Goal: Task Accomplishment & Management: Manage account settings

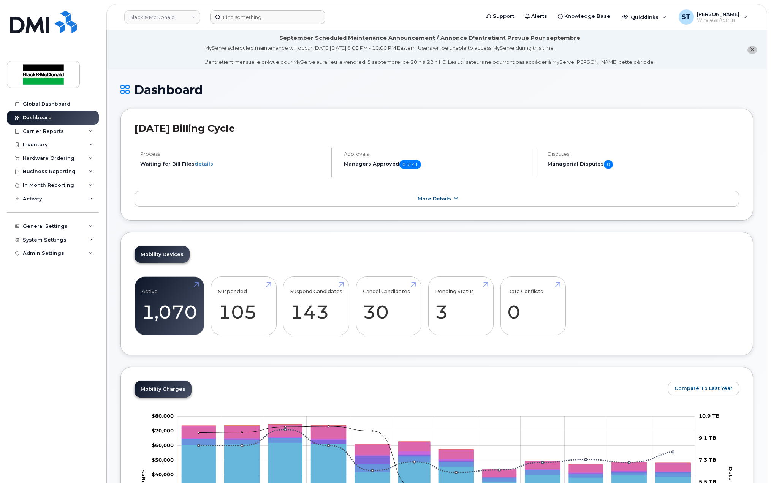
scroll to position [886, 0]
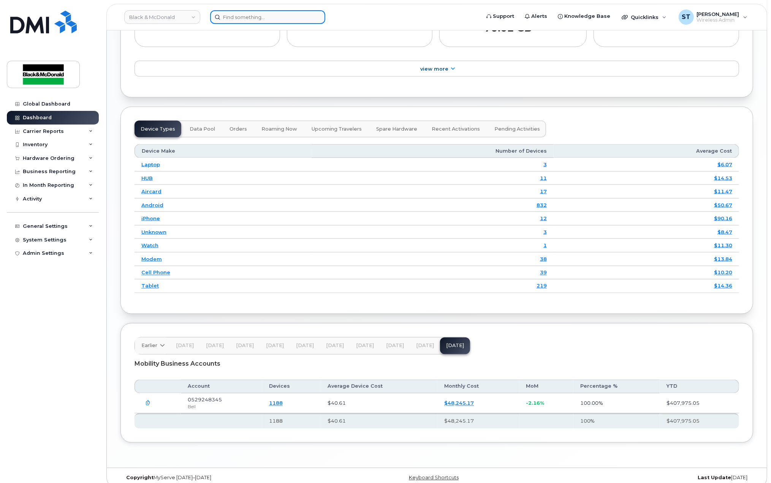
click at [226, 20] on input at bounding box center [267, 17] width 115 height 14
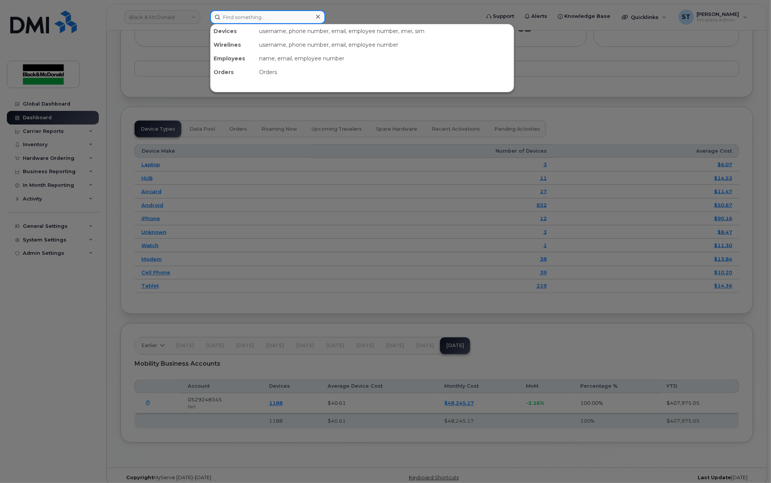
paste input "Ken Laverick"
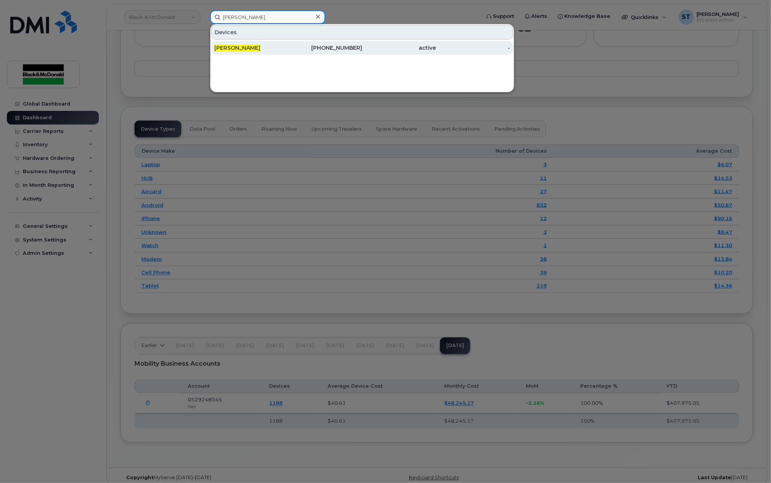
type input "Ken Laverick"
click at [237, 41] on link "Ken Laverick 437-449-5343 active -" at bounding box center [362, 48] width 302 height 14
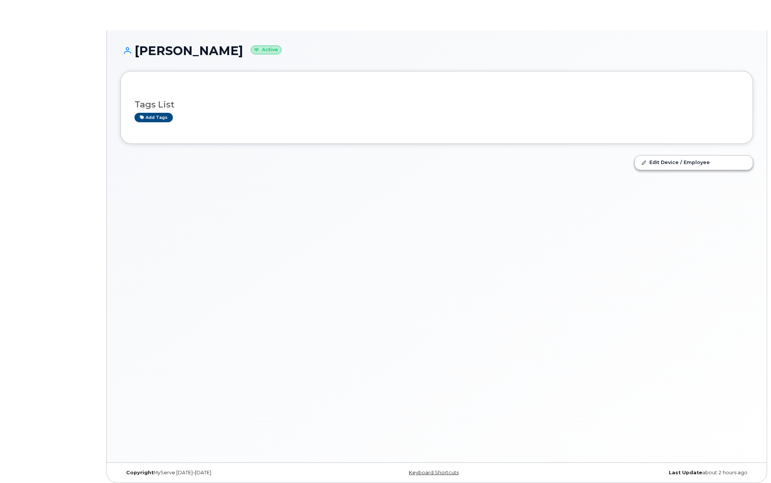
click at [465, 247] on div "Ken Laverick Active Tags List Add tags Edit Device / Employee" at bounding box center [437, 246] width 660 height 432
click at [391, 120] on div "Add tags" at bounding box center [433, 117] width 598 height 9
drag, startPoint x: 616, startPoint y: 243, endPoint x: 602, endPoint y: 243, distance: 13.3
click at [616, 243] on div "Ken Laverick Active Tags List Add tags Edit Device / Employee" at bounding box center [437, 246] width 660 height 432
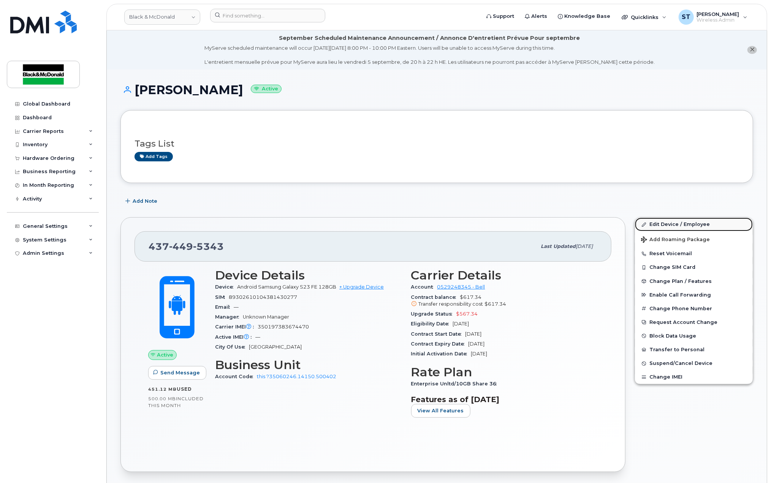
click at [665, 229] on link "Edit Device / Employee" at bounding box center [694, 225] width 118 height 14
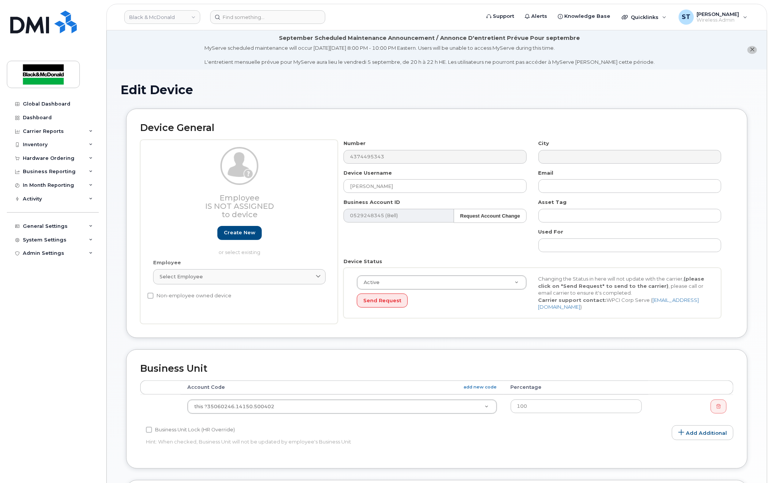
drag, startPoint x: 421, startPoint y: 189, endPoint x: 274, endPoint y: 187, distance: 146.6
click at [274, 187] on div "Employee Is not assigned to device Create new or select existing Employee Selec…" at bounding box center [436, 232] width 593 height 184
type input "Derek Cutress"
click at [438, 250] on div "Number 4374495343 City Device Username Derek Cutress Email Business Account ID …" at bounding box center [532, 232] width 389 height 184
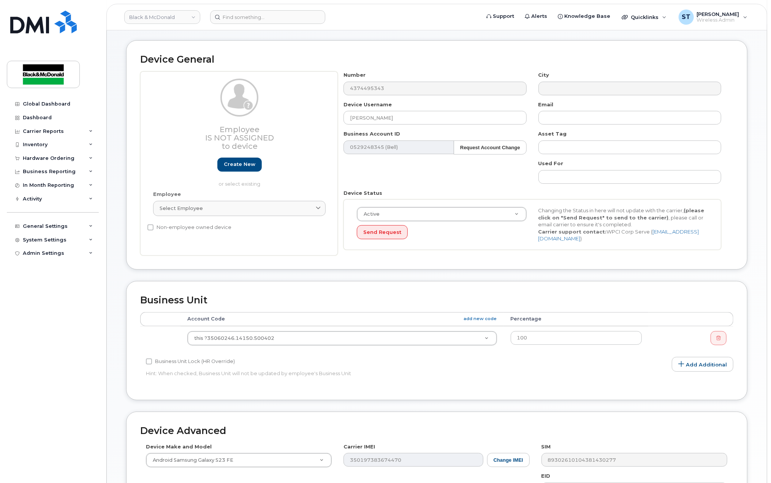
scroll to position [202, 0]
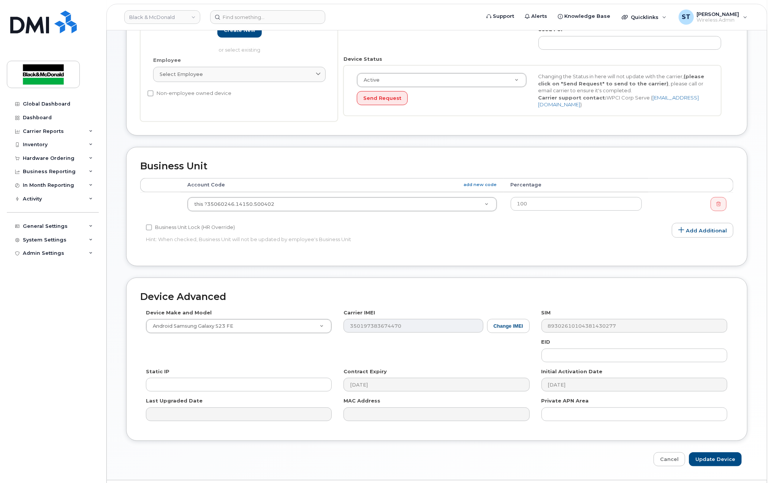
click at [354, 210] on td "this ?35060246.14150.500402 5678362" at bounding box center [341, 204] width 323 height 24
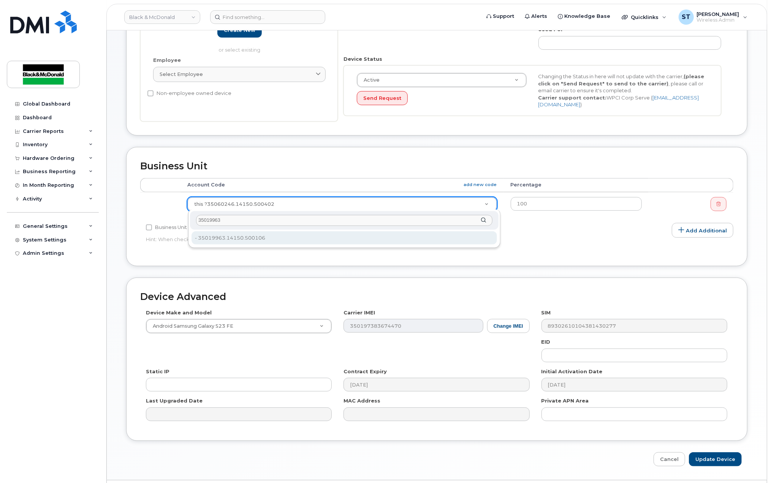
type input "35019963"
type input "33456912"
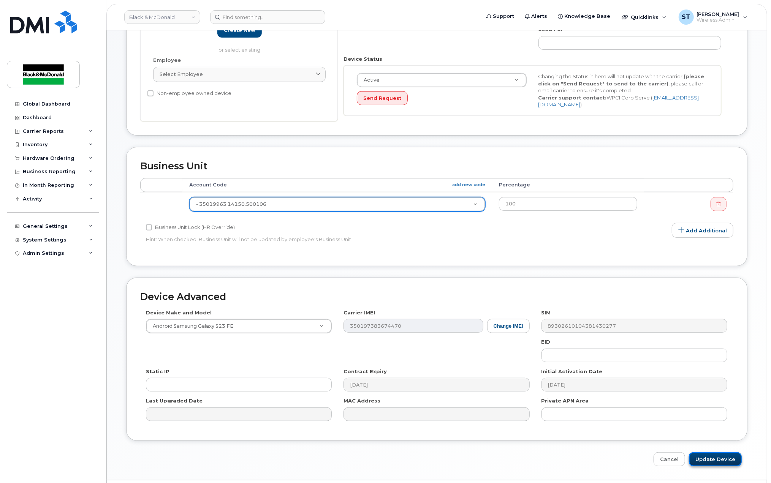
click at [715, 454] on input "Update Device" at bounding box center [715, 459] width 53 height 14
type input "Saving..."
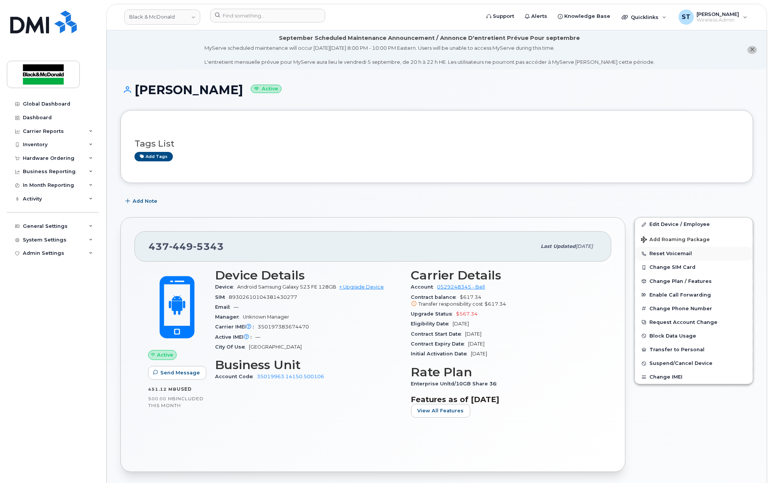
click at [667, 254] on button "Reset Voicemail" at bounding box center [694, 254] width 118 height 14
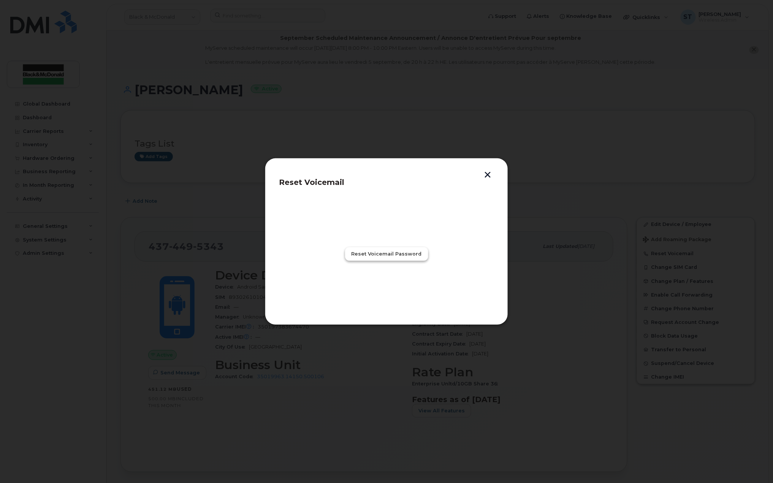
click at [361, 252] on span "Reset Voicemail Password" at bounding box center [386, 253] width 70 height 7
click at [391, 286] on span "Close" at bounding box center [386, 287] width 15 height 7
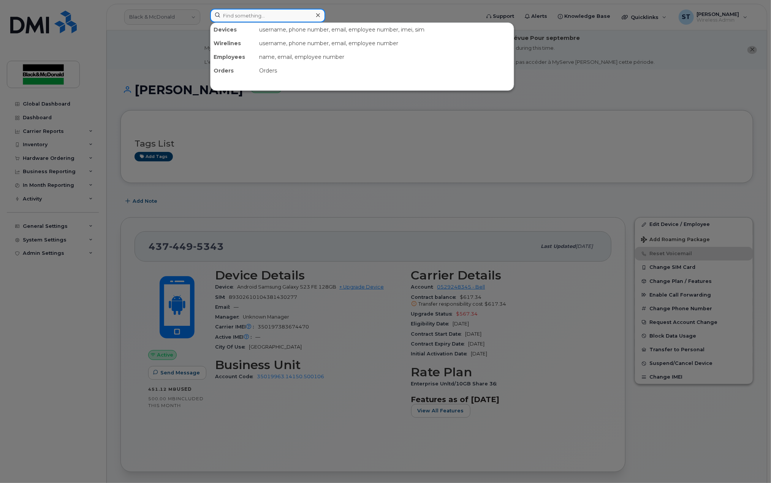
paste input "[PERSON_NAME]"
click at [279, 22] on input "[PERSON_NAME]" at bounding box center [267, 16] width 115 height 14
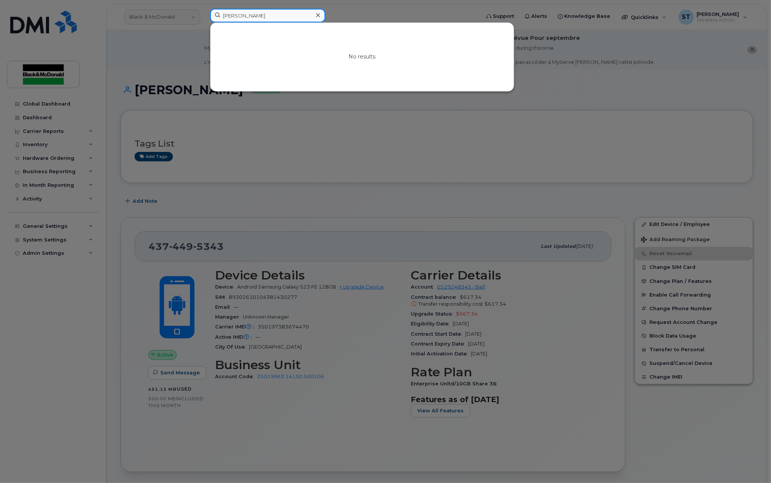
drag, startPoint x: 278, startPoint y: 21, endPoint x: 236, endPoint y: 20, distance: 42.5
click at [236, 20] on input "[PERSON_NAME]" at bounding box center [267, 16] width 115 height 14
type input "K"
click at [307, 202] on div at bounding box center [385, 241] width 771 height 483
click at [257, 12] on input at bounding box center [267, 16] width 115 height 14
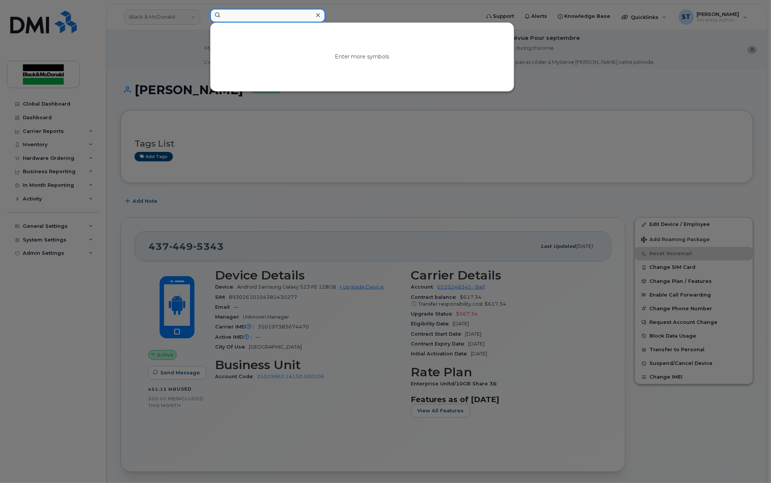
paste input "351617730909807"
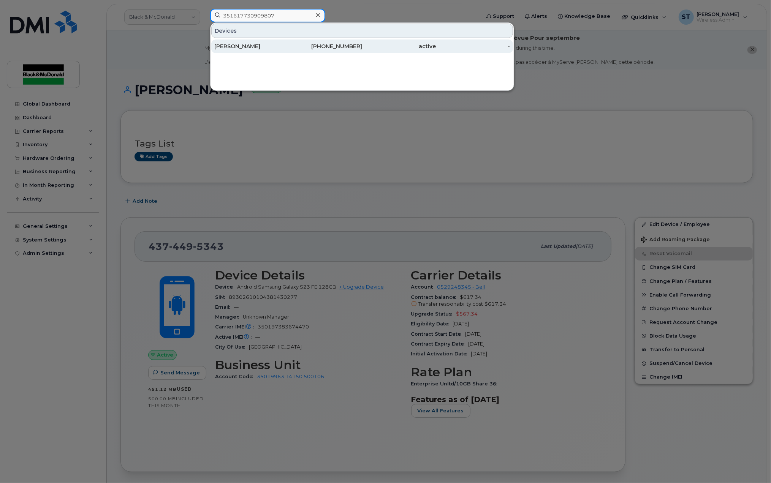
type input "351617730909807"
click at [247, 45] on div "[PERSON_NAME]" at bounding box center [251, 47] width 74 height 8
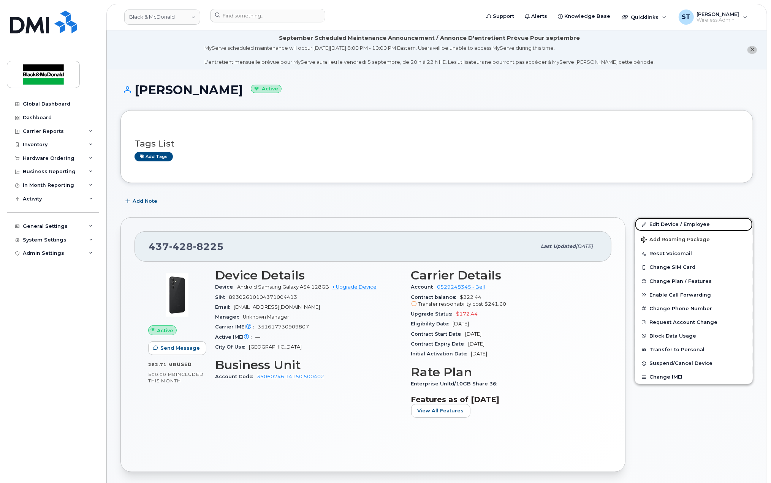
drag, startPoint x: 677, startPoint y: 227, endPoint x: 491, endPoint y: 238, distance: 186.1
click at [677, 227] on link "Edit Device / Employee" at bounding box center [694, 225] width 118 height 14
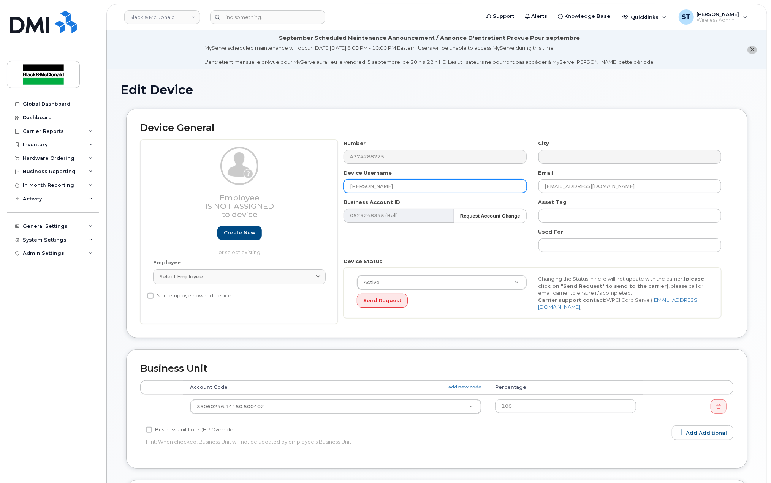
click at [373, 188] on input "[PERSON_NAME]" at bounding box center [434, 186] width 183 height 14
paste input "[PERSON_NAME]"
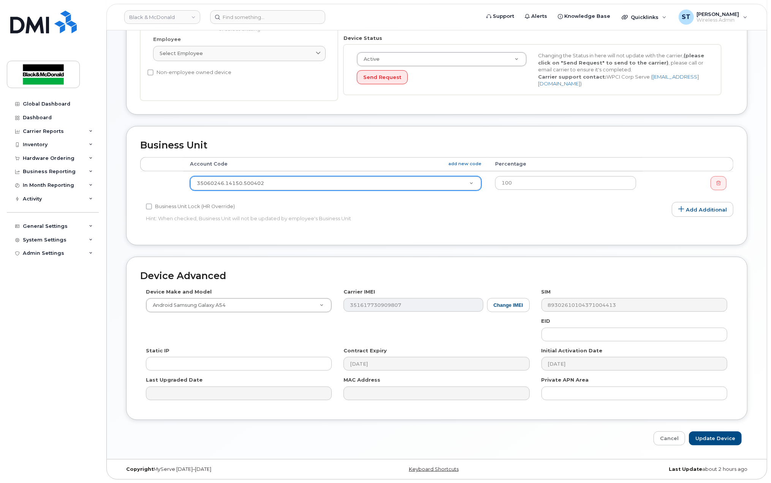
type input "[PERSON_NAME]"
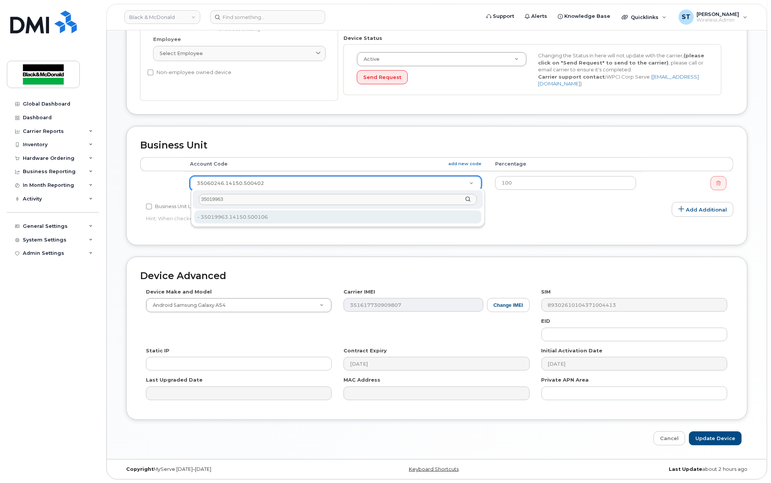
type input "35019963"
type input "33456912"
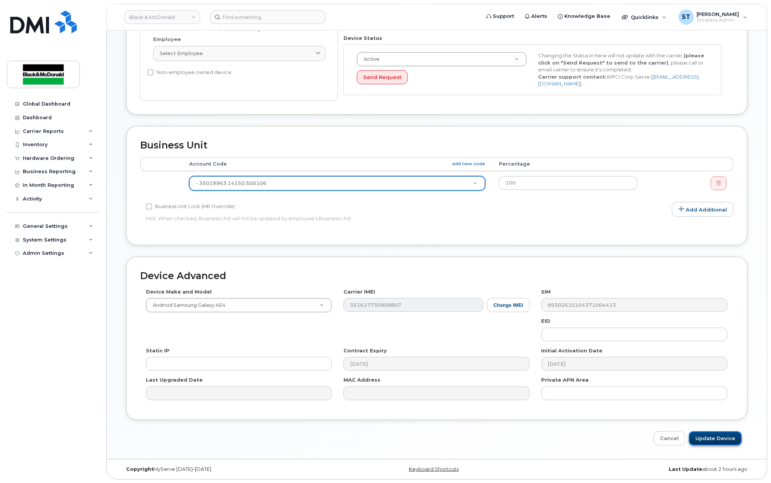
click at [711, 442] on input "Update Device" at bounding box center [715, 438] width 53 height 14
type input "Saving..."
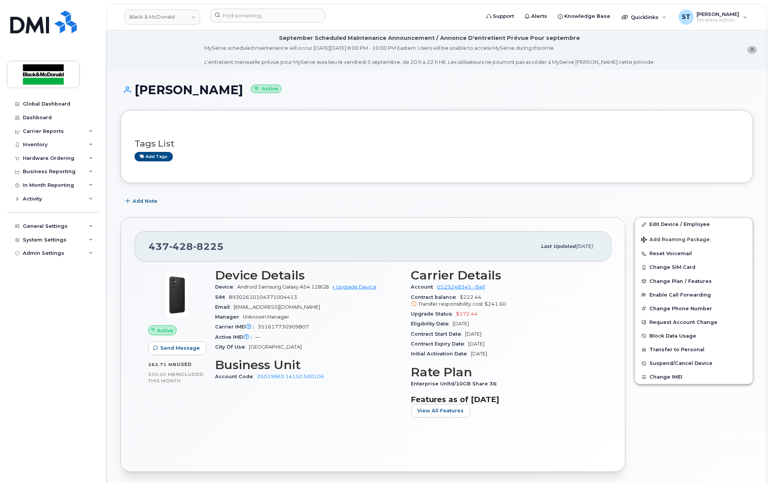
click at [339, 415] on div "Device Details Device Android Samsung Galaxy A54 128GB + Upgrade Device SIM [TE…" at bounding box center [308, 346] width 196 height 164
click at [661, 309] on button "Change Phone Number" at bounding box center [694, 309] width 118 height 14
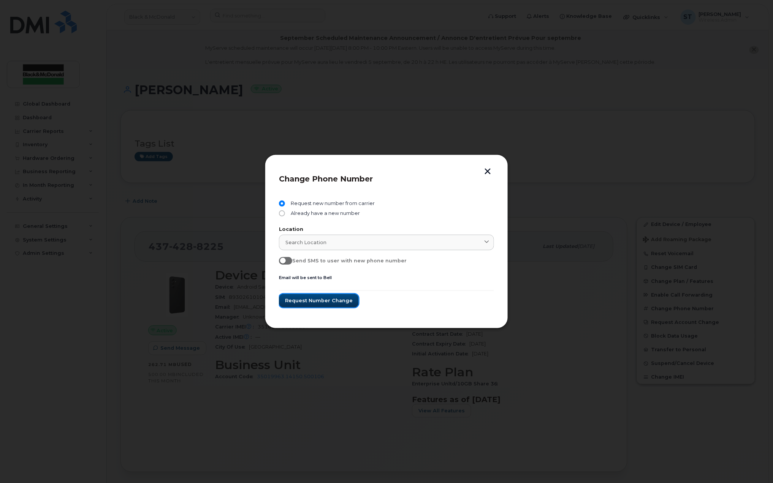
click at [318, 301] on span "Request number change" at bounding box center [319, 300] width 68 height 7
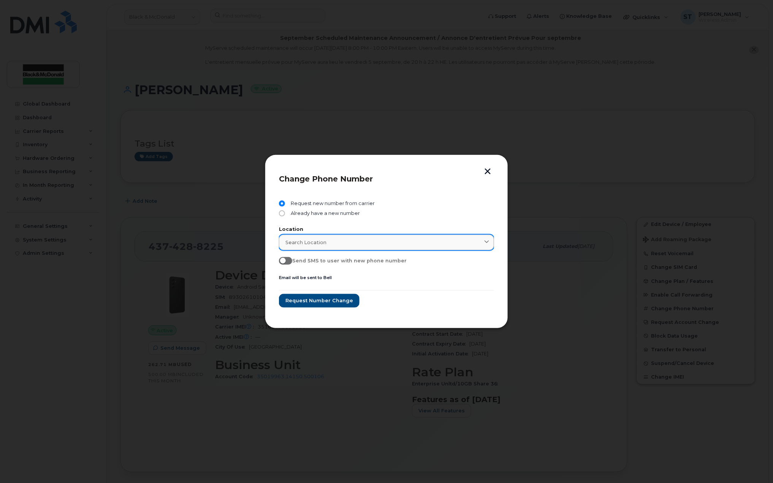
click at [327, 238] on link "Search location" at bounding box center [386, 243] width 215 height 16
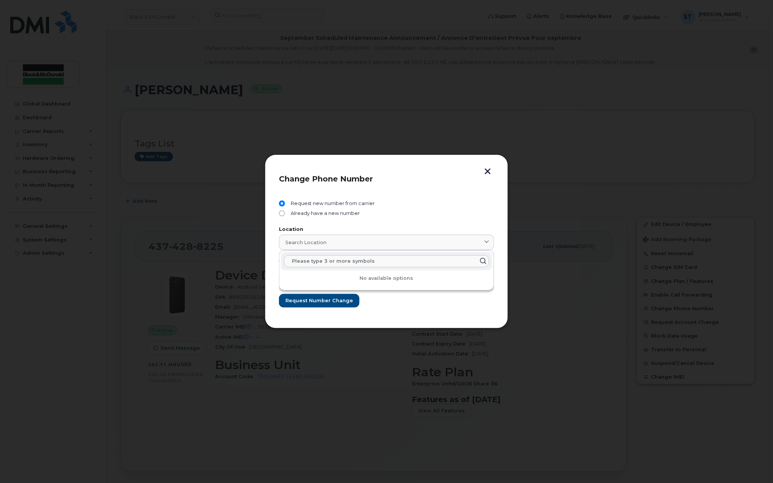
click at [319, 263] on input "text" at bounding box center [386, 261] width 205 height 12
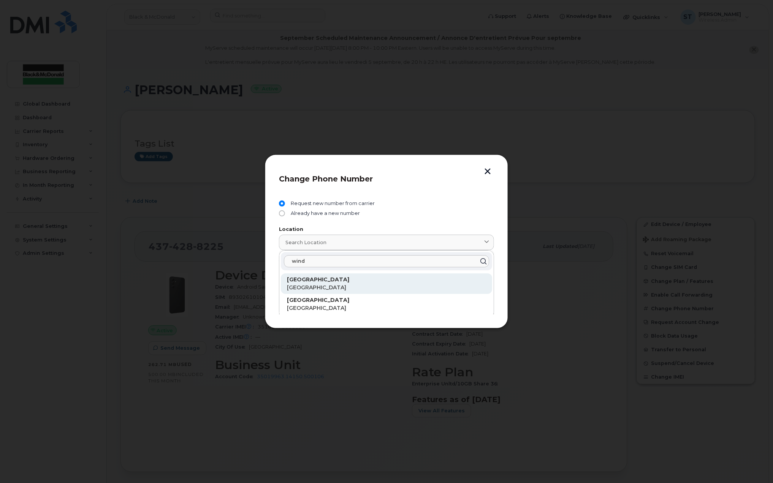
type input "wind"
click at [313, 289] on span "[GEOGRAPHIC_DATA]" at bounding box center [316, 287] width 59 height 7
type input "[GEOGRAPHIC_DATA]"
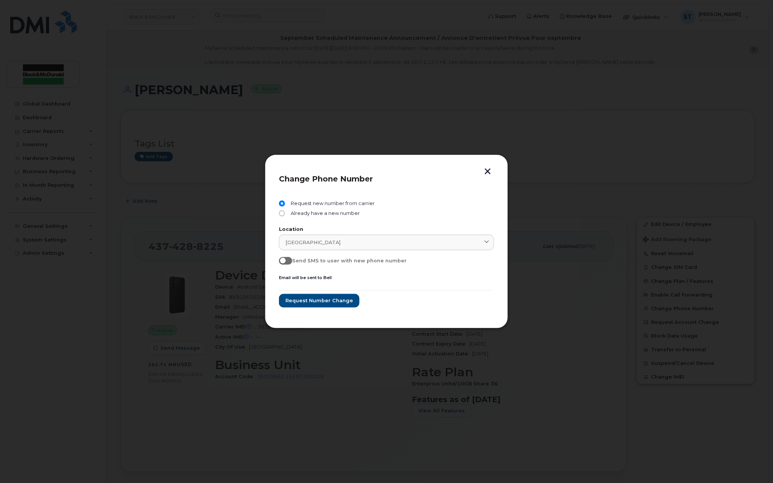
click at [313, 289] on form "Request new number from carrier Already have a new number Location Windsor wind…" at bounding box center [386, 254] width 215 height 107
drag, startPoint x: 324, startPoint y: 242, endPoint x: 256, endPoint y: 241, distance: 68.0
click at [256, 241] on div "Change Phone Number Request new number from carrier Already have a new number L…" at bounding box center [386, 241] width 773 height 483
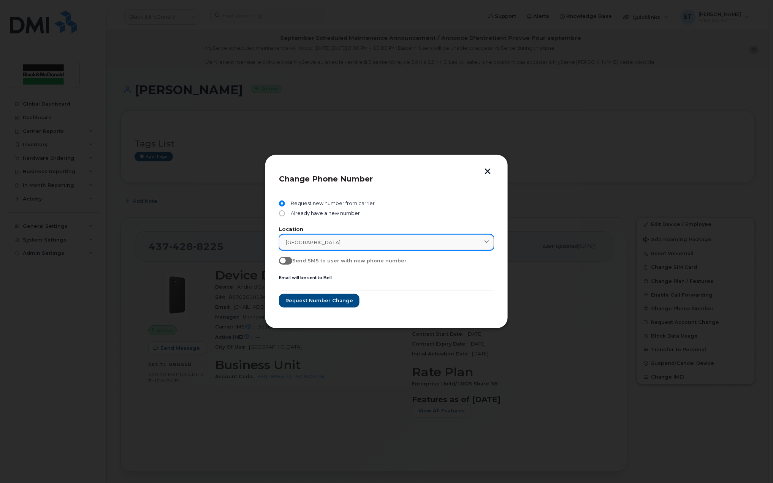
click at [288, 240] on span "Windsor" at bounding box center [312, 242] width 55 height 7
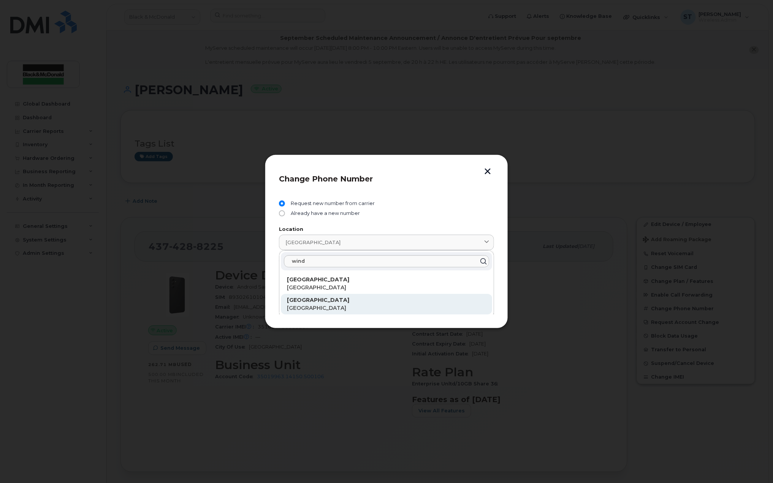
click at [304, 303] on strong "Windsor" at bounding box center [318, 300] width 62 height 7
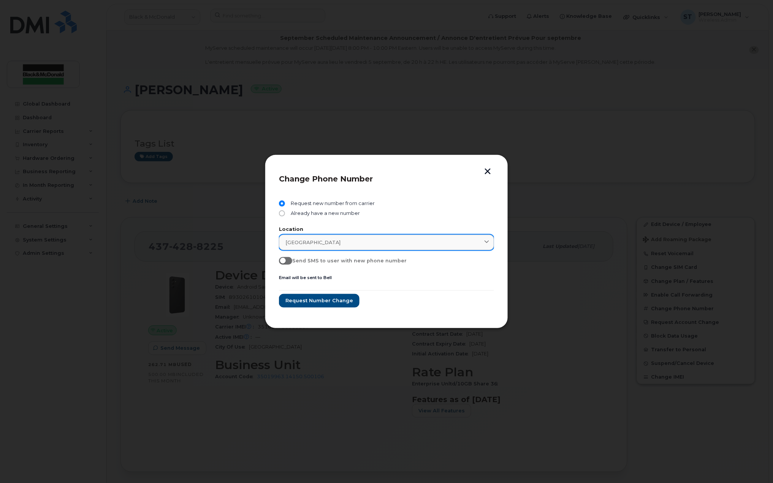
click at [319, 240] on div "Windsor" at bounding box center [386, 242] width 202 height 7
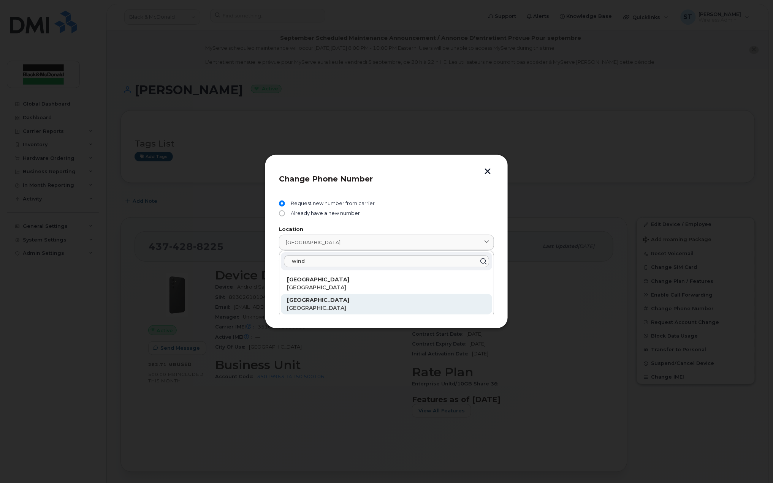
click at [326, 303] on p "Windsor" at bounding box center [386, 300] width 199 height 8
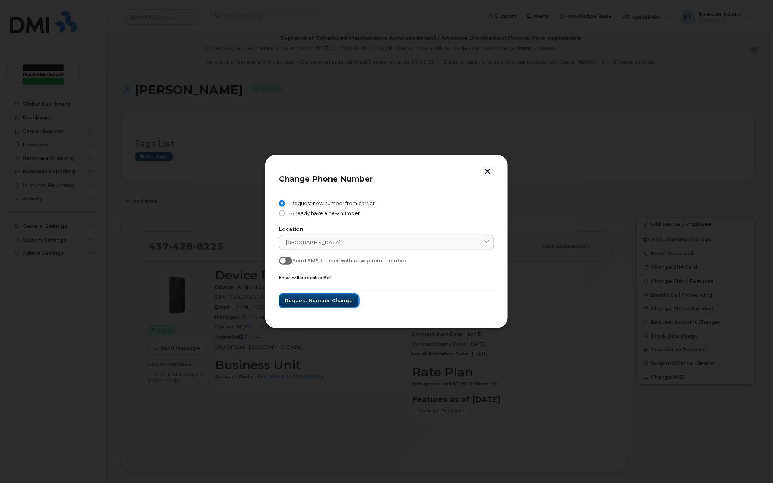
click at [325, 298] on span "Request number change" at bounding box center [319, 300] width 68 height 7
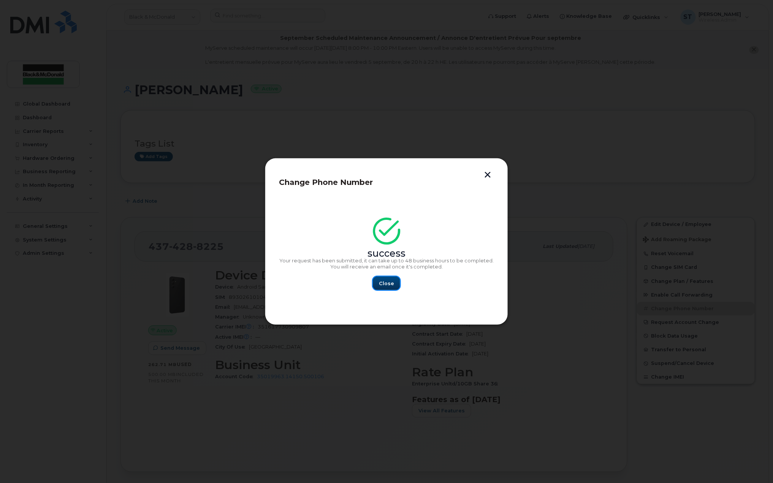
click at [388, 289] on button "Close" at bounding box center [386, 284] width 27 height 14
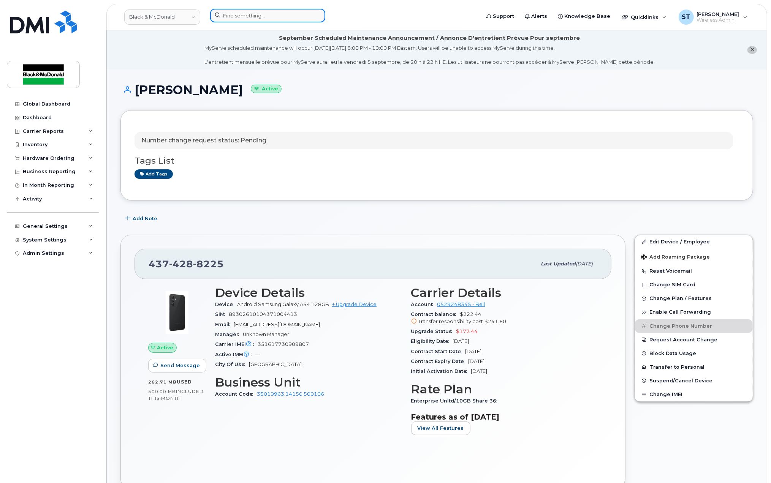
click at [247, 18] on input at bounding box center [267, 16] width 115 height 14
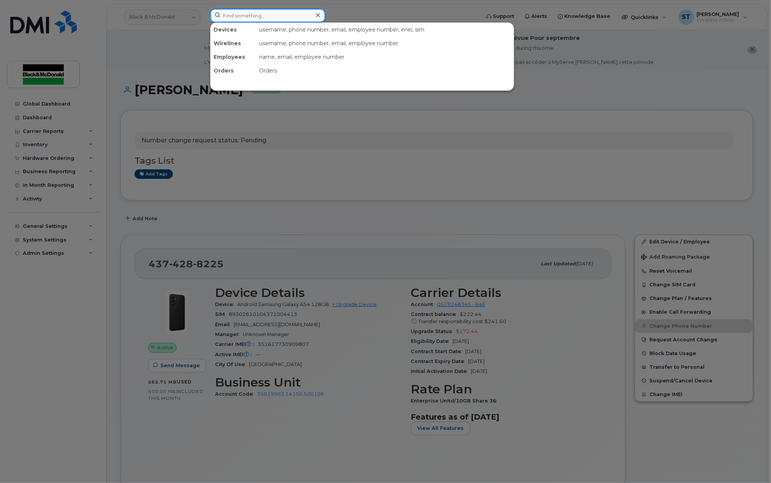
paste input "[PERSON_NAME]"
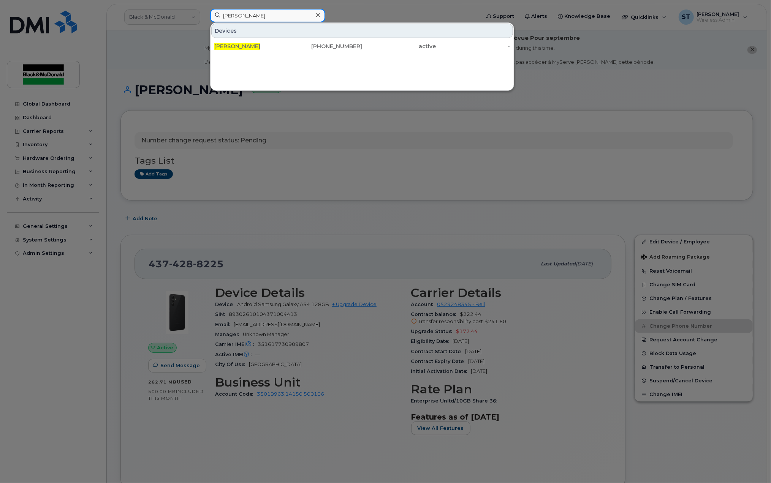
type input "Derek Cutress"
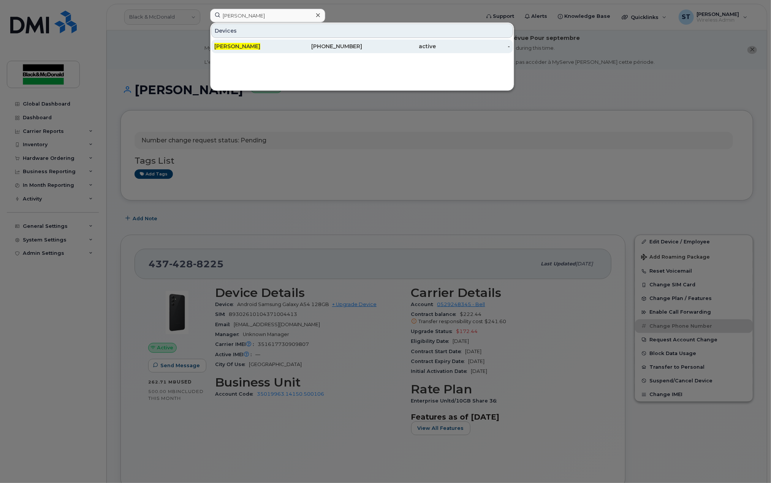
drag, startPoint x: 247, startPoint y: 19, endPoint x: 253, endPoint y: 51, distance: 32.1
click at [253, 51] on div "Derek Cutress" at bounding box center [251, 47] width 74 height 14
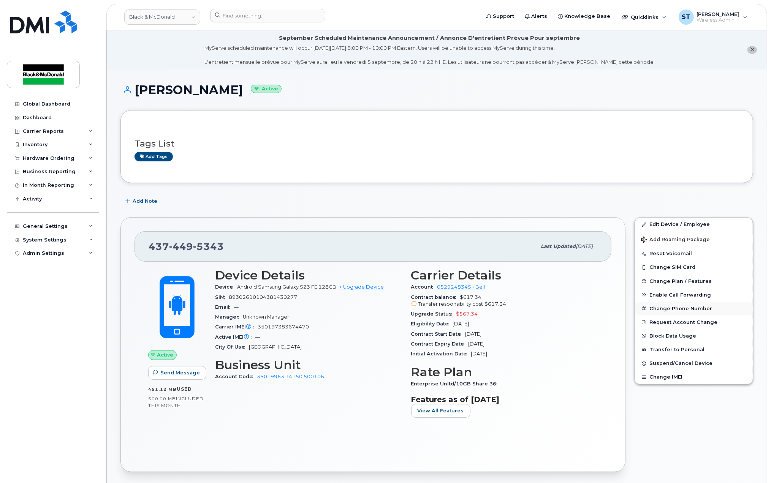
click at [683, 309] on button "Change Phone Number" at bounding box center [694, 309] width 118 height 14
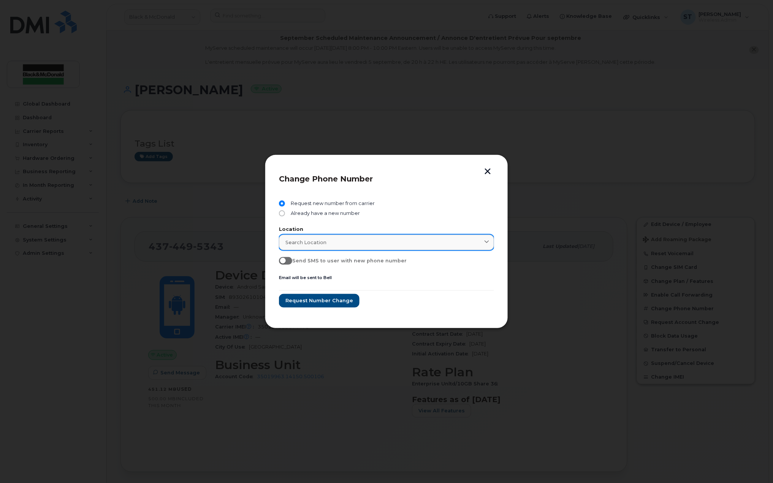
click at [342, 248] on link "Search location" at bounding box center [386, 243] width 215 height 16
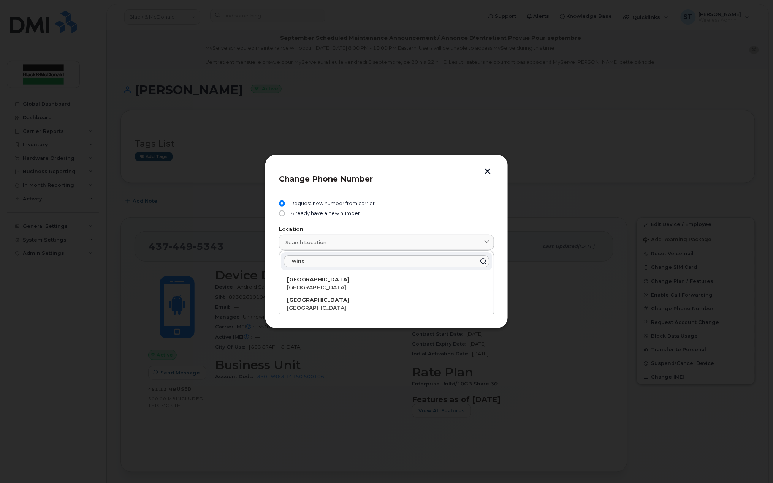
type input "wind"
click at [313, 305] on p "Ontario" at bounding box center [386, 308] width 199 height 8
type input "Windsor"
click at [299, 302] on span "Request number change" at bounding box center [319, 300] width 68 height 7
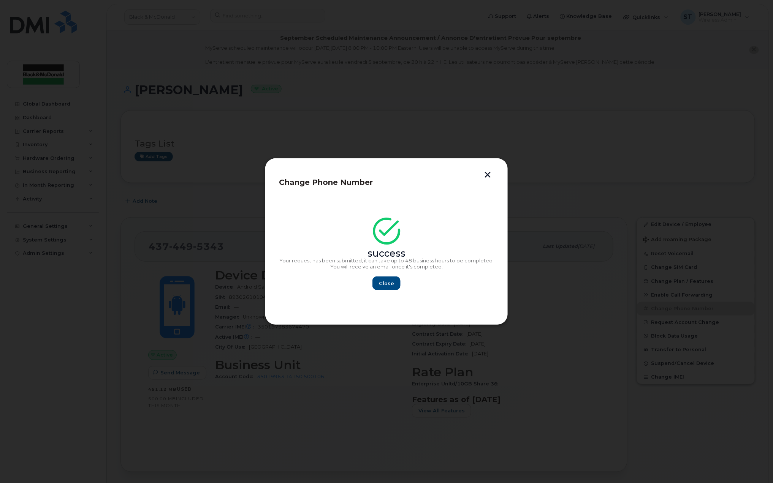
click at [487, 175] on button "button" at bounding box center [487, 176] width 11 height 8
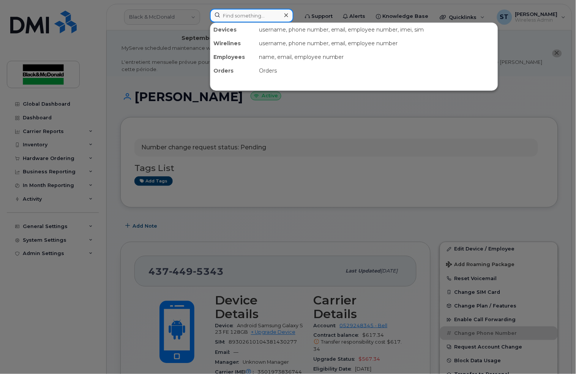
paste input "4166593360"
click at [254, 14] on input at bounding box center [252, 16] width 84 height 14
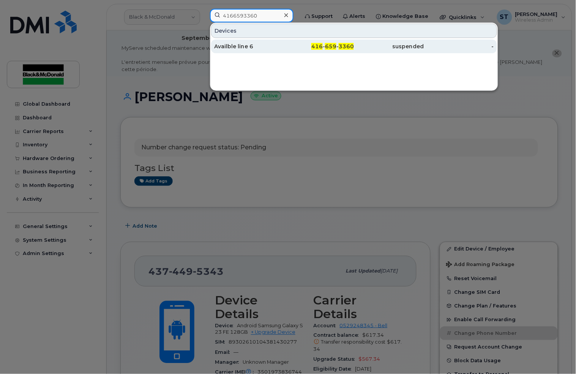
type input "4166593360"
click at [229, 49] on div "Availble line 6" at bounding box center [249, 47] width 70 height 8
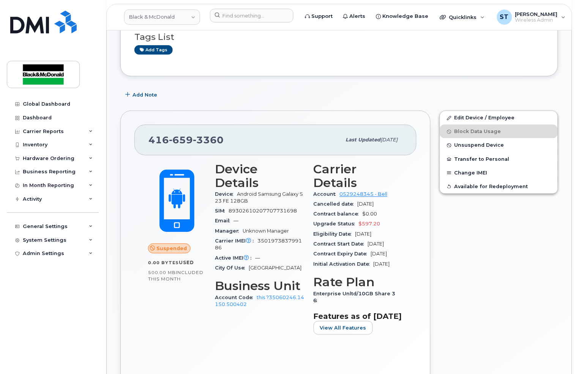
scroll to position [101, 0]
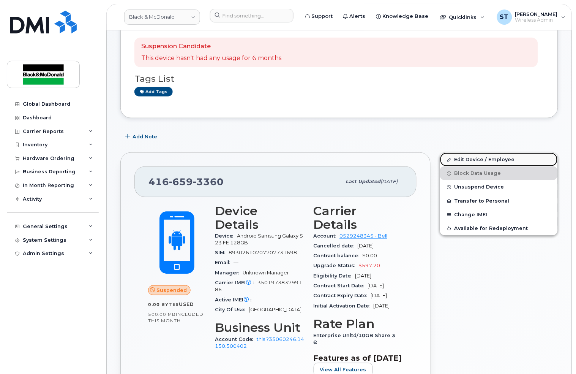
click at [469, 164] on link "Edit Device / Employee" at bounding box center [499, 160] width 118 height 14
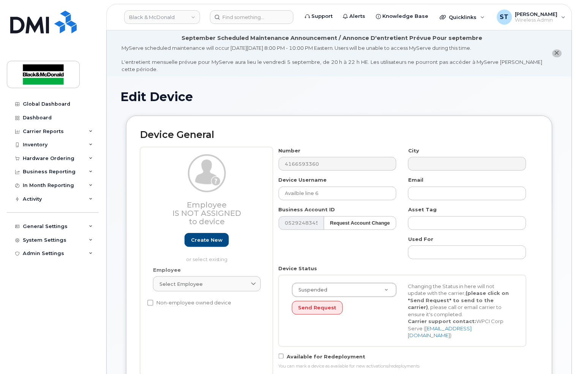
scroll to position [253, 0]
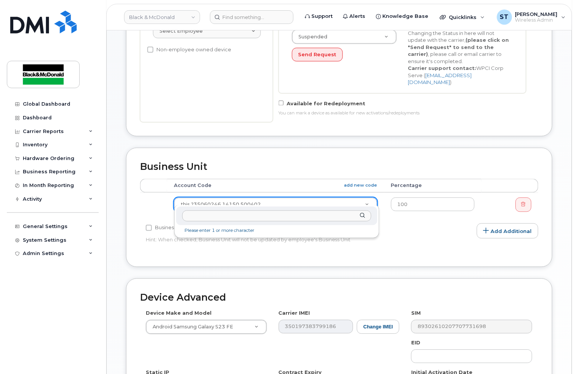
type input "4166593360"
drag, startPoint x: 224, startPoint y: 217, endPoint x: 111, endPoint y: 210, distance: 113.4
click at [112, 210] on body "Black & McDonald Support Alerts Knowledge Base Quicklinks Suspend / Cancel Devi…" at bounding box center [288, 126] width 576 height 758
click at [324, 220] on input "text" at bounding box center [276, 215] width 189 height 11
paste input "35060246.14150.500402"
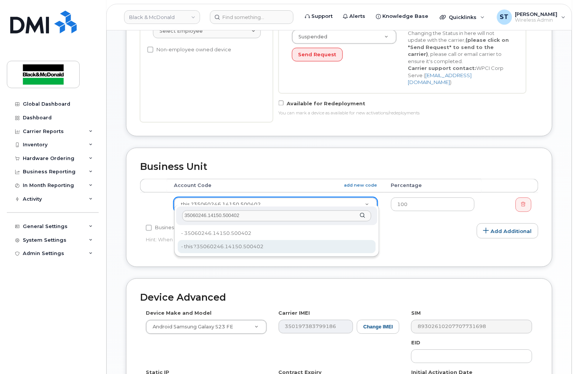
type input "35060246.14150.500402"
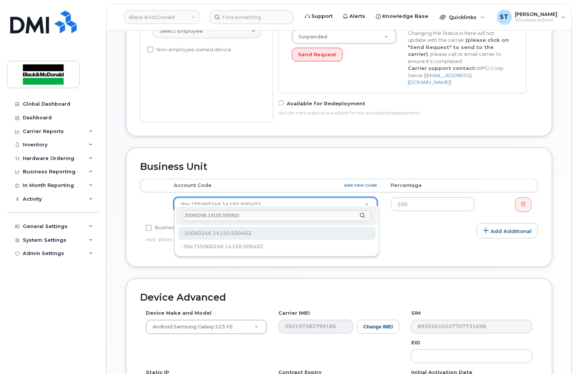
drag, startPoint x: 251, startPoint y: 246, endPoint x: 250, endPoint y: 235, distance: 11.5
type input "35735704"
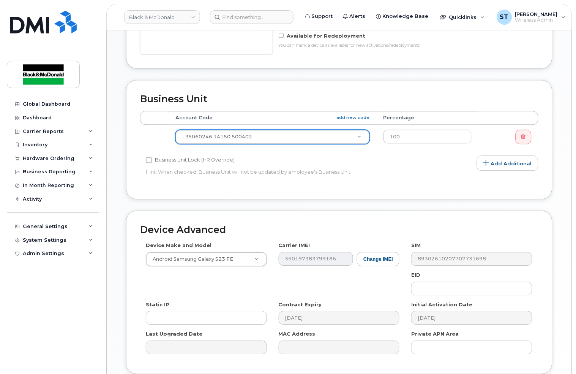
scroll to position [378, 0]
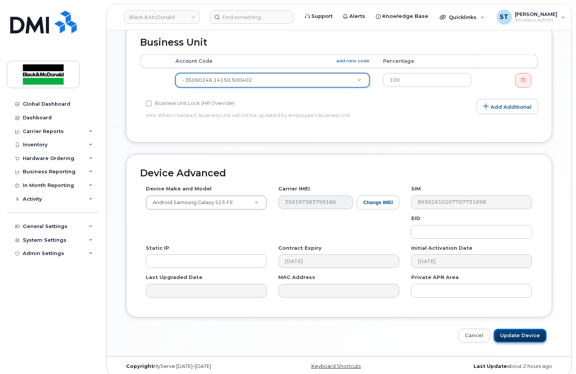
click at [520, 329] on input "Update Device" at bounding box center [520, 336] width 53 height 14
type input "Saving..."
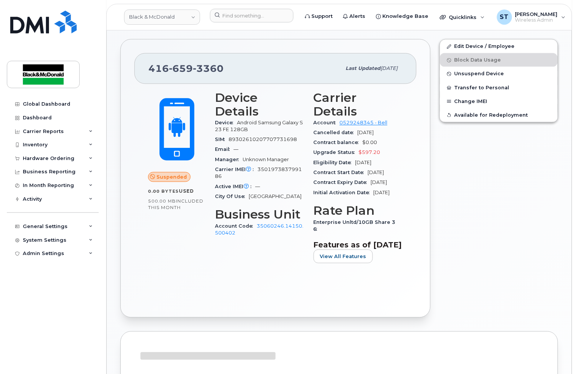
scroll to position [253, 0]
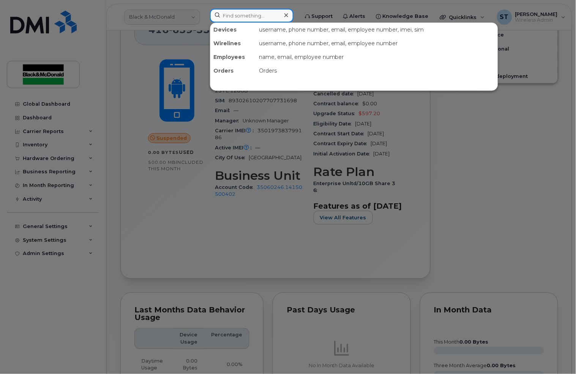
click at [248, 14] on input at bounding box center [252, 16] width 84 height 14
paste input "4169915070"
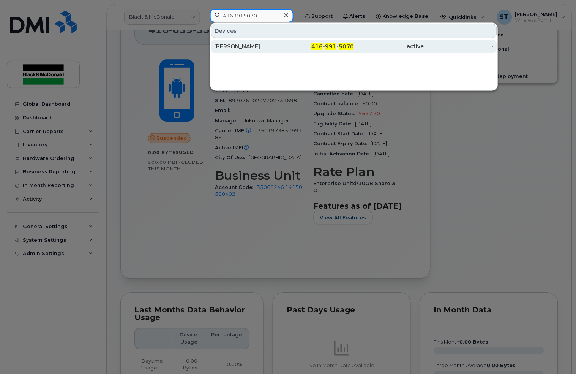
type input "4169915070"
click at [230, 48] on div "[PERSON_NAME]" at bounding box center [249, 47] width 70 height 8
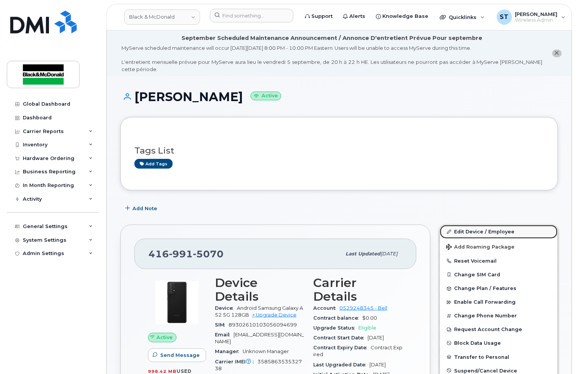
drag, startPoint x: 477, startPoint y: 232, endPoint x: 471, endPoint y: 229, distance: 6.1
click at [477, 231] on link "Edit Device / Employee" at bounding box center [499, 232] width 118 height 14
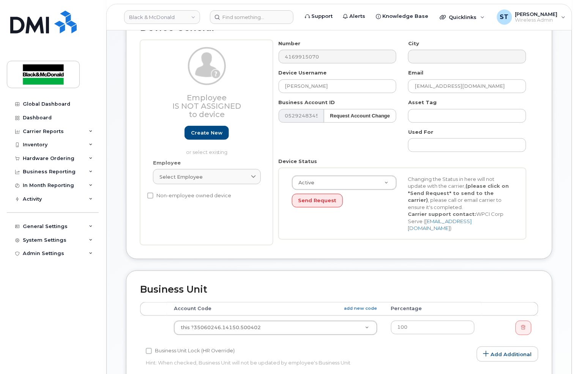
scroll to position [253, 0]
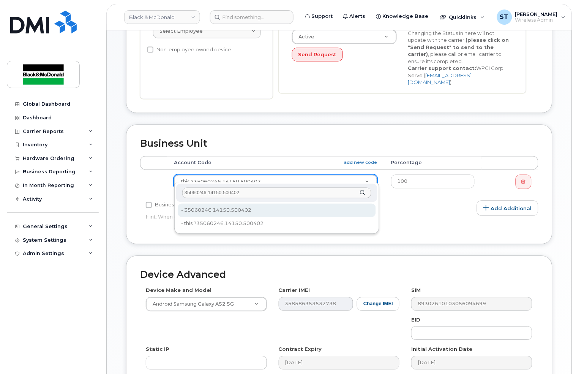
type input "35060246.14150.500402"
type input "35735704"
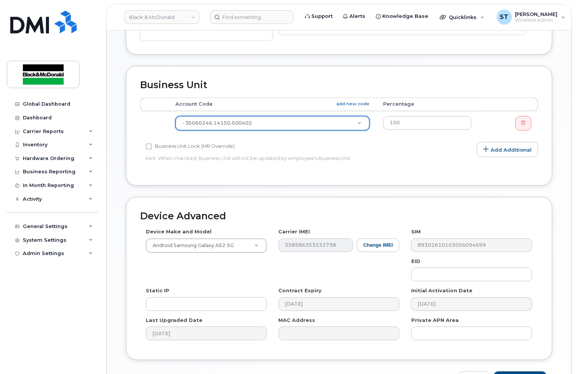
scroll to position [355, 0]
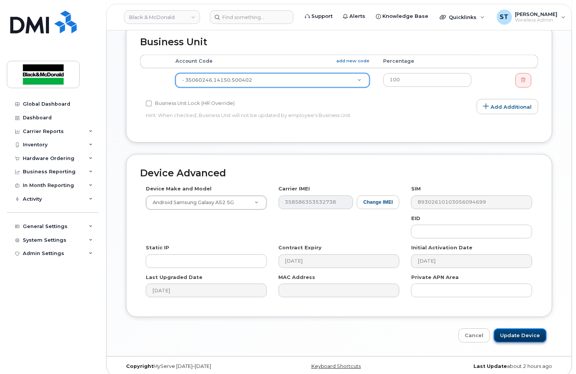
click at [513, 329] on input "Update Device" at bounding box center [520, 335] width 53 height 14
type input "Saving..."
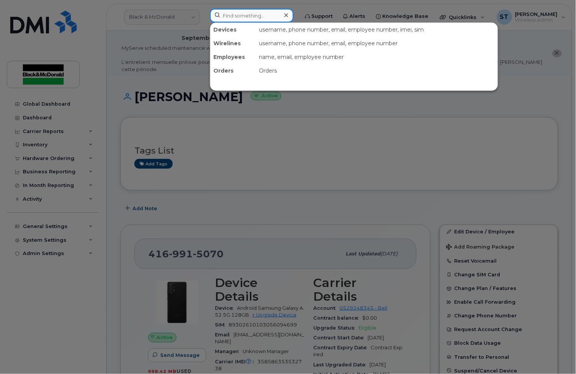
click at [236, 16] on input at bounding box center [252, 16] width 84 height 14
paste input "4374318772"
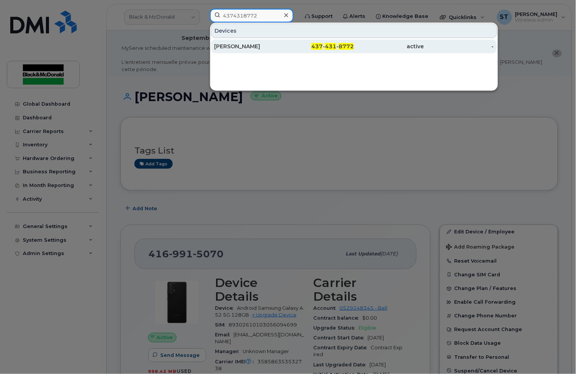
type input "4374318772"
click at [242, 47] on div "[PERSON_NAME]" at bounding box center [249, 47] width 70 height 8
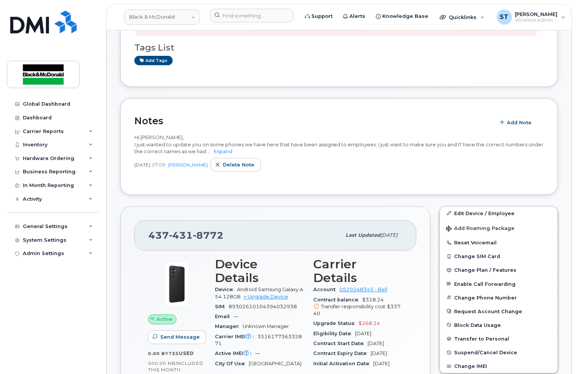
scroll to position [152, 0]
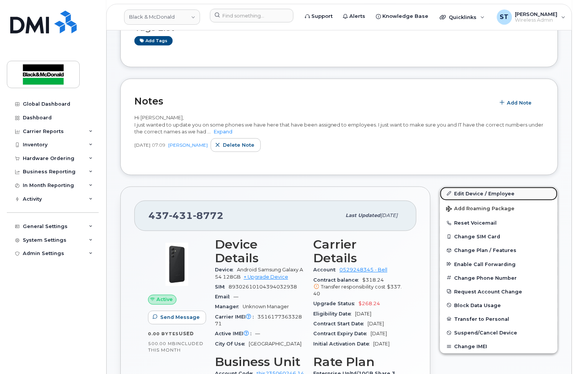
click at [478, 193] on link "Edit Device / Employee" at bounding box center [499, 194] width 118 height 14
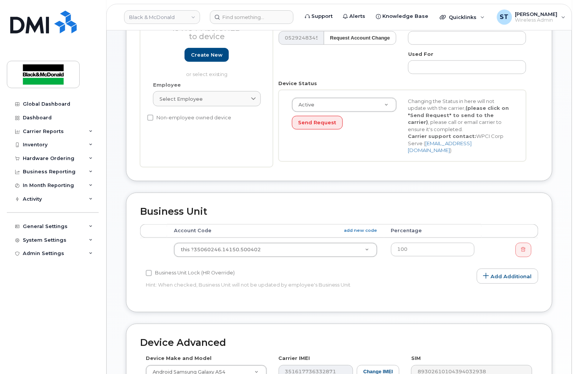
scroll to position [202, 0]
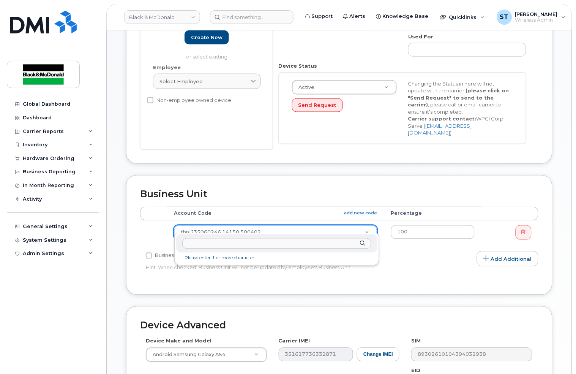
type input "4374318772"
drag, startPoint x: 223, startPoint y: 242, endPoint x: 136, endPoint y: 235, distance: 86.5
click at [137, 235] on body "Black & McDonald Support Alerts Knowledge Base Quicklinks Suspend / Cancel Devi…" at bounding box center [288, 165] width 576 height 735
click div
paste input "4374318772"
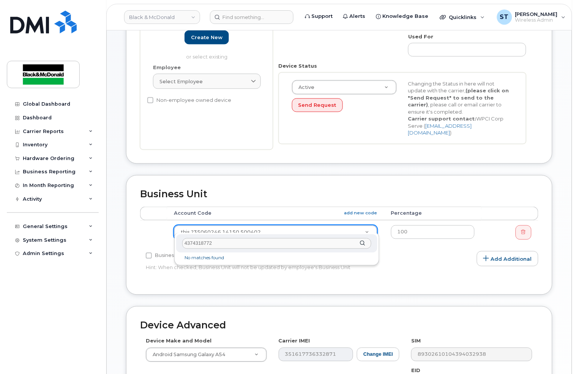
drag, startPoint x: 317, startPoint y: 247, endPoint x: 122, endPoint y: 242, distance: 194.9
click body "Black & McDonald Support Alerts Knowledge Base Quicklinks Suspend / Cancel Devi…"
click div "4374318772"
click input "4374318772"
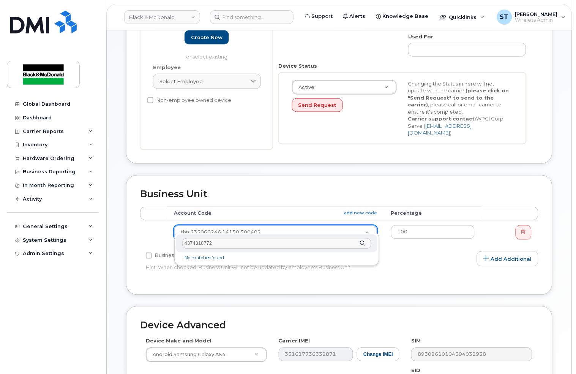
click input "4374318772"
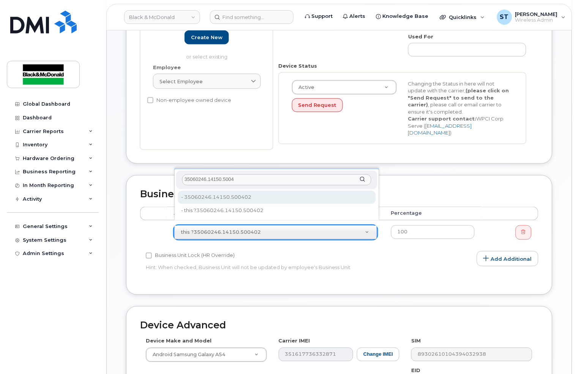
type input "35060246.14150.5004"
type input "35735704"
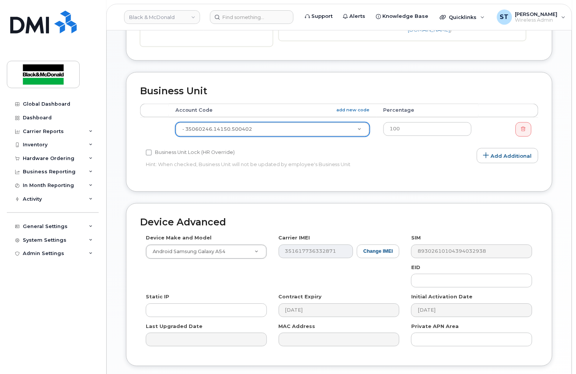
scroll to position [355, 0]
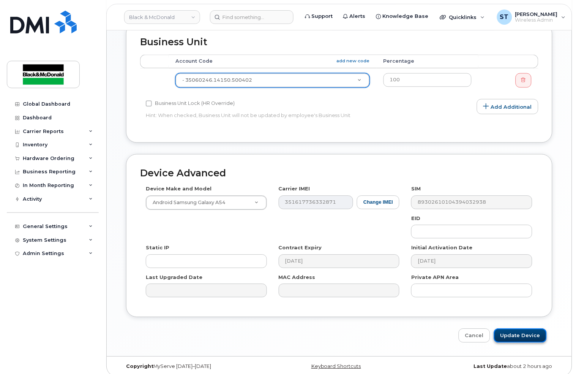
click input "Update Device"
type input "Saving..."
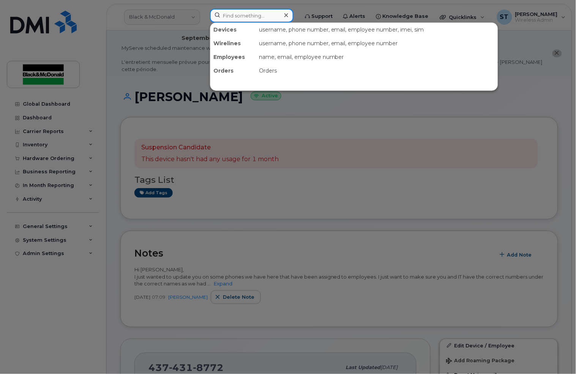
click at [241, 12] on input at bounding box center [252, 16] width 84 height 14
paste input "4375180409"
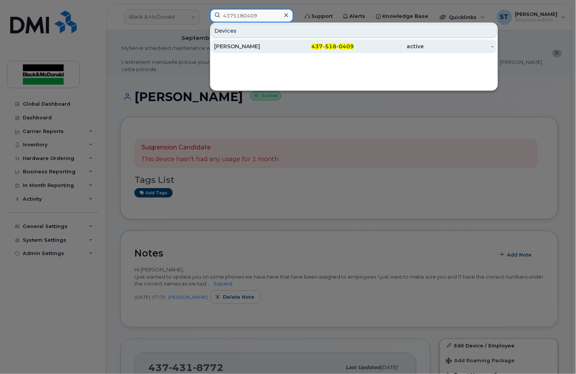
type input "4375180409"
click at [229, 44] on div "[PERSON_NAME]" at bounding box center [249, 47] width 70 height 8
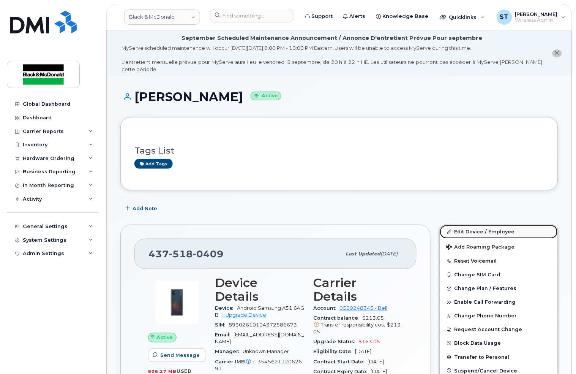
click at [462, 227] on link "Edit Device / Employee" at bounding box center [499, 232] width 118 height 14
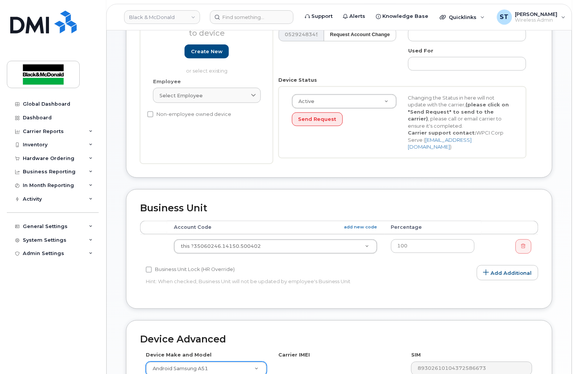
scroll to position [253, 0]
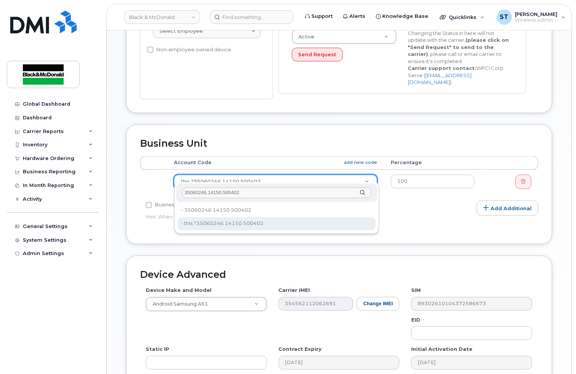
type input "35060246.14150.500402"
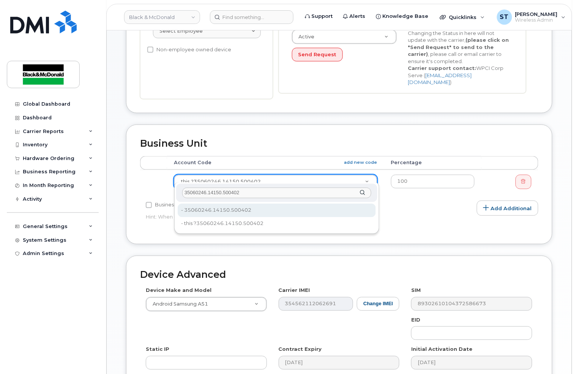
type input "35735704"
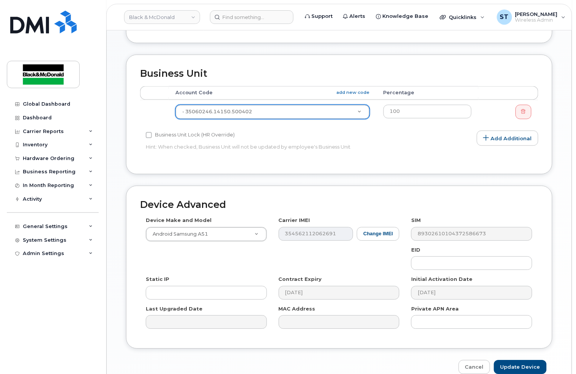
scroll to position [355, 0]
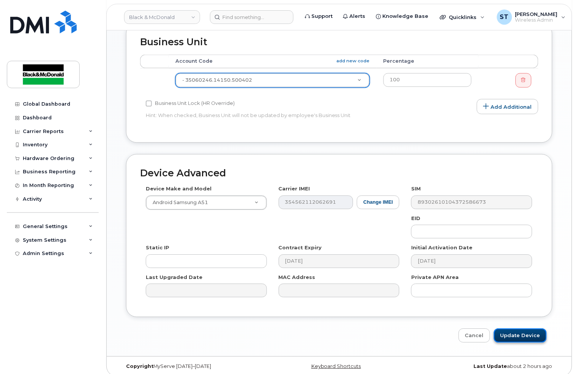
click at [517, 328] on input "Update Device" at bounding box center [520, 335] width 53 height 14
type input "Saving..."
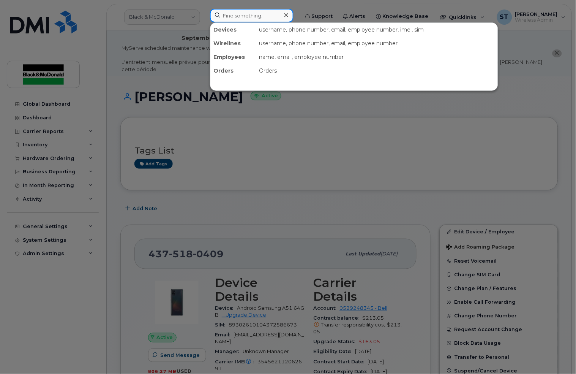
click at [237, 9] on input at bounding box center [252, 16] width 84 height 14
paste input "6473545497"
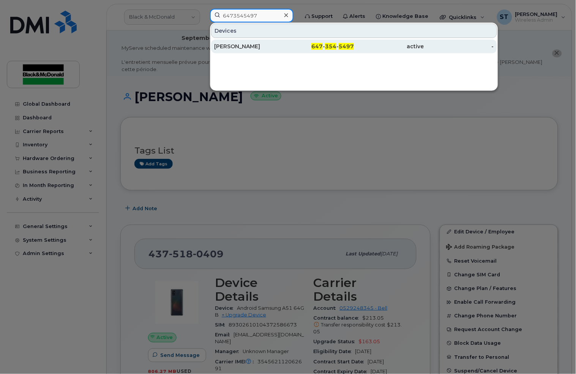
type input "6473545497"
click at [229, 46] on div "Graham Jardine" at bounding box center [249, 47] width 70 height 8
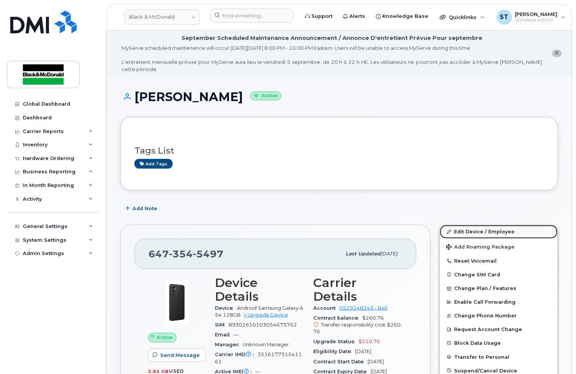
drag, startPoint x: 457, startPoint y: 231, endPoint x: 466, endPoint y: 227, distance: 10.5
click at [457, 231] on link "Edit Device / Employee" at bounding box center [499, 232] width 118 height 14
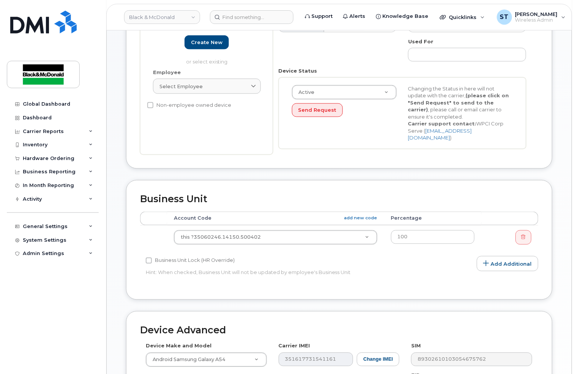
scroll to position [202, 0]
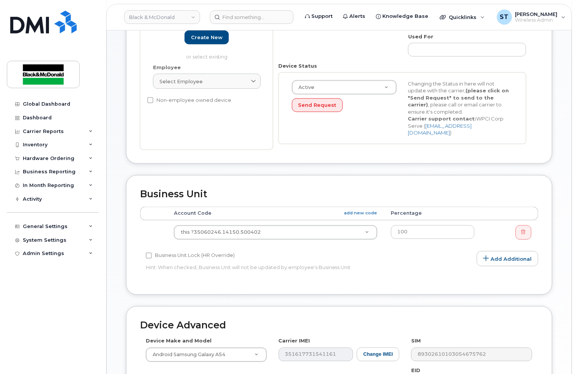
click at [208, 220] on td "this ?35060246.14150.500402 5678362" at bounding box center [275, 232] width 217 height 24
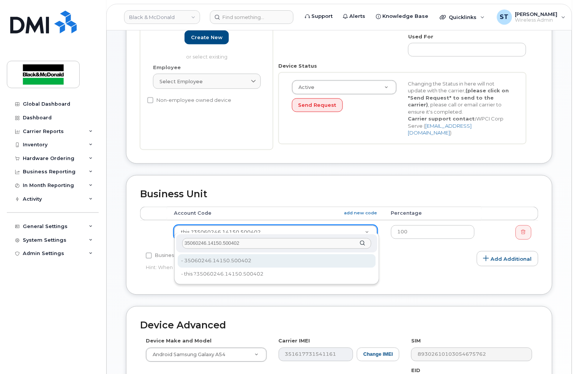
type input "35060246.14150.500402"
type input "35735704"
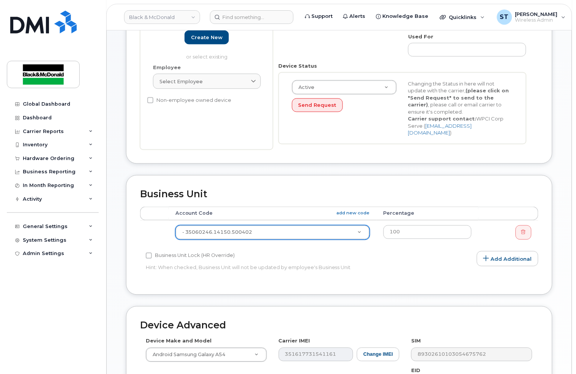
scroll to position [355, 0]
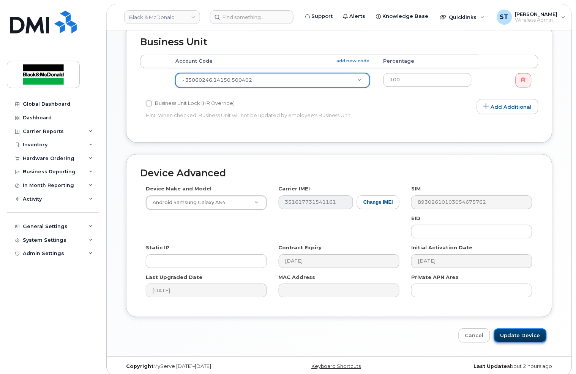
click at [519, 328] on input "Update Device" at bounding box center [520, 335] width 53 height 14
type input "Saving..."
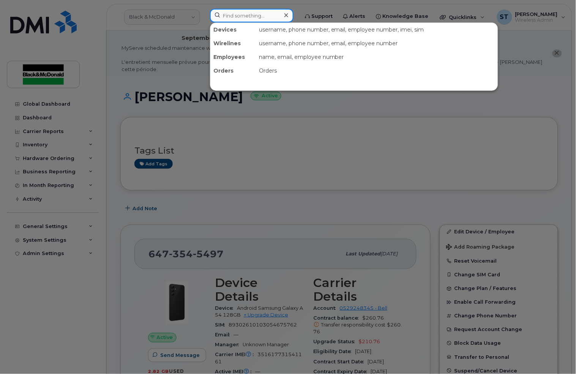
click at [263, 13] on input at bounding box center [252, 16] width 84 height 14
paste input "4379615470"
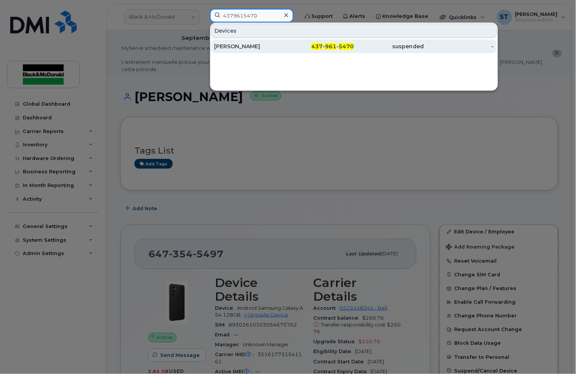
type input "4379615470"
click at [241, 49] on div "[PERSON_NAME]" at bounding box center [249, 47] width 70 height 8
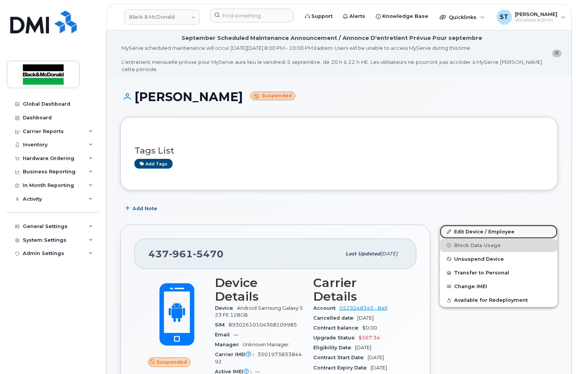
click at [482, 229] on link "Edit Device / Employee" at bounding box center [499, 232] width 118 height 14
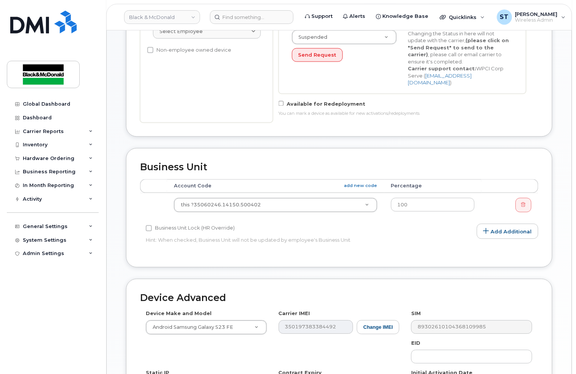
scroll to position [253, 0]
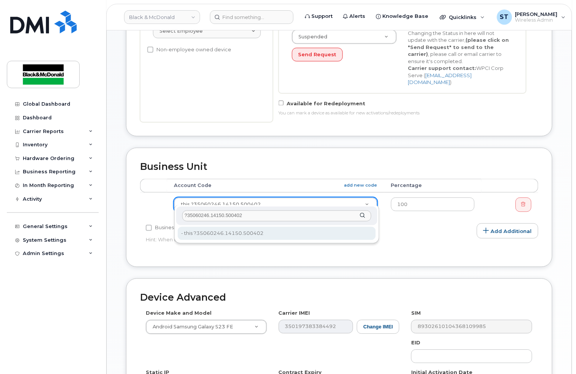
click at [187, 215] on input "?35060246.14150.500402" at bounding box center [276, 215] width 189 height 11
type input "35060246.14150.500402"
type input "35735704"
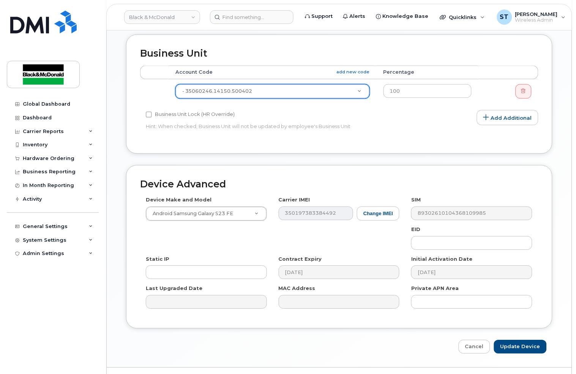
scroll to position [378, 0]
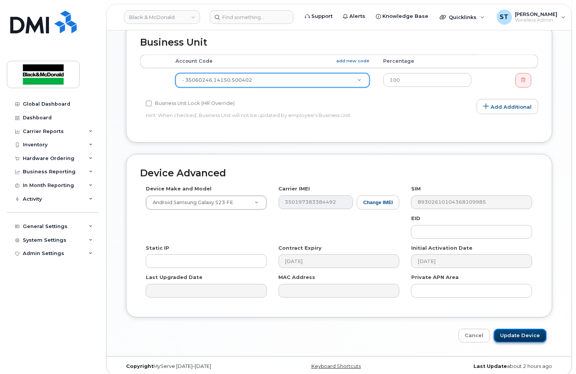
click at [529, 329] on input "Update Device" at bounding box center [520, 336] width 53 height 14
type input "Saving..."
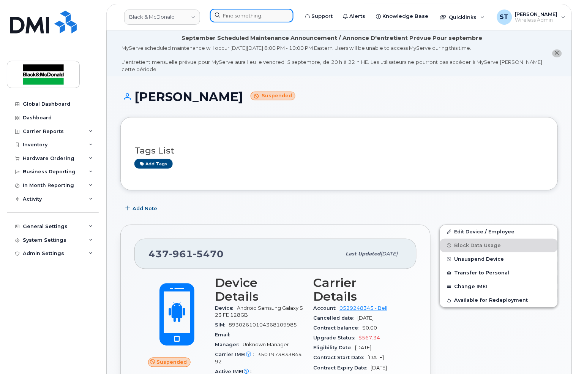
click at [221, 13] on input at bounding box center [252, 16] width 84 height 14
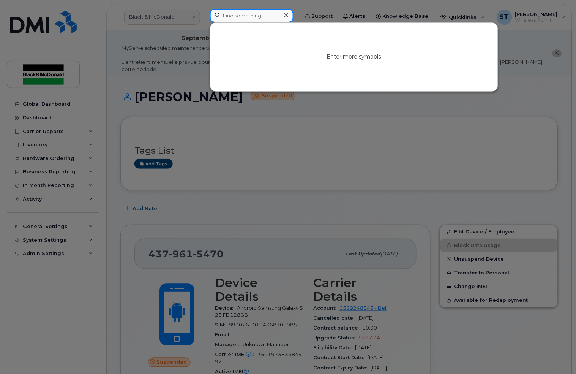
click at [245, 19] on input at bounding box center [252, 16] width 84 height 14
click at [235, 14] on input at bounding box center [252, 16] width 84 height 14
paste input "4374313016"
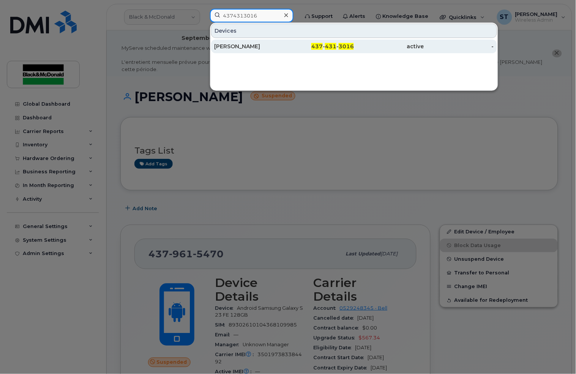
type input "4374313016"
click at [238, 42] on div "[PERSON_NAME]" at bounding box center [249, 47] width 70 height 14
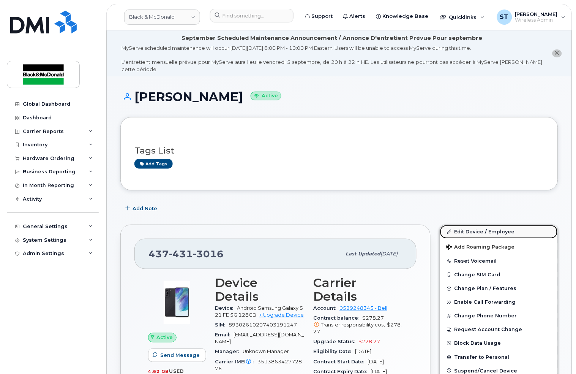
click at [471, 229] on link "Edit Device / Employee" at bounding box center [499, 232] width 118 height 14
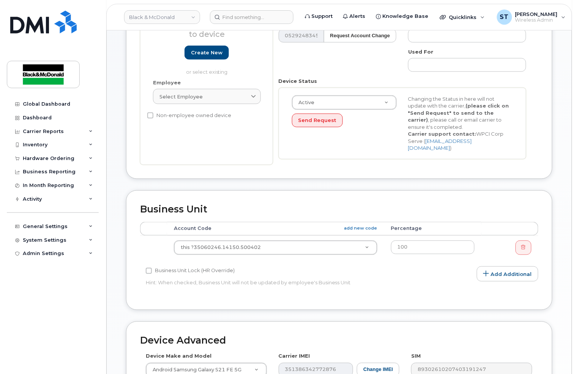
scroll to position [253, 0]
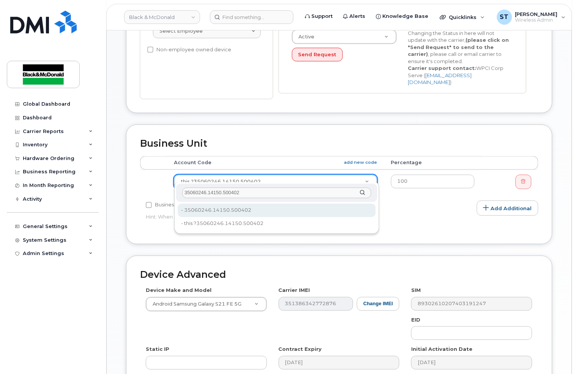
type input "35060246.14150.500402"
type input "35735704"
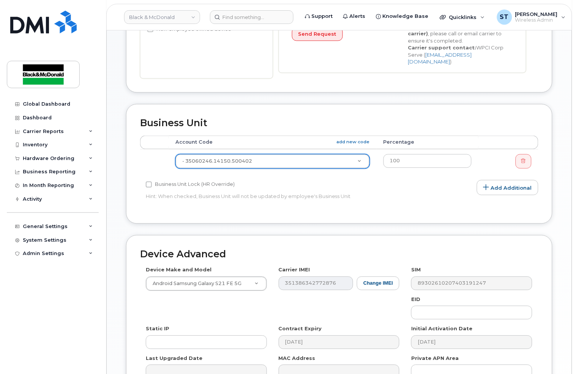
scroll to position [355, 0]
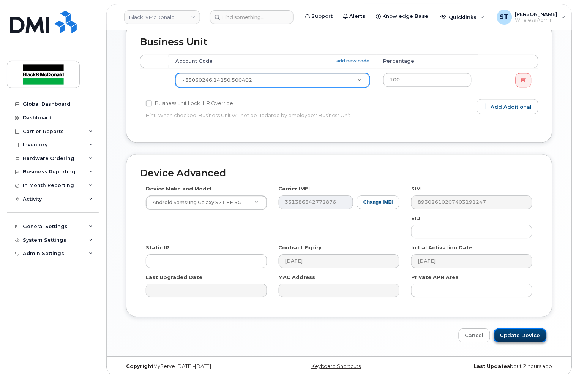
click at [510, 328] on input "Update Device" at bounding box center [520, 335] width 53 height 14
type input "Saving..."
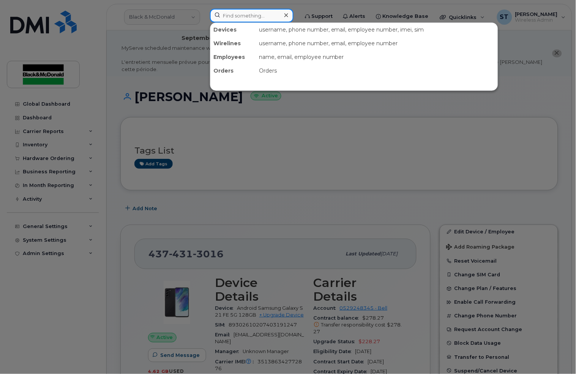
click at [269, 16] on input at bounding box center [252, 16] width 84 height 14
paste input "6474460506"
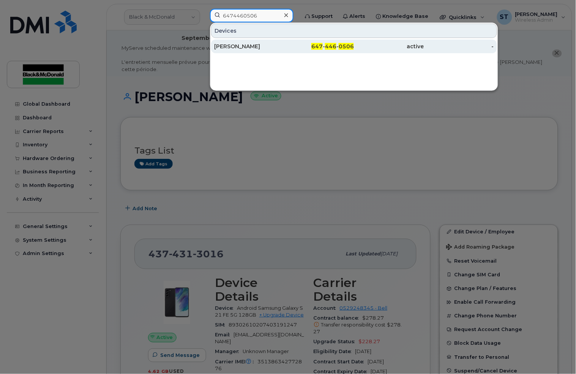
type input "6474460506"
click at [224, 41] on div "John Archer" at bounding box center [249, 47] width 70 height 14
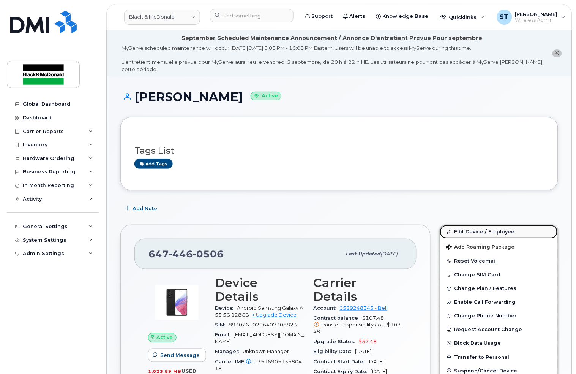
click at [459, 233] on link "Edit Device / Employee" at bounding box center [499, 232] width 118 height 14
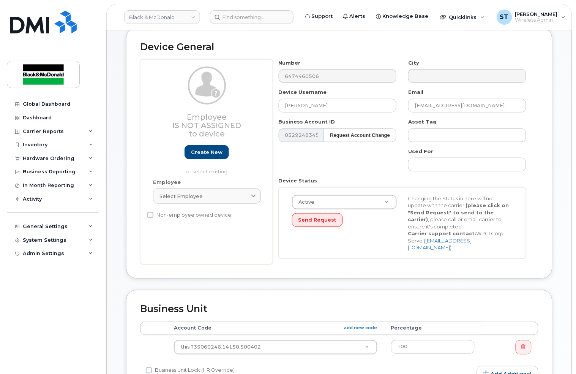
scroll to position [152, 0]
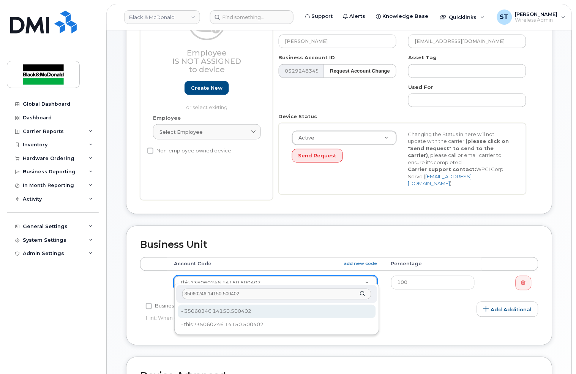
type input "35060246.14150.500402"
type input "35735704"
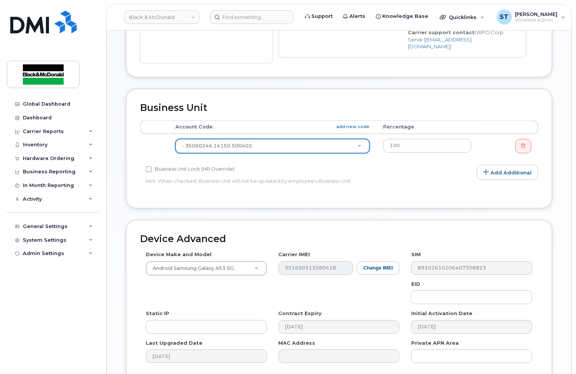
scroll to position [355, 0]
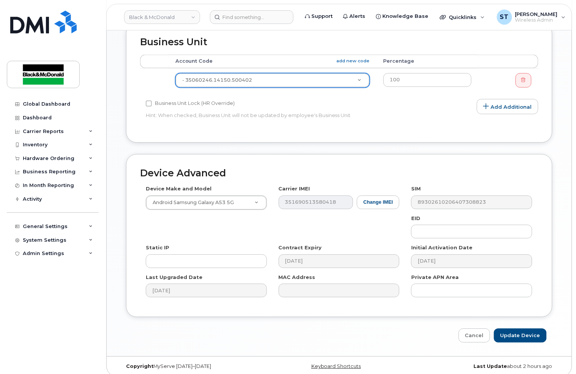
click at [522, 320] on div "Device Advanced Device Make and Model Android Samsung Galaxy A53 5G Android TCL…" at bounding box center [339, 248] width 438 height 189
click at [526, 332] on input "Update Device" at bounding box center [520, 335] width 53 height 14
type input "Saving..."
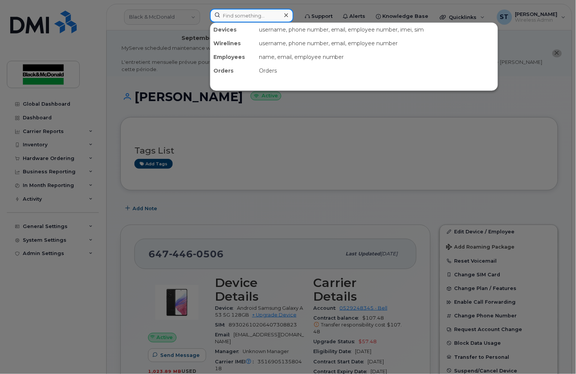
click at [265, 11] on input at bounding box center [252, 16] width 84 height 14
paste input "4164205557"
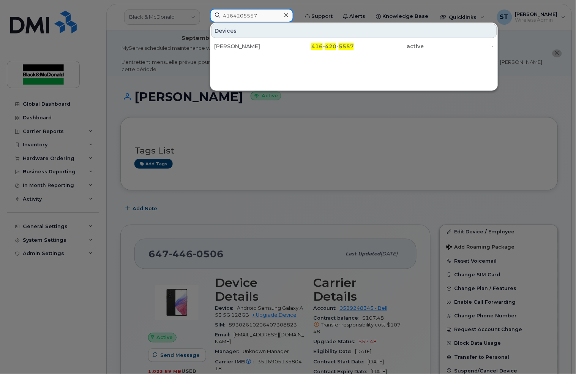
type input "4164205557"
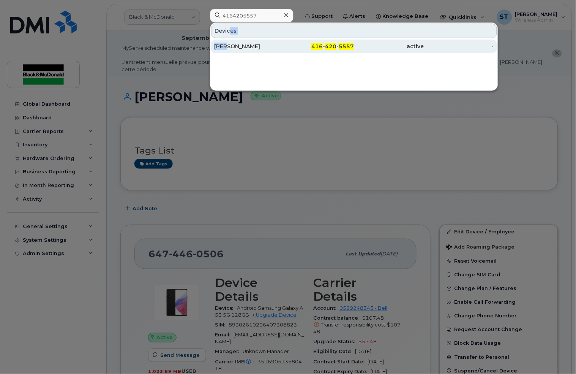
drag, startPoint x: 228, startPoint y: 35, endPoint x: 228, endPoint y: 48, distance: 13.3
click at [228, 48] on div "Devices John Mackenzie 416 - 420 - 5557 active -" at bounding box center [354, 38] width 288 height 31
click at [228, 48] on div "[PERSON_NAME]" at bounding box center [249, 47] width 70 height 8
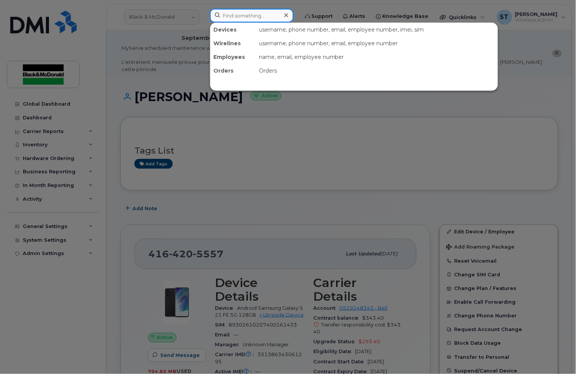
click at [237, 9] on input at bounding box center [252, 16] width 84 height 14
paste input "35060246.14150.500402"
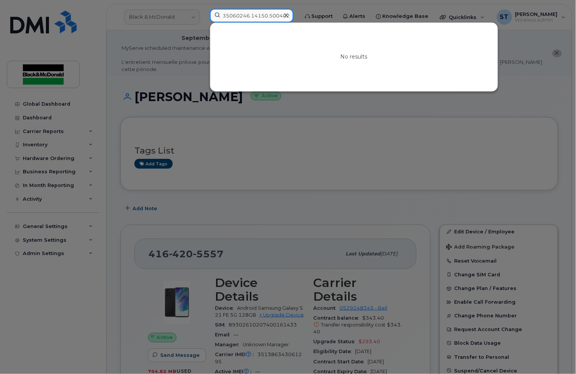
type input "35060246.14150.500402"
click at [287, 14] on icon at bounding box center [286, 15] width 4 height 6
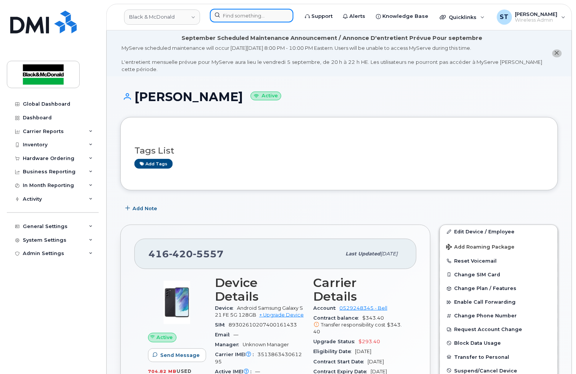
click at [257, 13] on input at bounding box center [252, 16] width 84 height 14
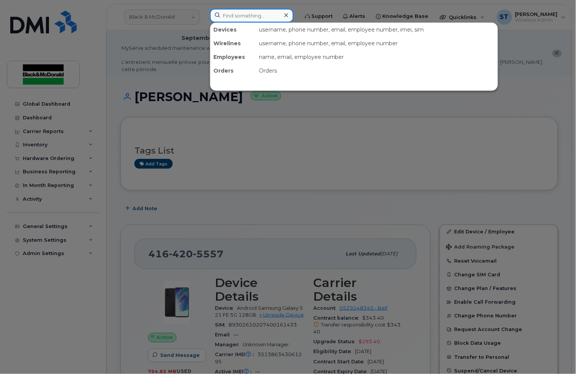
paste input "4164205557"
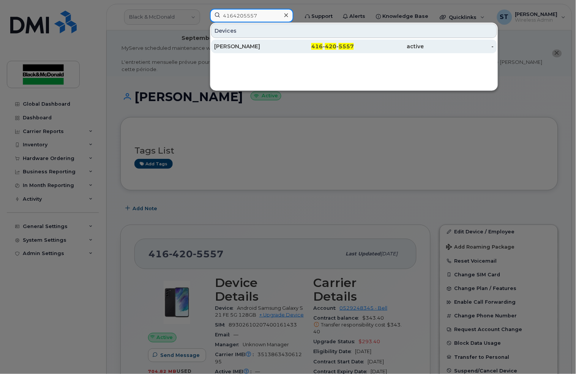
type input "4164205557"
drag, startPoint x: 242, startPoint y: 49, endPoint x: 330, endPoint y: 55, distance: 87.9
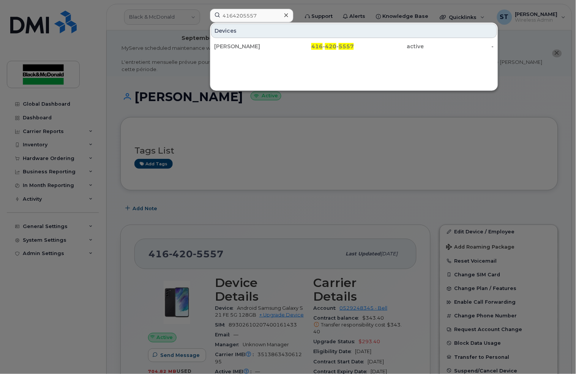
click div "[PERSON_NAME]"
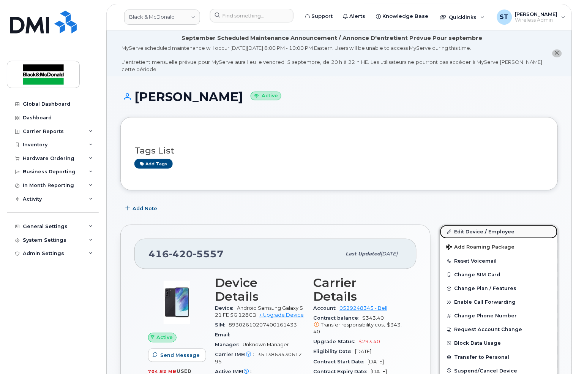
click at [468, 226] on link "Edit Device / Employee" at bounding box center [499, 232] width 118 height 14
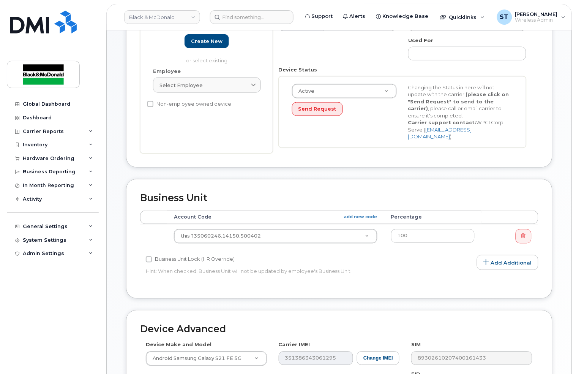
scroll to position [253, 0]
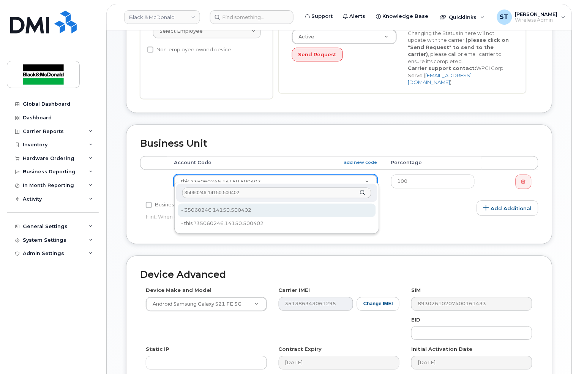
type input "35060246.14150.500402"
type input "35735704"
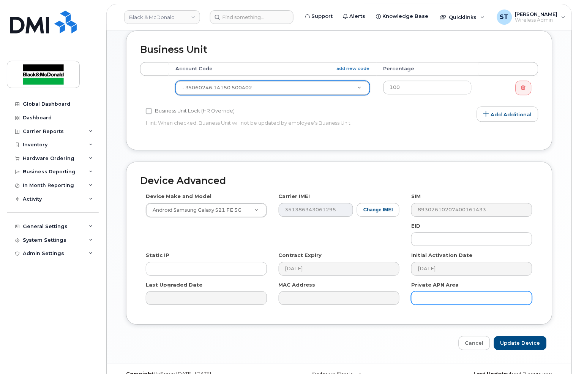
scroll to position [355, 0]
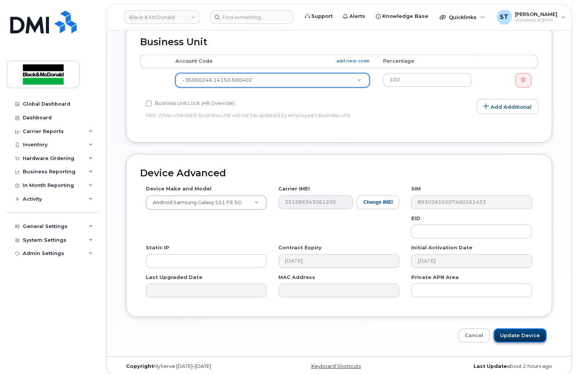
click at [505, 328] on input "Update Device" at bounding box center [520, 335] width 53 height 14
type input "Saving..."
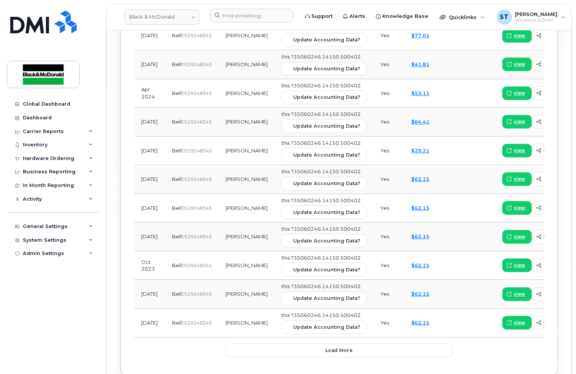
scroll to position [1186, 0]
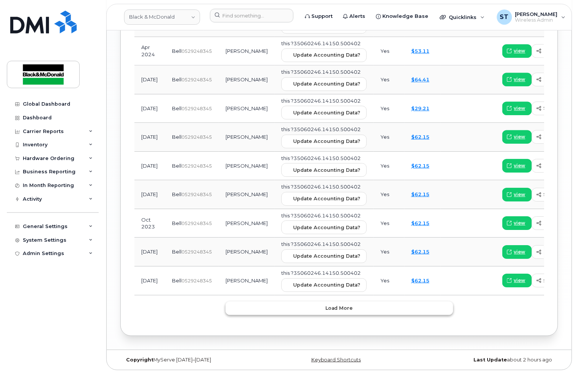
click at [323, 306] on button "Load more" at bounding box center [340, 308] width 228 height 14
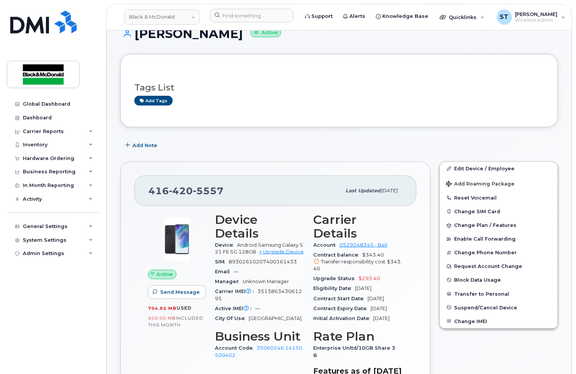
scroll to position [0, 0]
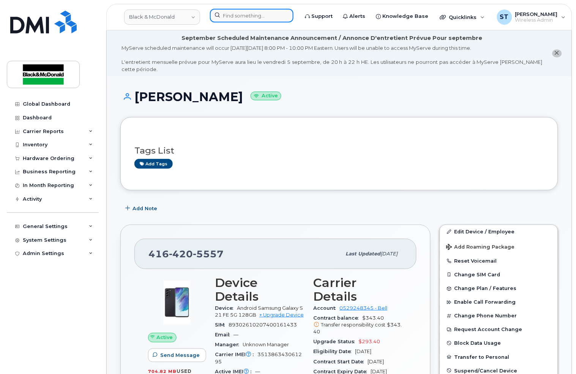
click at [240, 17] on input at bounding box center [252, 16] width 84 height 14
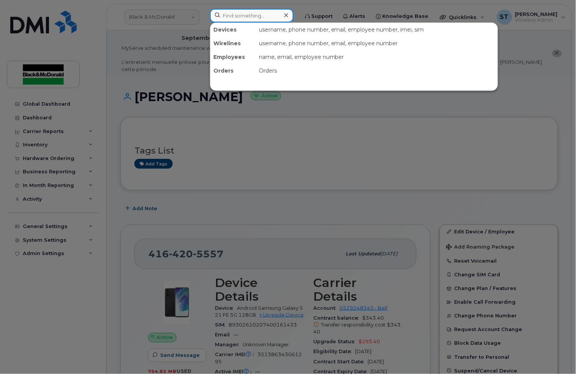
paste input "4168195892"
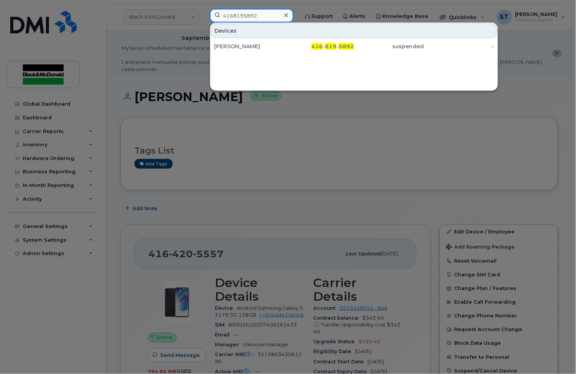
type input "4168195892"
click at [240, 38] on div "Devices John Mackenzie 416 - 819 - 5892 suspended -" at bounding box center [354, 38] width 288 height 31
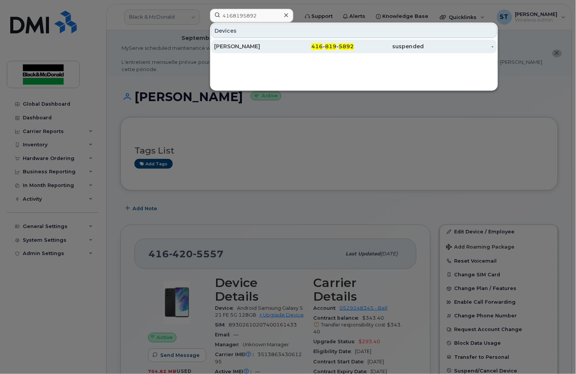
click at [237, 44] on div "[PERSON_NAME]" at bounding box center [249, 47] width 70 height 8
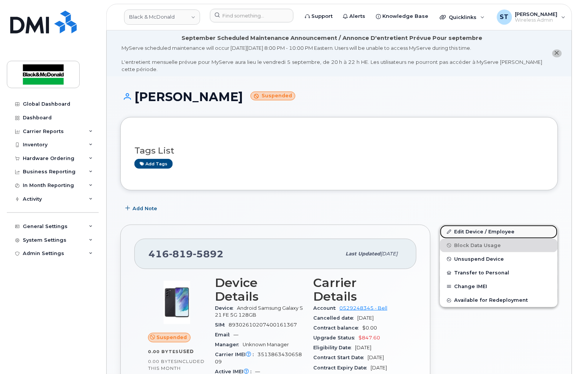
click at [493, 231] on link "Edit Device / Employee" at bounding box center [499, 232] width 118 height 14
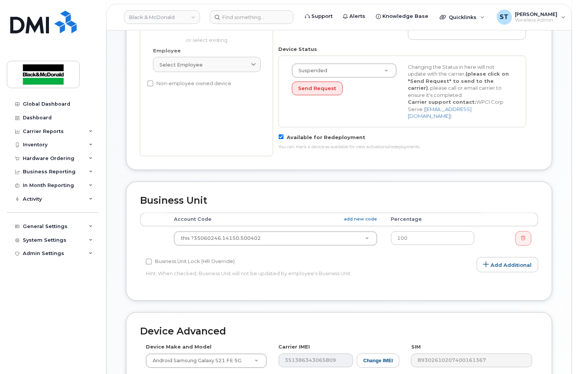
scroll to position [304, 0]
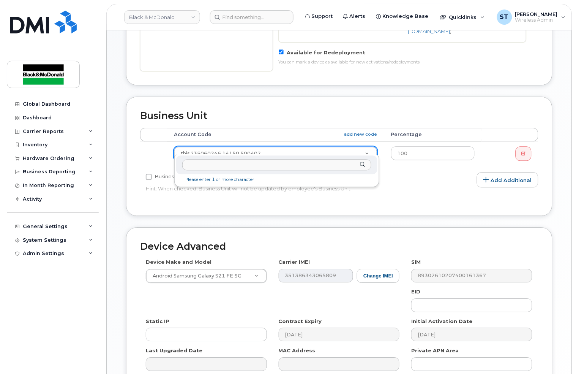
click at [265, 166] on input "text" at bounding box center [276, 165] width 189 height 11
paste input "35060246.14150.500402"
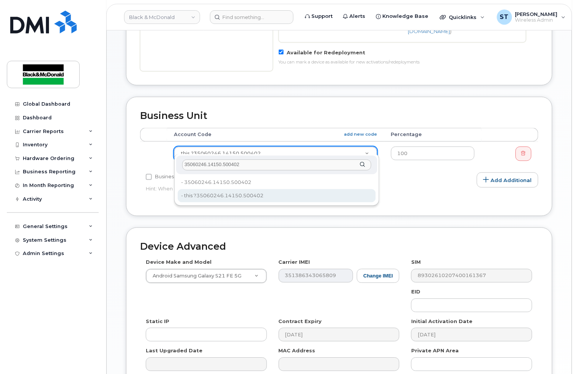
type input "35060246.14150.500402"
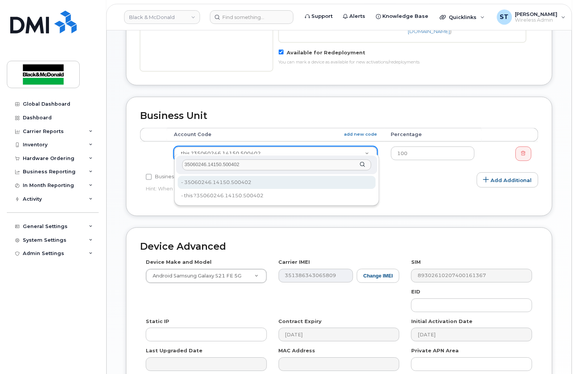
type input "35735704"
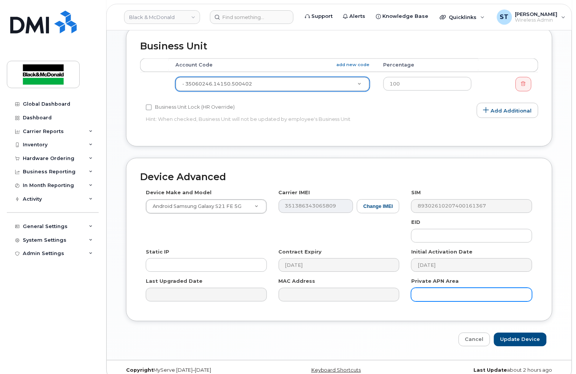
scroll to position [378, 0]
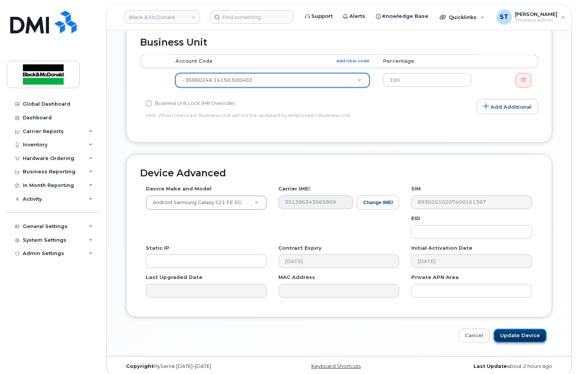
click at [512, 329] on input "Update Device" at bounding box center [520, 336] width 53 height 14
type input "Saving..."
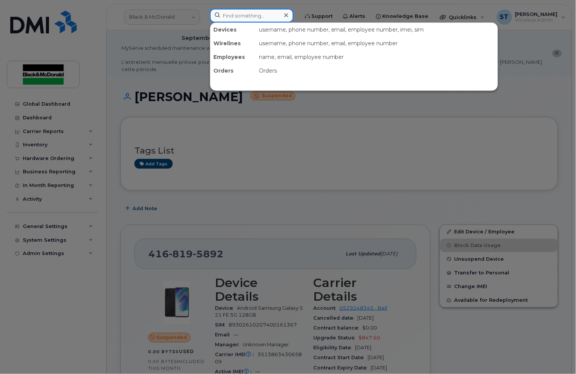
click at [248, 13] on input at bounding box center [252, 16] width 84 height 14
paste input "4167713179"
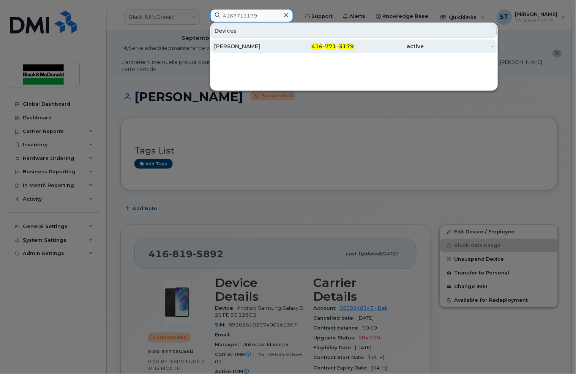
type input "4167713179"
drag, startPoint x: 244, startPoint y: 44, endPoint x: 240, endPoint y: 41, distance: 5.6
click at [244, 44] on div "[PERSON_NAME]" at bounding box center [249, 47] width 70 height 8
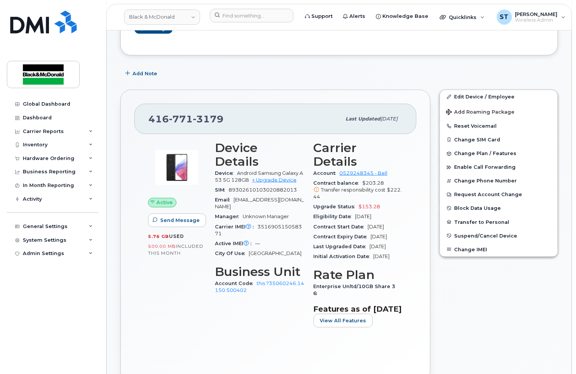
scroll to position [51, 0]
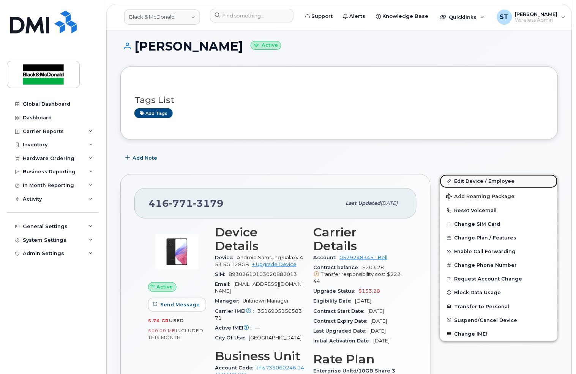
click at [478, 180] on link "Edit Device / Employee" at bounding box center [499, 181] width 118 height 14
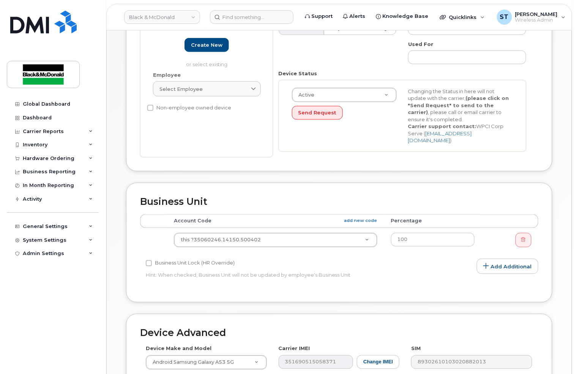
scroll to position [304, 0]
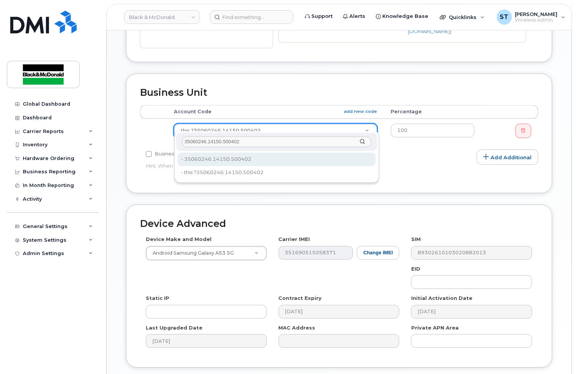
type input "35060246.14150.500402"
type input "35735704"
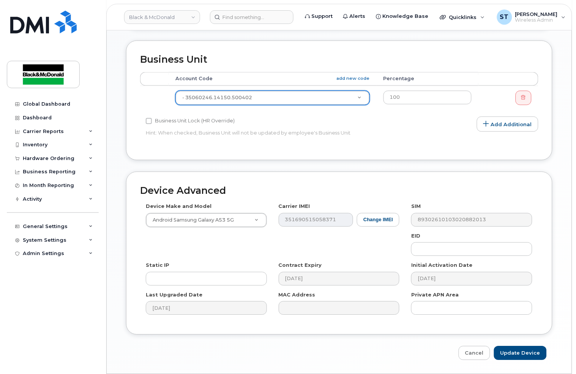
scroll to position [355, 0]
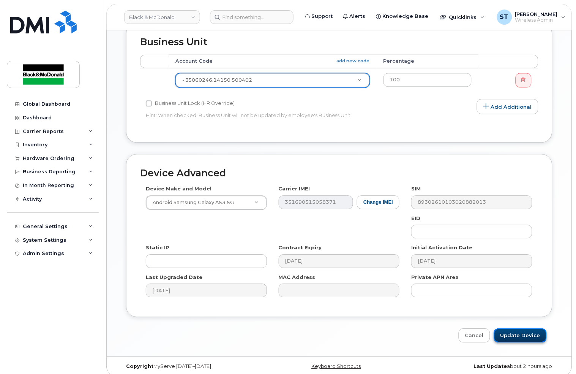
click at [527, 335] on input "Update Device" at bounding box center [520, 335] width 53 height 14
type input "Saving..."
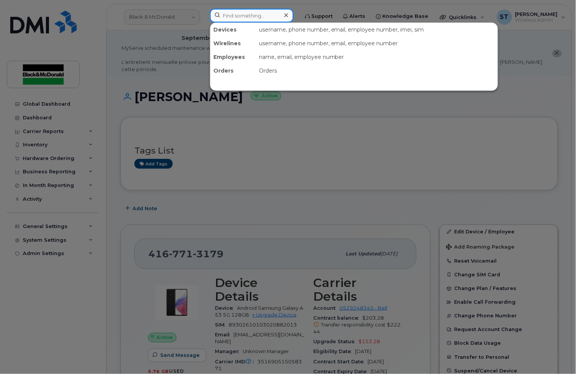
click at [274, 16] on input at bounding box center [252, 16] width 84 height 14
paste input "4166782241"
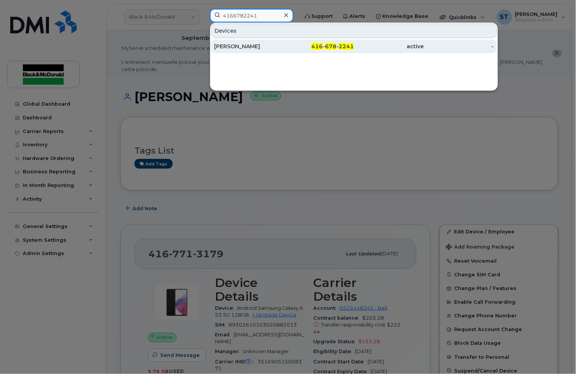
type input "4166782241"
click at [231, 44] on div "[PERSON_NAME]" at bounding box center [249, 47] width 70 height 8
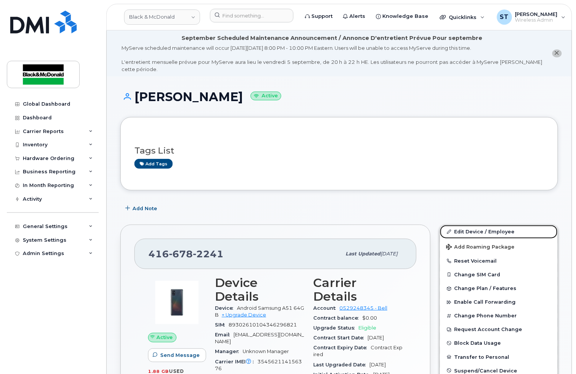
drag, startPoint x: 490, startPoint y: 232, endPoint x: 535, endPoint y: 204, distance: 52.6
click at [490, 231] on link "Edit Device / Employee" at bounding box center [499, 232] width 118 height 14
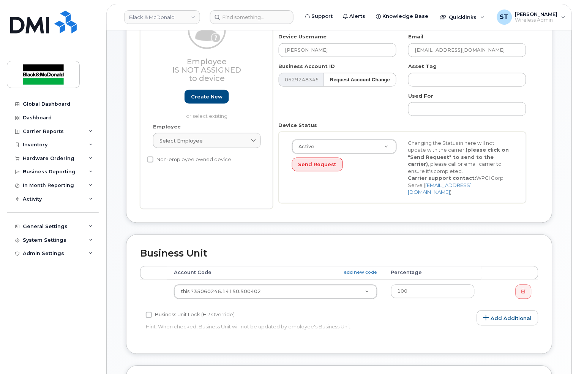
scroll to position [253, 0]
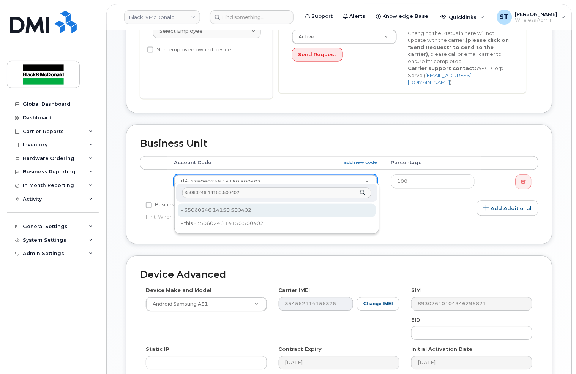
type input "35060246.14150.500402"
type input "35735704"
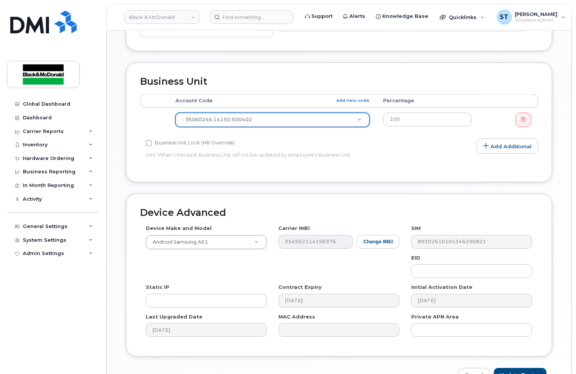
scroll to position [355, 0]
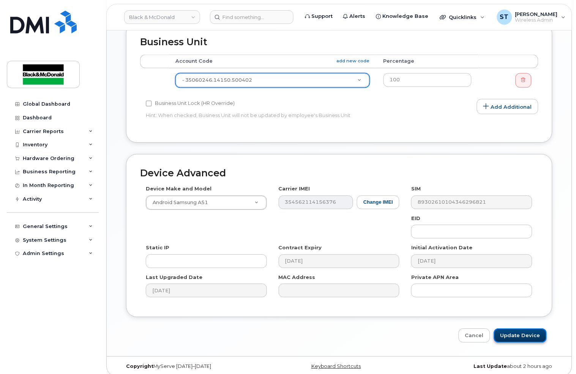
click at [526, 328] on input "Update Device" at bounding box center [520, 335] width 53 height 14
type input "Saving..."
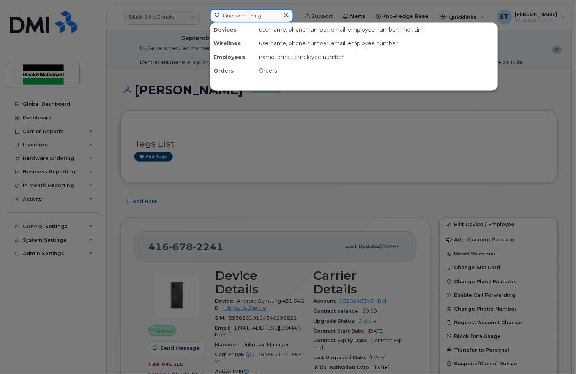
click at [272, 17] on input at bounding box center [252, 16] width 84 height 14
paste input "3823421637"
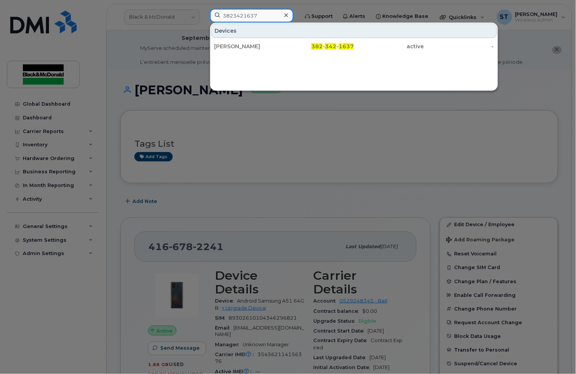
type input "3823421637"
click at [208, 41] on div at bounding box center [288, 187] width 576 height 374
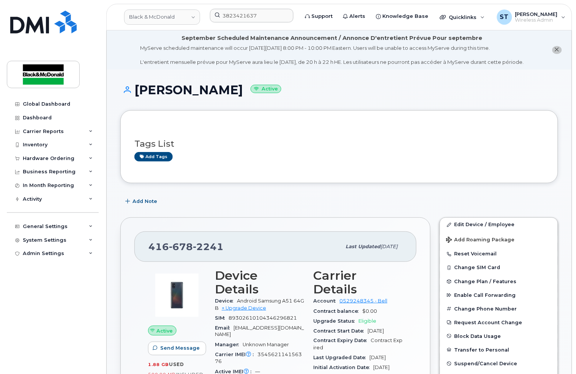
click at [221, 44] on div "MyServe scheduled maintenance will occur on Friday September 5, 8:00 PM - 10:00…" at bounding box center [332, 54] width 384 height 21
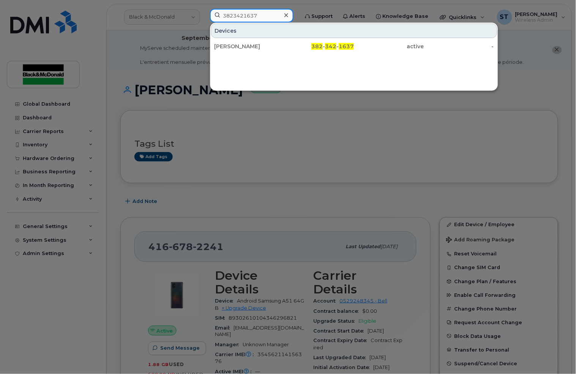
click at [262, 17] on input "3823421637" at bounding box center [252, 16] width 84 height 14
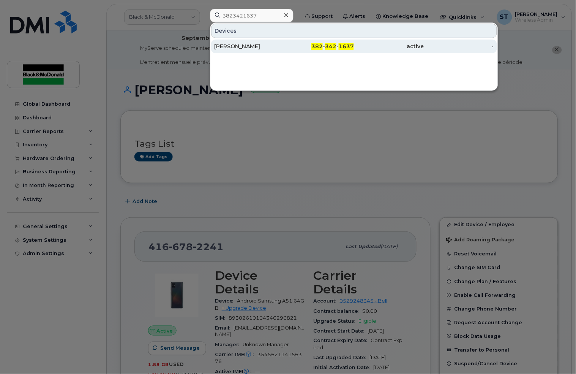
click at [231, 43] on div "[PERSON_NAME]" at bounding box center [249, 47] width 70 height 8
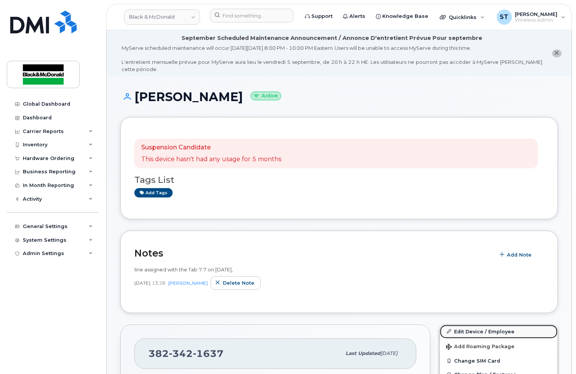
click link "Edit Device / Employee"
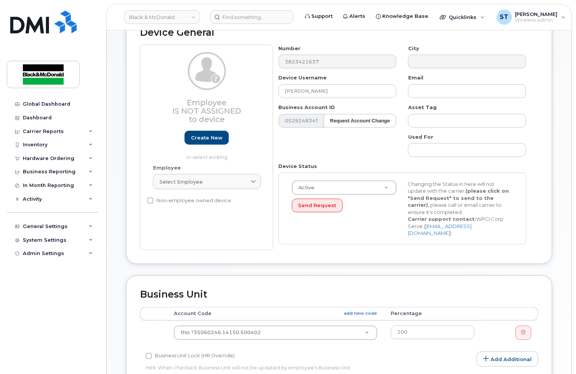
scroll to position [253, 0]
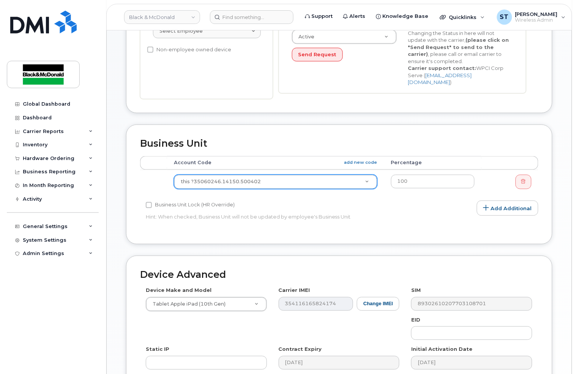
click at [238, 175] on div "this ?35060246.14150.500402" at bounding box center [276, 182] width 204 height 14
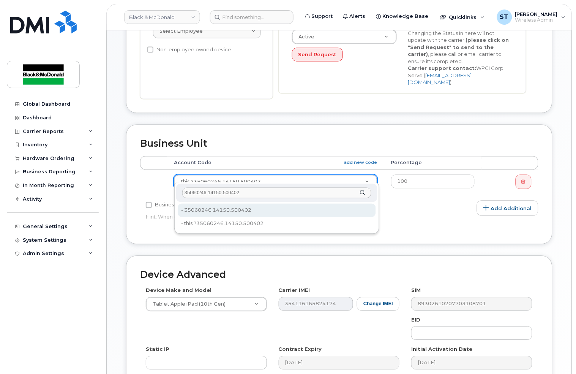
type input "35060246.14150.500402"
type input "35735704"
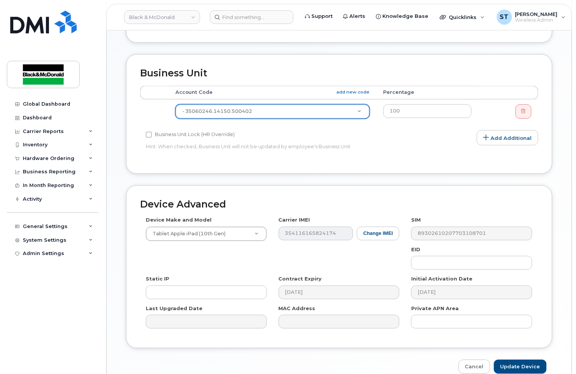
scroll to position [355, 0]
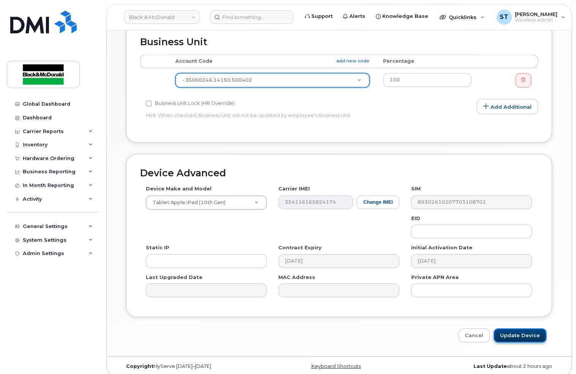
click input "Update Device"
type input "Saving..."
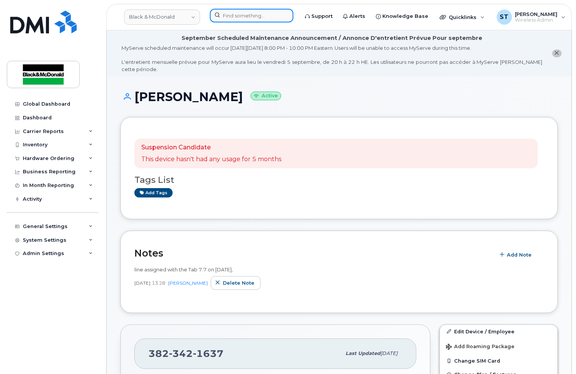
click at [219, 11] on input at bounding box center [252, 16] width 84 height 14
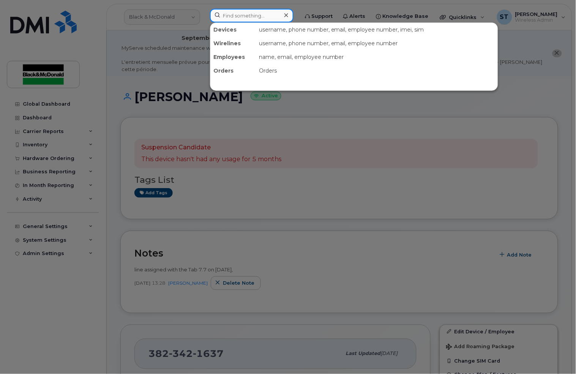
paste input "4166776600"
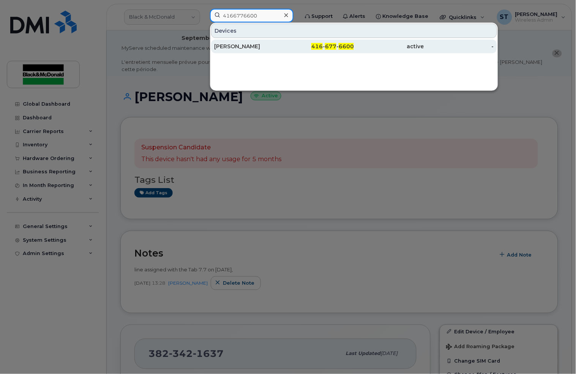
type input "4166776600"
click at [226, 44] on div "Phil Jackson" at bounding box center [249, 47] width 70 height 8
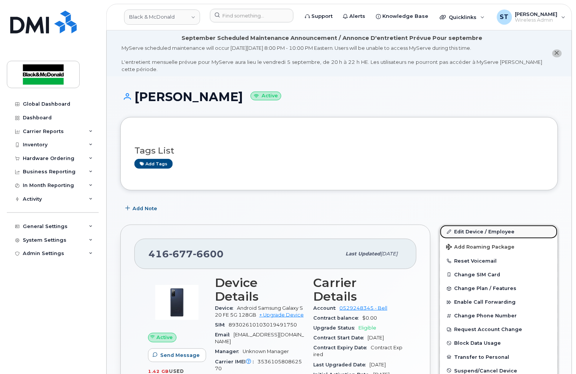
click at [475, 228] on link "Edit Device / Employee" at bounding box center [499, 232] width 118 height 14
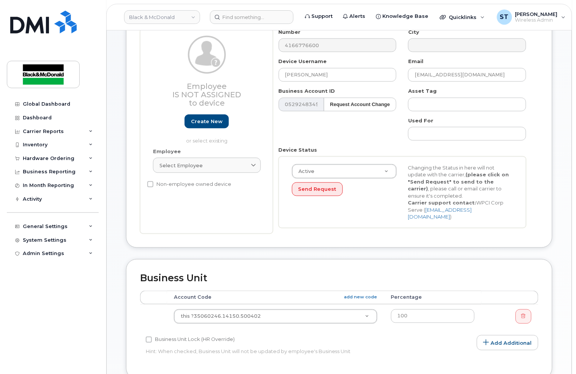
scroll to position [253, 0]
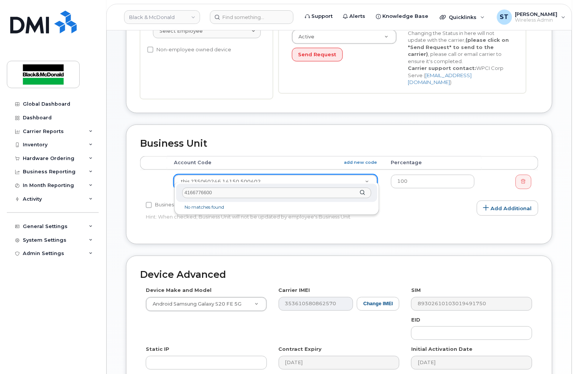
type input "4166776600"
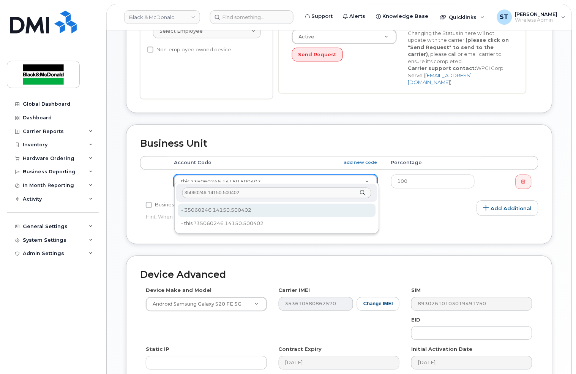
type input "35060246.14150.500402"
type input "35735704"
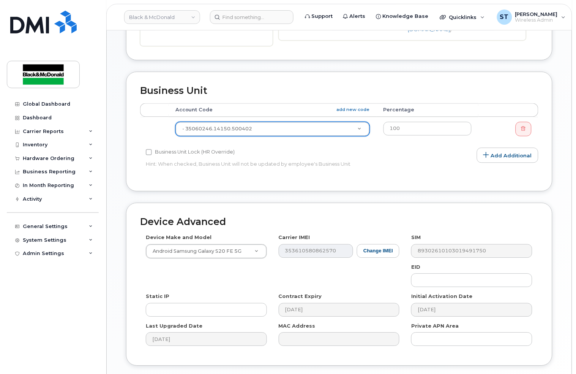
scroll to position [355, 0]
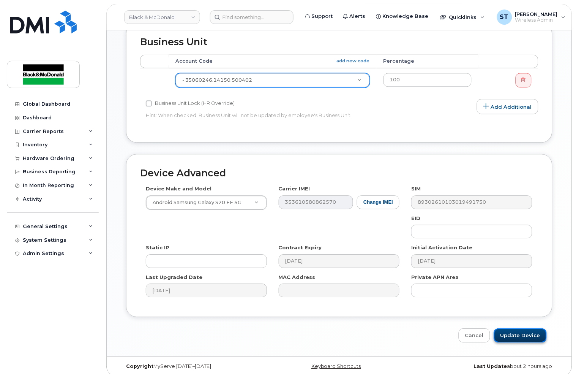
click at [523, 332] on input "Update Device" at bounding box center [520, 335] width 53 height 14
type input "Saving..."
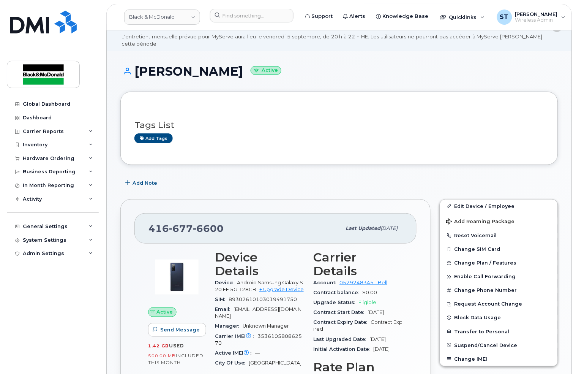
scroll to position [253, 0]
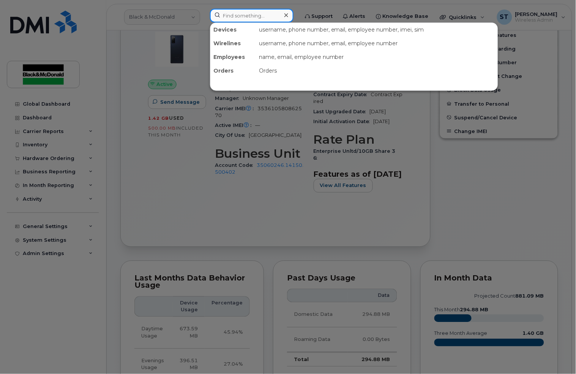
click at [265, 18] on input at bounding box center [252, 16] width 84 height 14
paste input "4165274263"
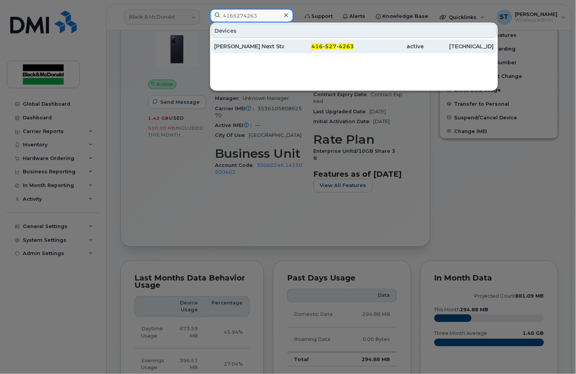
type input "4165274263"
click at [275, 46] on div "Phil Jackson Next Star Energy 1" at bounding box center [249, 47] width 70 height 8
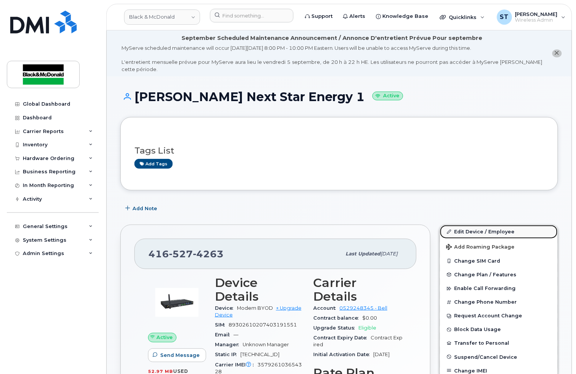
click at [465, 228] on link "Edit Device / Employee" at bounding box center [499, 232] width 118 height 14
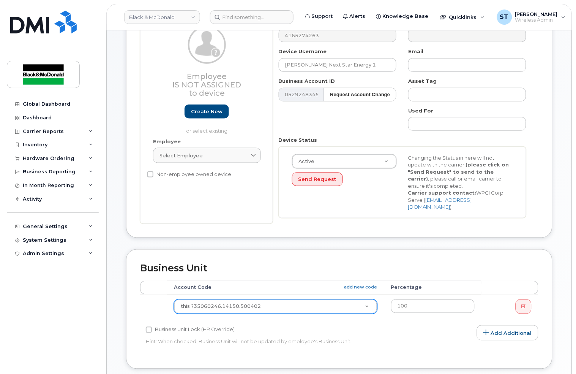
scroll to position [202, 0]
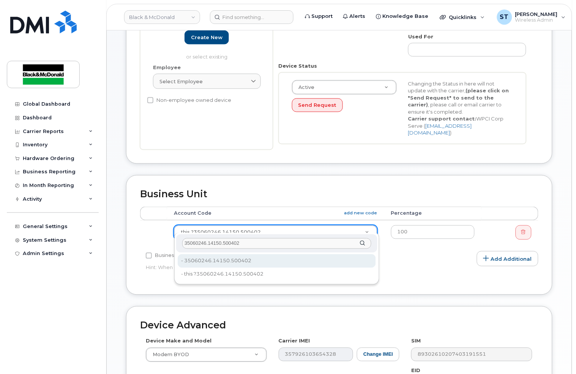
type input "35060246.14150.500402"
type input "35735704"
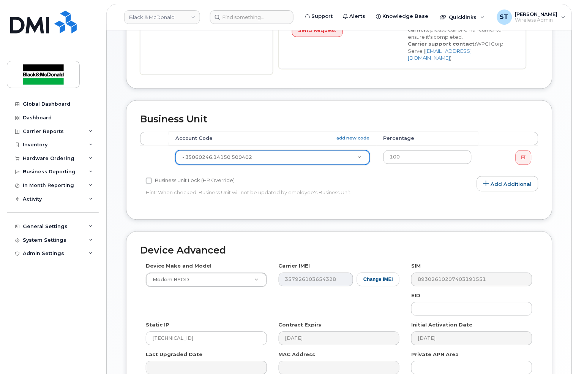
scroll to position [355, 0]
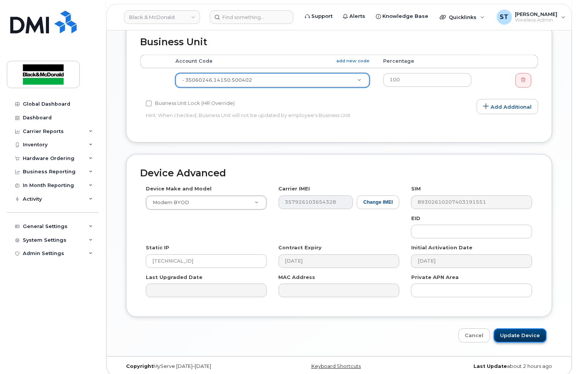
click at [515, 333] on input "Update Device" at bounding box center [520, 335] width 53 height 14
type input "Saving..."
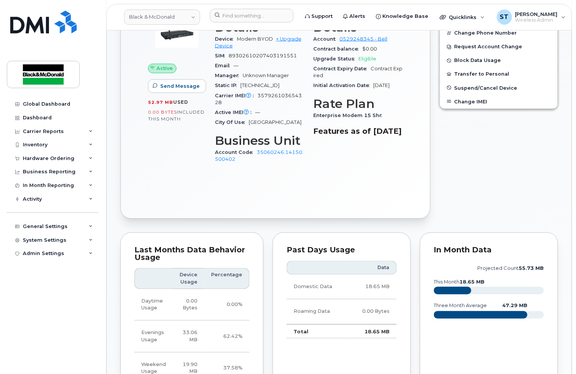
scroll to position [78, 0]
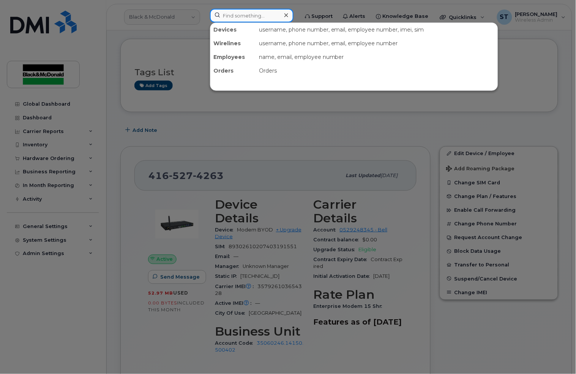
click at [261, 20] on input at bounding box center [252, 16] width 84 height 14
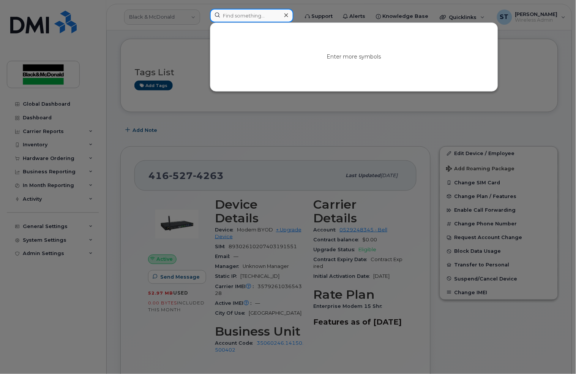
click at [237, 17] on input at bounding box center [252, 16] width 84 height 14
click at [291, 17] on div at bounding box center [286, 15] width 11 height 11
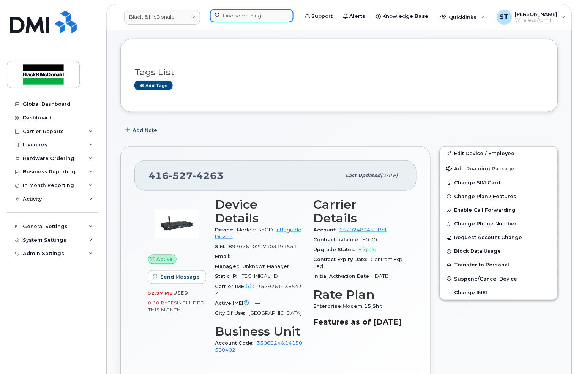
click at [291, 17] on div at bounding box center [252, 16] width 84 height 14
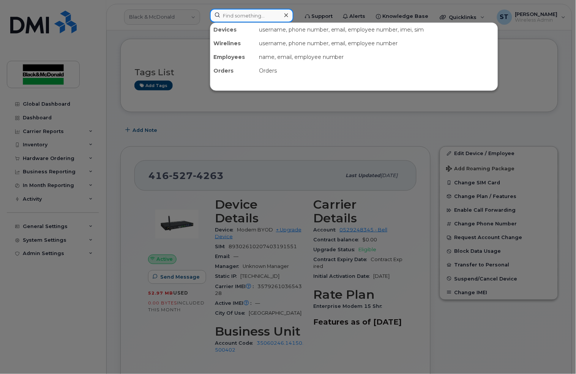
paste input "4374279534"
click at [267, 16] on input "4374279534" at bounding box center [252, 16] width 84 height 14
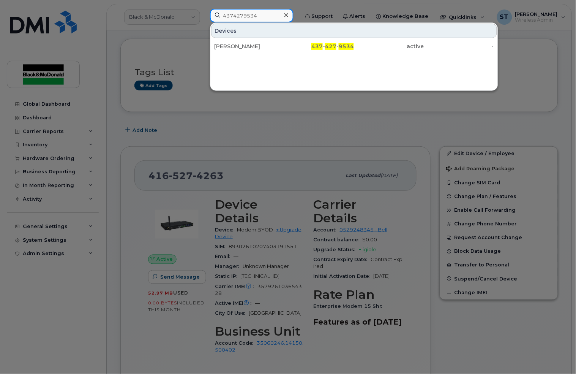
type input "4374279534"
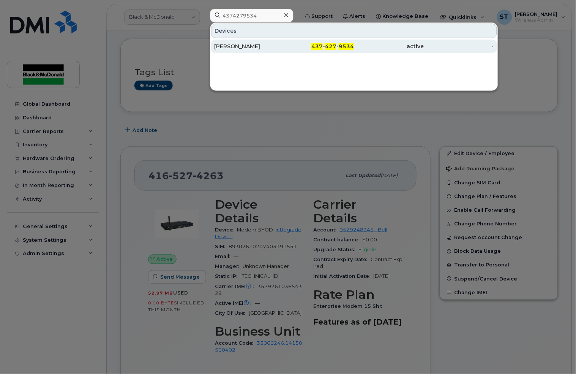
drag, startPoint x: 232, startPoint y: 37, endPoint x: 230, endPoint y: 41, distance: 4.9
click at [232, 42] on div "[PERSON_NAME]" at bounding box center [249, 47] width 70 height 14
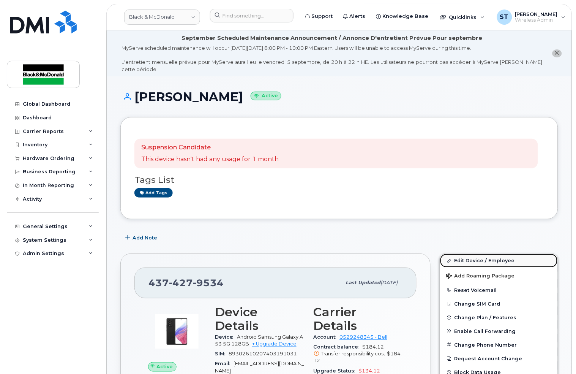
click at [474, 261] on link "Edit Device / Employee" at bounding box center [499, 261] width 118 height 14
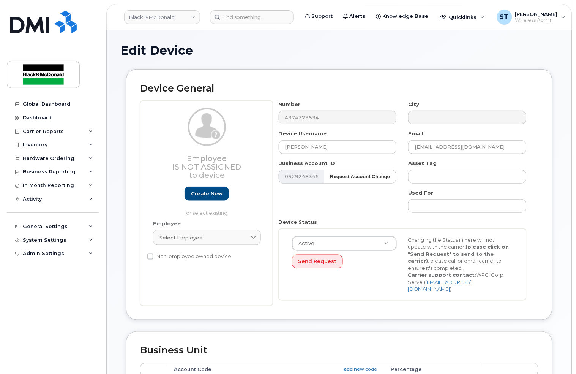
scroll to position [152, 0]
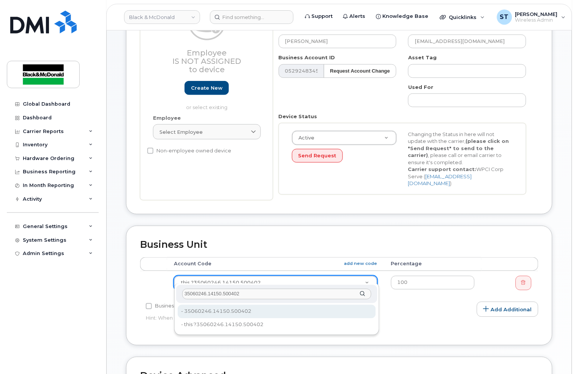
type input "35060246.14150.500402"
type input "35735704"
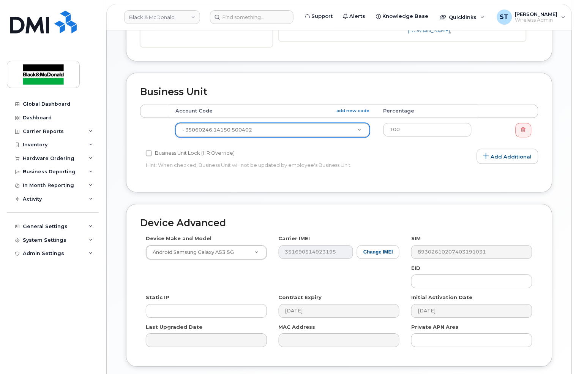
scroll to position [355, 0]
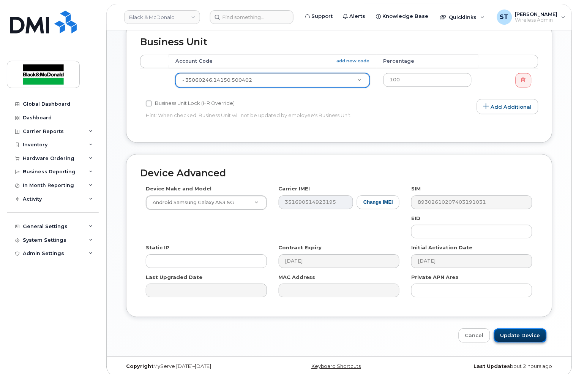
click at [525, 328] on input "Update Device" at bounding box center [520, 335] width 53 height 14
type input "Saving..."
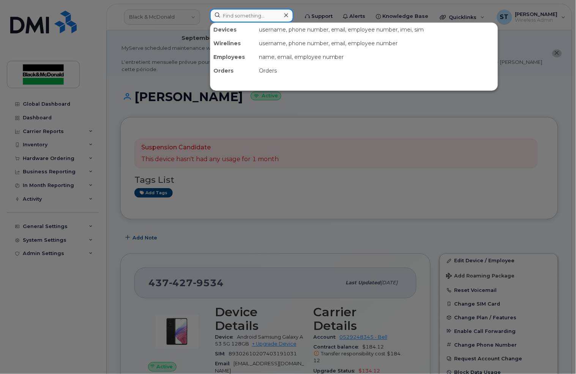
click at [265, 17] on input at bounding box center [252, 16] width 84 height 14
paste input "3823421631"
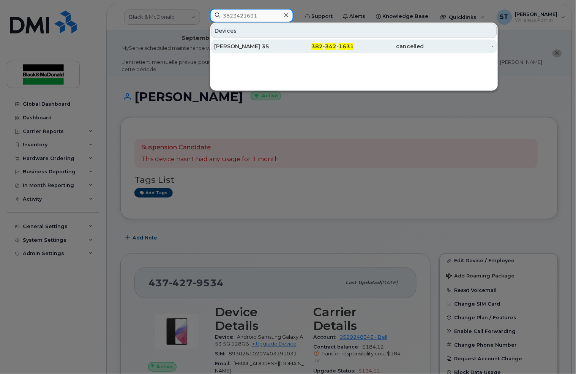
type input "3823421631"
click at [229, 43] on div "[PERSON_NAME] 35" at bounding box center [249, 47] width 70 height 8
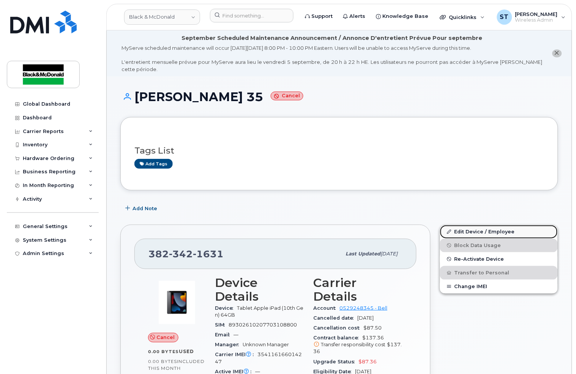
click at [465, 229] on link "Edit Device / Employee" at bounding box center [499, 232] width 118 height 14
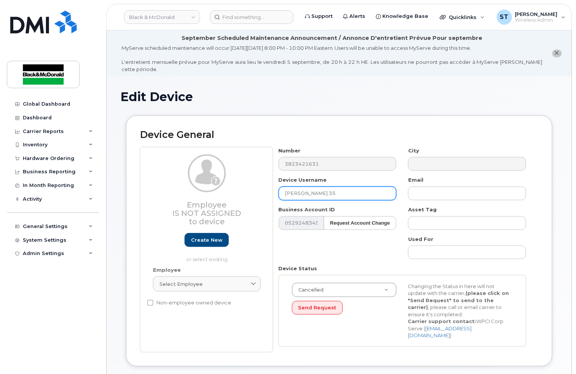
scroll to position [253, 0]
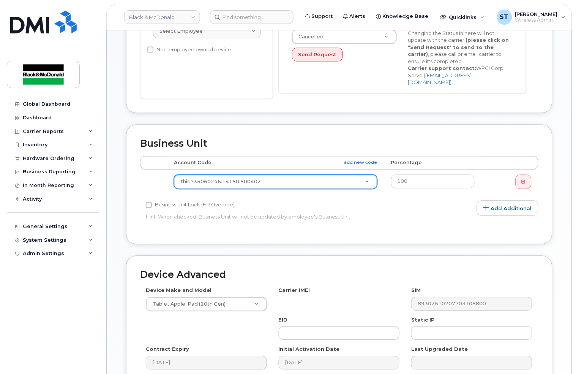
paste input "35060246.14150.500402"
type input "35060246.14150.500402"
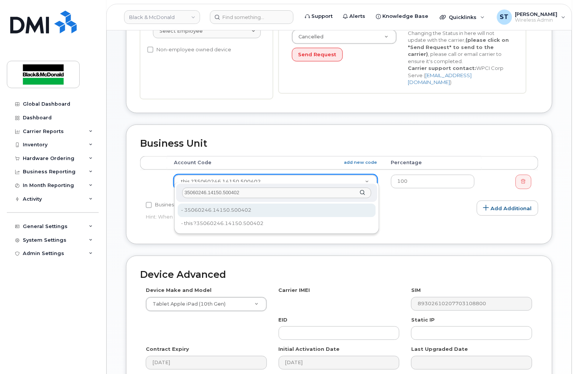
type input "35060246.14150.500402"
type input "35735704"
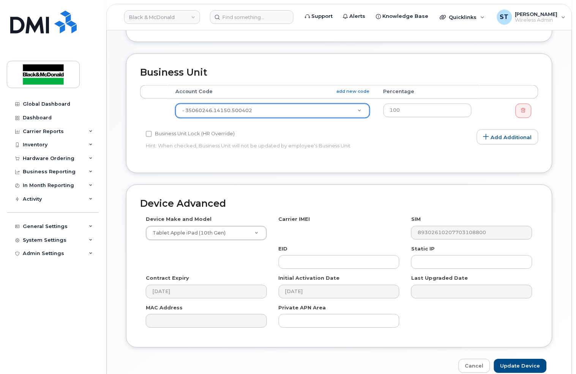
scroll to position [355, 0]
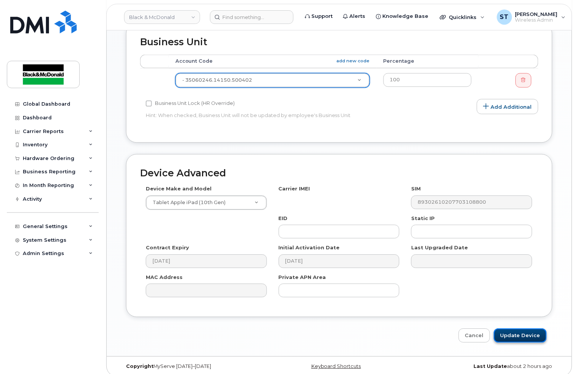
click at [516, 328] on input "Update Device" at bounding box center [520, 335] width 53 height 14
type input "Saving..."
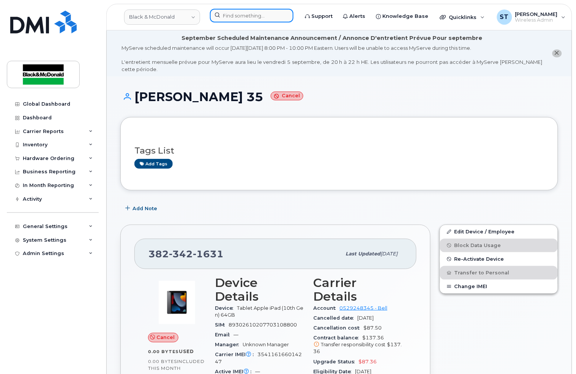
click at [264, 18] on input at bounding box center [252, 16] width 84 height 14
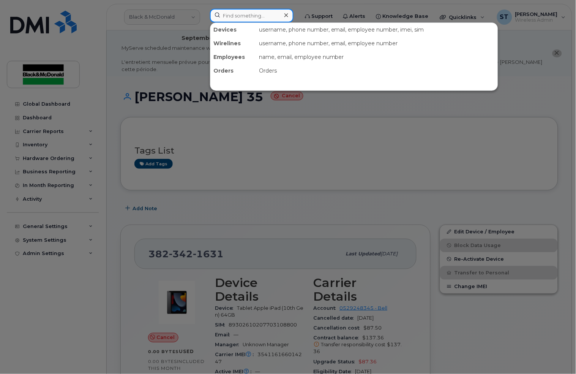
paste input "3823421635"
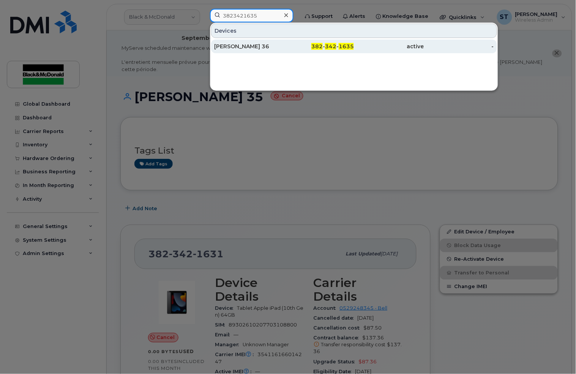
type input "3823421635"
click at [235, 47] on div "[PERSON_NAME] 36" at bounding box center [249, 47] width 70 height 8
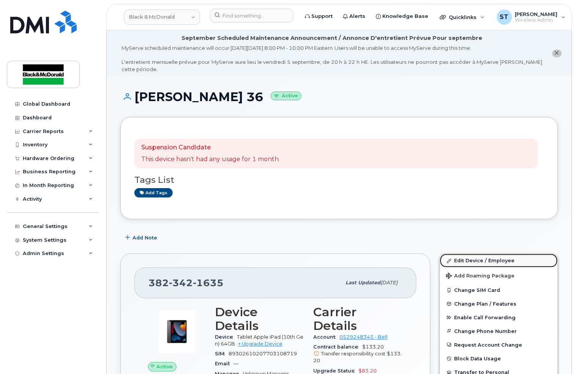
click at [465, 261] on link "Edit Device / Employee" at bounding box center [499, 261] width 118 height 14
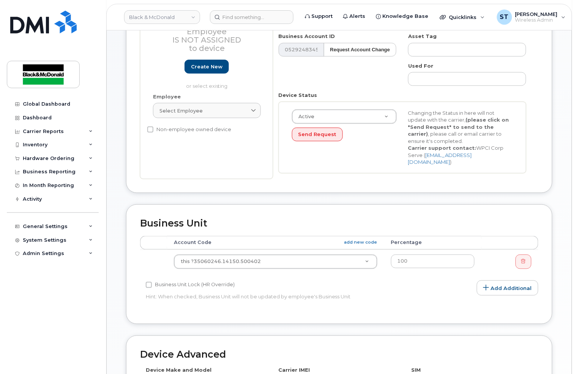
scroll to position [253, 0]
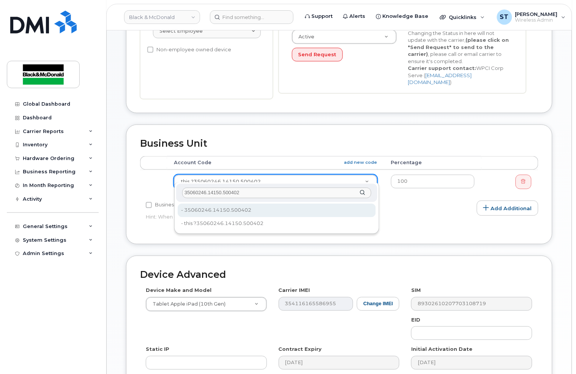
type input "35060246.14150.500402"
type input "35735704"
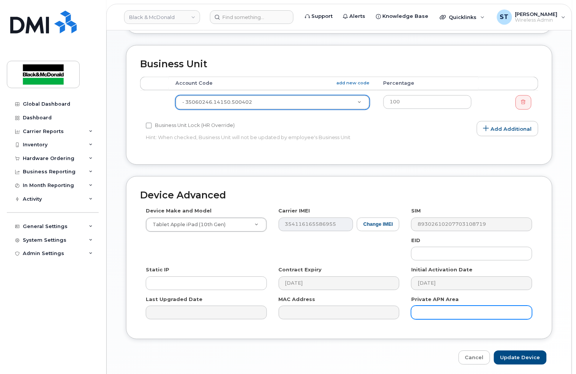
scroll to position [355, 0]
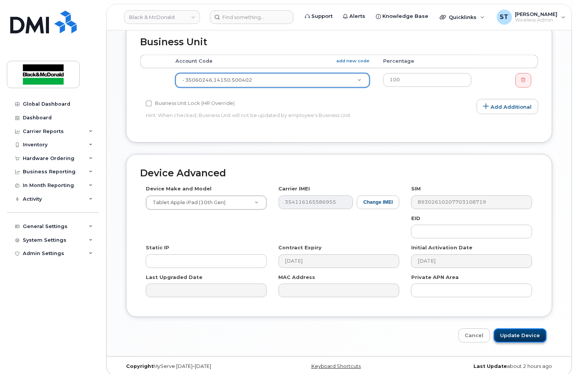
click at [526, 328] on input "Update Device" at bounding box center [520, 335] width 53 height 14
type input "Saving..."
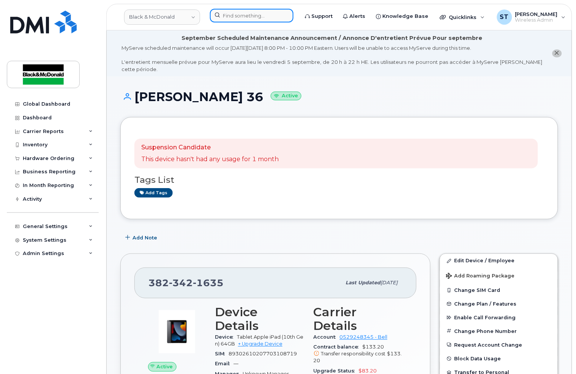
click at [264, 12] on input at bounding box center [252, 16] width 84 height 14
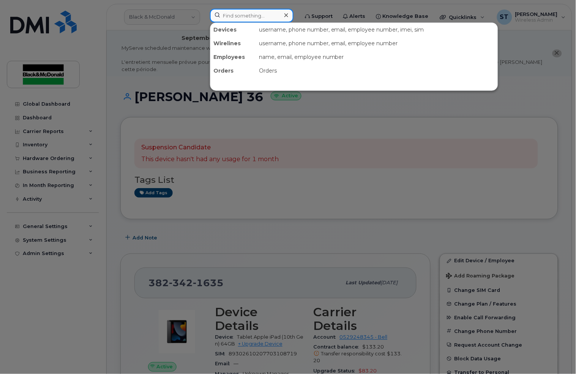
paste input "2267570589"
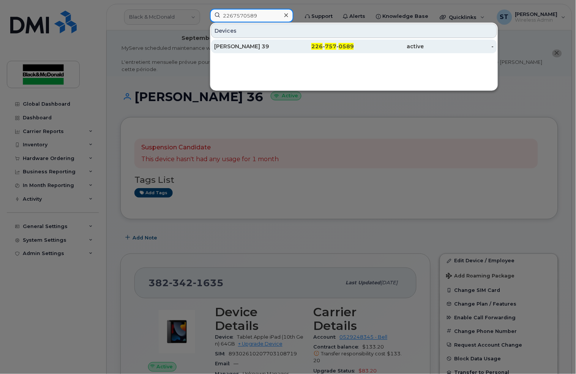
type input "2267570589"
click at [243, 44] on div "Stephen Payton 39" at bounding box center [249, 47] width 70 height 8
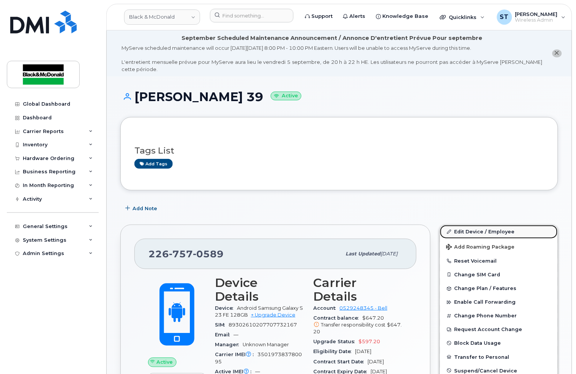
click at [471, 228] on link "Edit Device / Employee" at bounding box center [499, 232] width 118 height 14
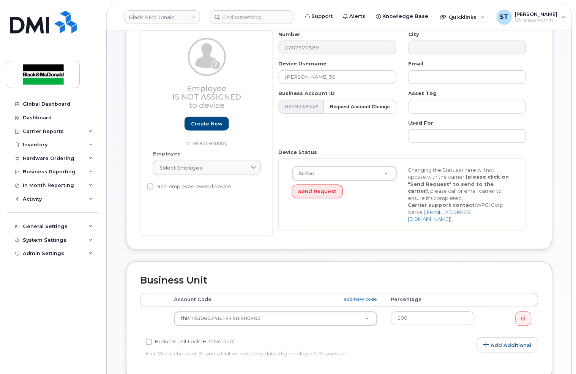
scroll to position [202, 0]
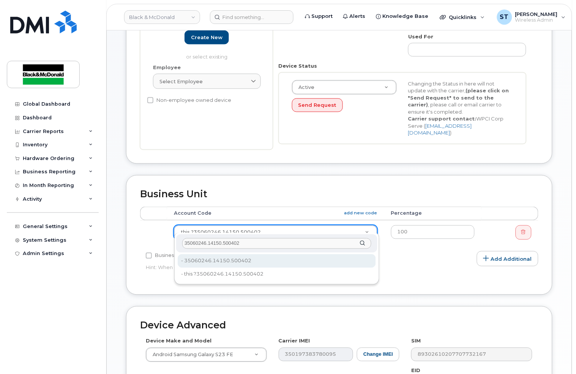
type input "35060246.14150.500402"
type input "35735704"
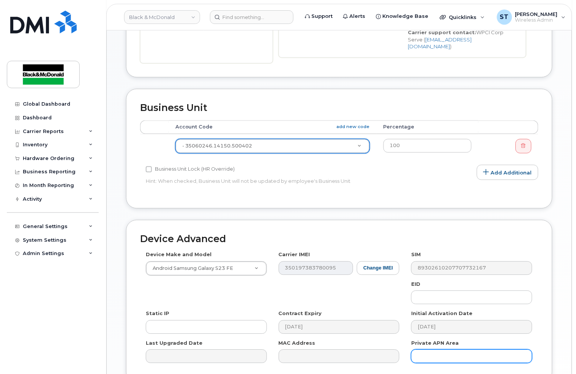
scroll to position [355, 0]
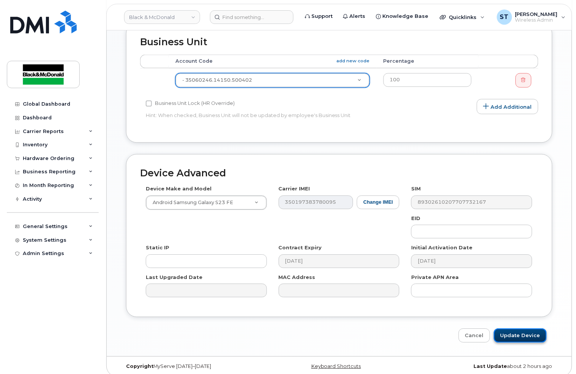
click at [514, 331] on input "Update Device" at bounding box center [520, 335] width 53 height 14
type input "Saving..."
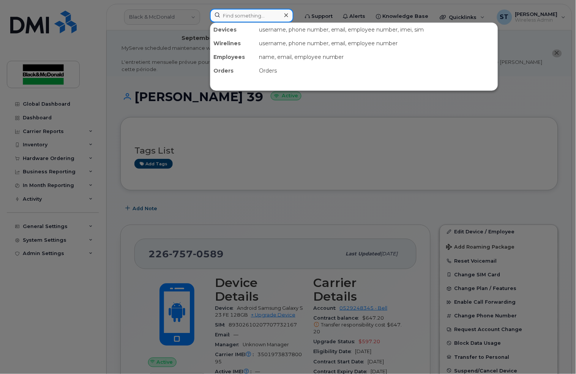
click at [275, 16] on input at bounding box center [252, 16] width 84 height 14
paste input "2267242216"
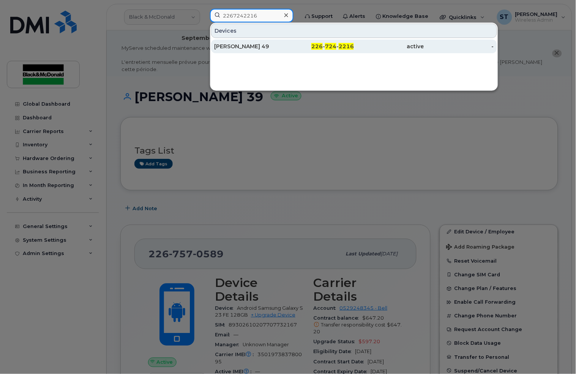
type input "2267242216"
click at [232, 46] on div "[PERSON_NAME] 49" at bounding box center [249, 47] width 70 height 8
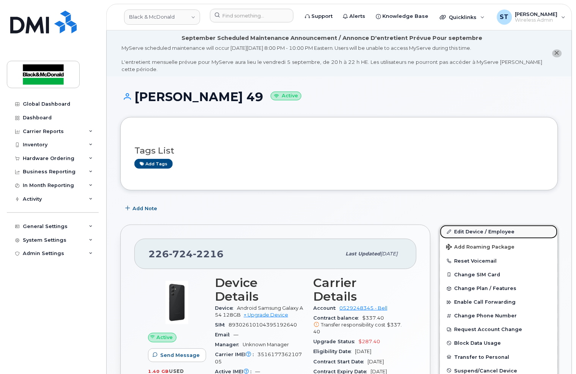
drag, startPoint x: 465, startPoint y: 231, endPoint x: 461, endPoint y: 225, distance: 6.8
click at [465, 231] on link "Edit Device / Employee" at bounding box center [499, 232] width 118 height 14
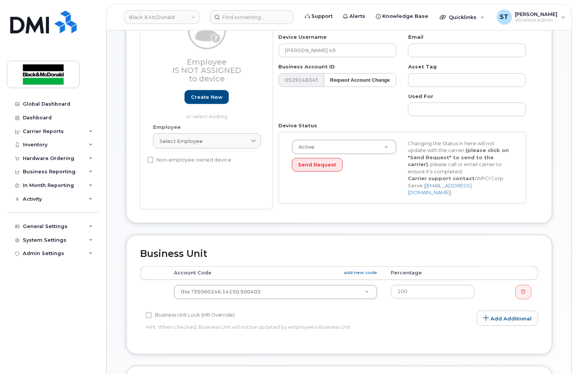
scroll to position [202, 0]
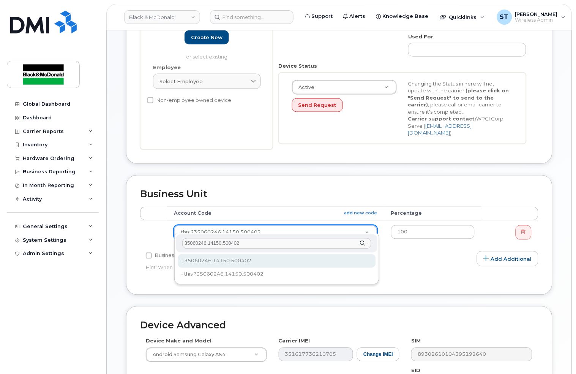
type input "35060246.14150.500402"
type input "35735704"
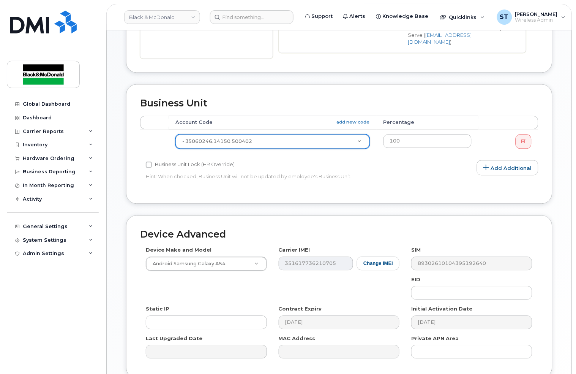
scroll to position [355, 0]
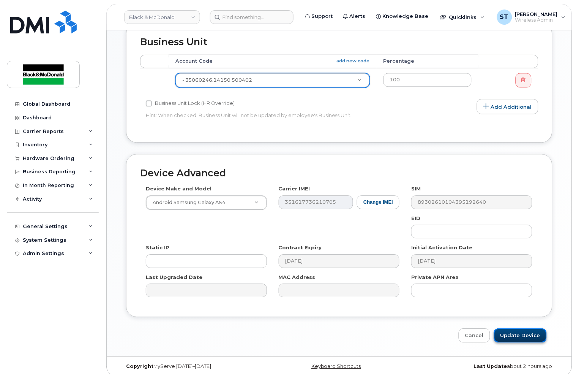
click at [518, 328] on input "Update Device" at bounding box center [520, 335] width 53 height 14
type input "Saving..."
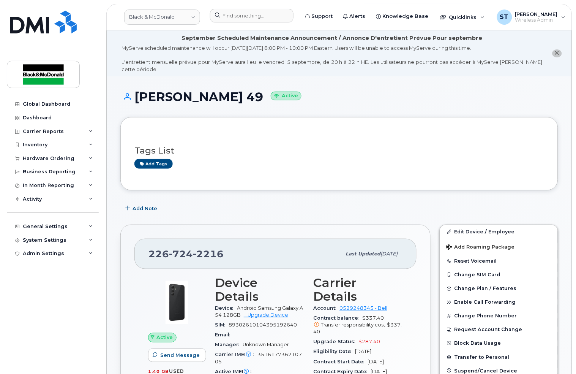
click at [246, 23] on div at bounding box center [252, 17] width 96 height 17
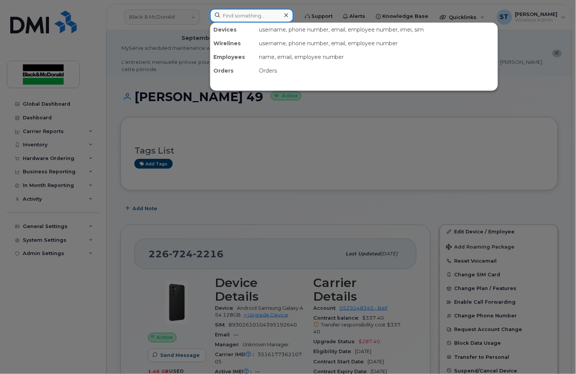
paste input "2267889003"
click at [246, 21] on input "2267889003" at bounding box center [252, 16] width 84 height 14
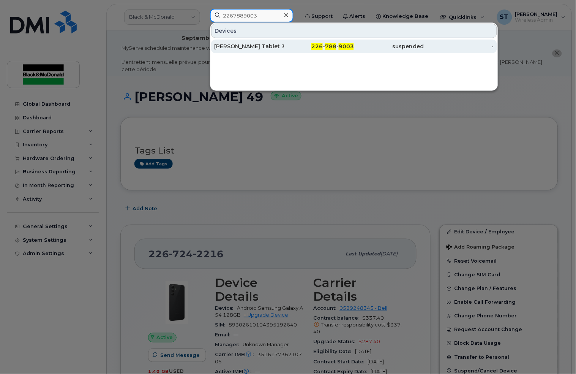
type input "2267889003"
click at [239, 48] on div "[PERSON_NAME] Tablet 36" at bounding box center [249, 47] width 70 height 8
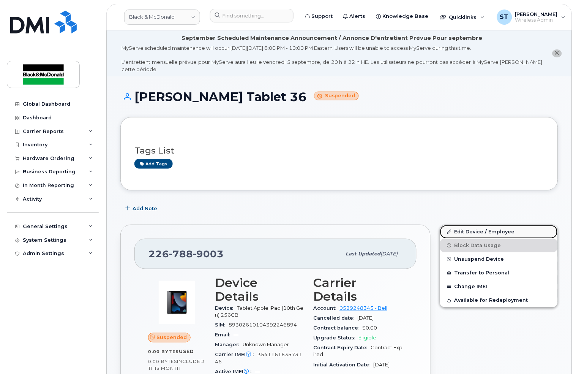
click at [488, 233] on link "Edit Device / Employee" at bounding box center [499, 232] width 118 height 14
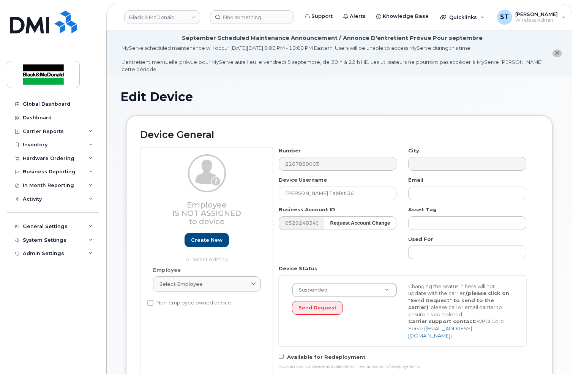
scroll to position [253, 0]
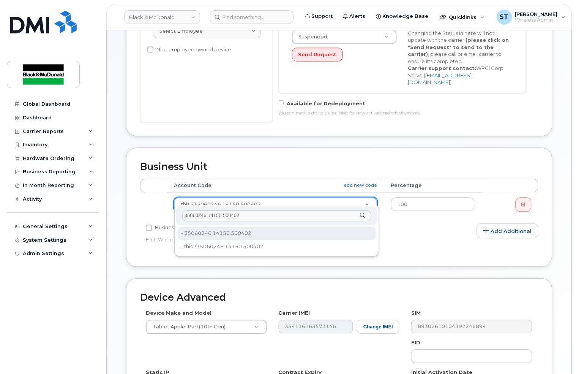
type input "35060246.14150.500402"
type input "35735704"
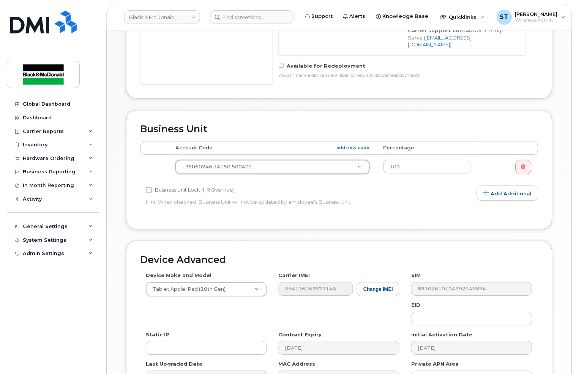
scroll to position [378, 0]
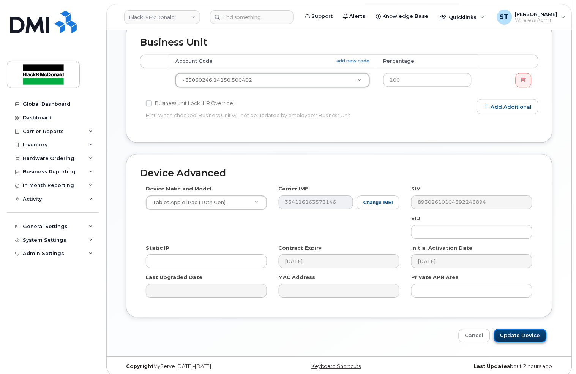
click at [536, 334] on input "Update Device" at bounding box center [520, 336] width 53 height 14
type input "Saving..."
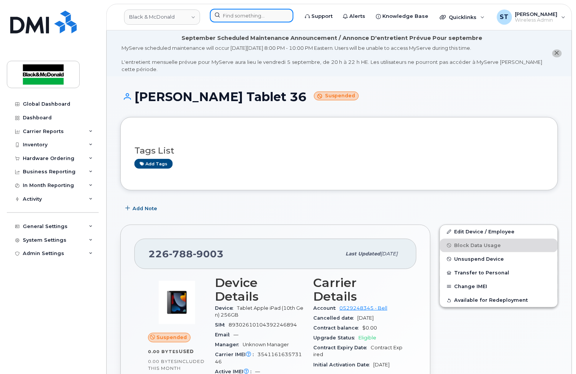
click at [278, 16] on input at bounding box center [252, 16] width 84 height 14
paste input "4166593360"
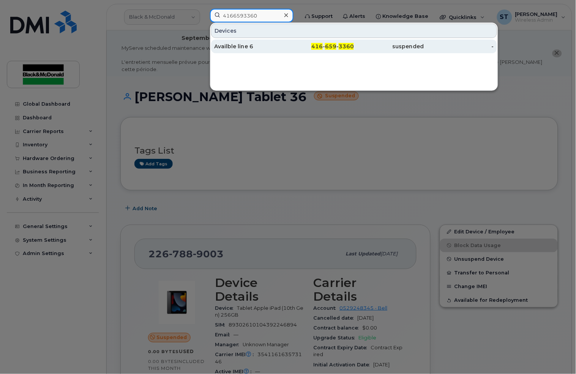
type input "4166593360"
click at [240, 43] on div "Availble line 6" at bounding box center [249, 47] width 70 height 8
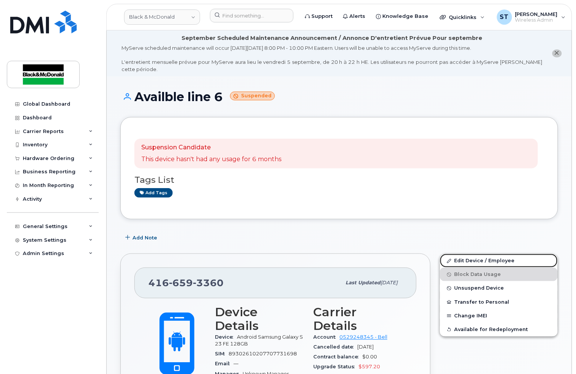
drag, startPoint x: 473, startPoint y: 258, endPoint x: 484, endPoint y: 253, distance: 12.2
click at [473, 258] on link "Edit Device / Employee" at bounding box center [499, 261] width 118 height 14
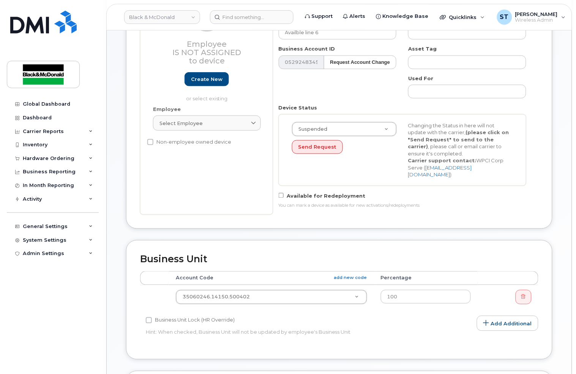
scroll to position [253, 0]
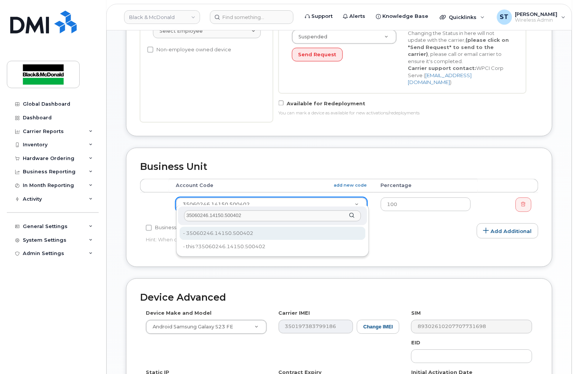
type input "35060246.14150.500402"
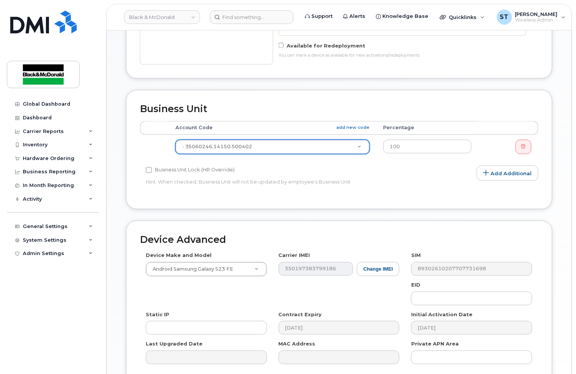
scroll to position [378, 0]
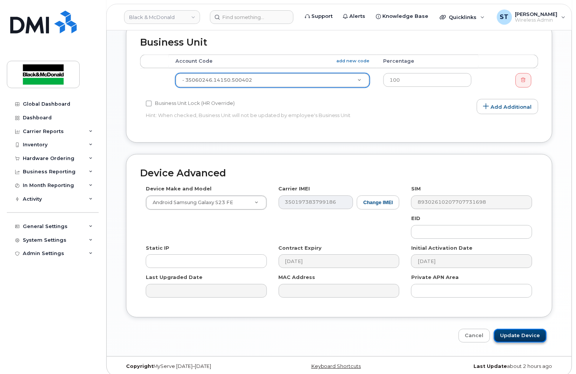
click at [514, 330] on input "Update Device" at bounding box center [520, 336] width 53 height 14
type input "Saving..."
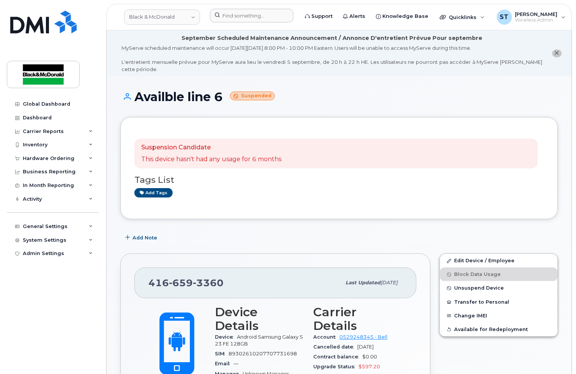
click at [245, 23] on div at bounding box center [252, 17] width 96 height 17
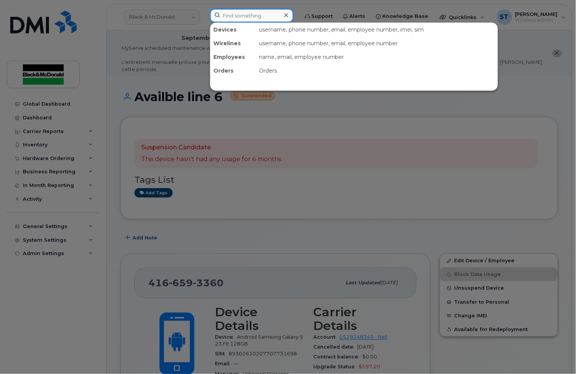
click at [243, 17] on input at bounding box center [252, 16] width 84 height 14
paste input "4166593360"
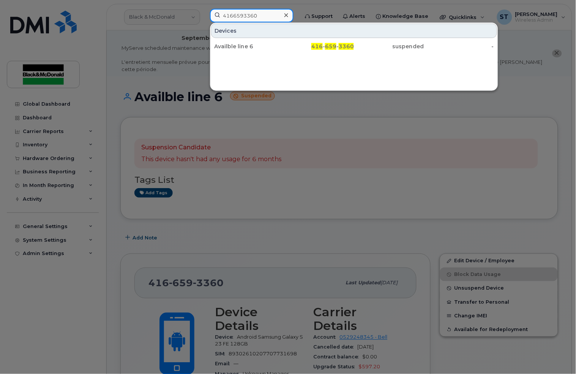
type input "4166593360"
click at [241, 38] on div "Devices" at bounding box center [354, 31] width 286 height 14
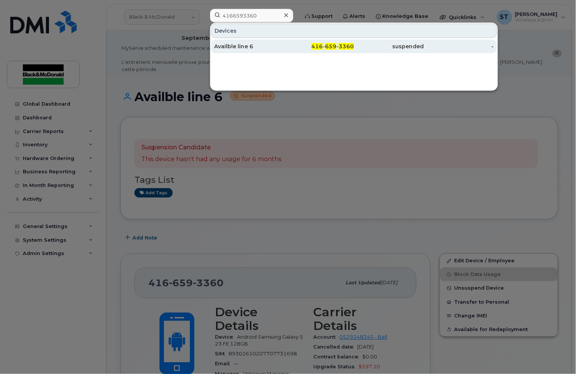
click at [237, 49] on div "Availble line 6" at bounding box center [249, 47] width 70 height 8
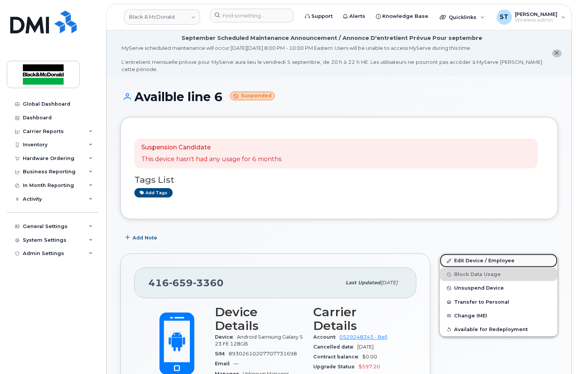
drag, startPoint x: 473, startPoint y: 260, endPoint x: 481, endPoint y: 261, distance: 8.5
click at [473, 260] on link "Edit Device / Employee" at bounding box center [499, 261] width 118 height 14
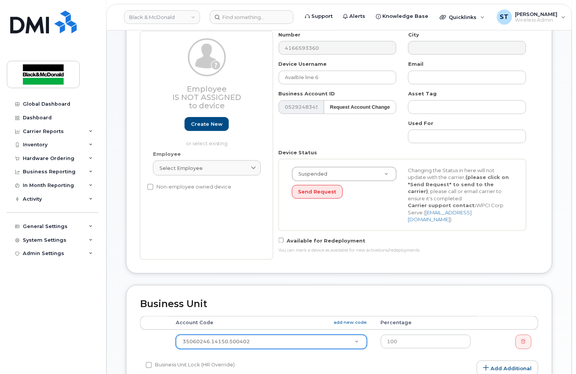
scroll to position [202, 0]
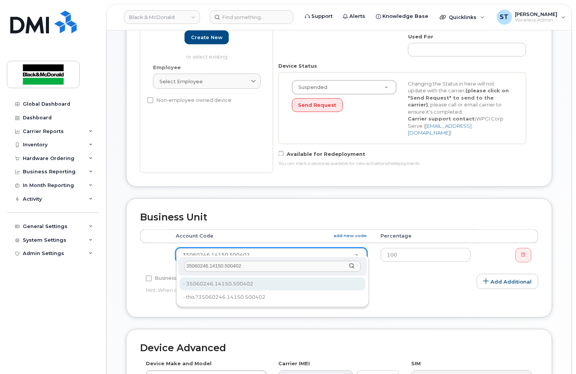
type input "35060246.14150.500402"
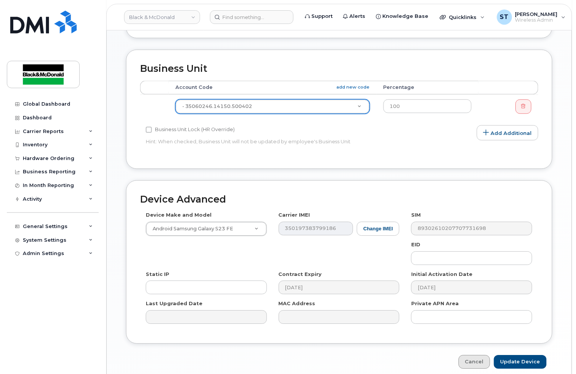
scroll to position [378, 0]
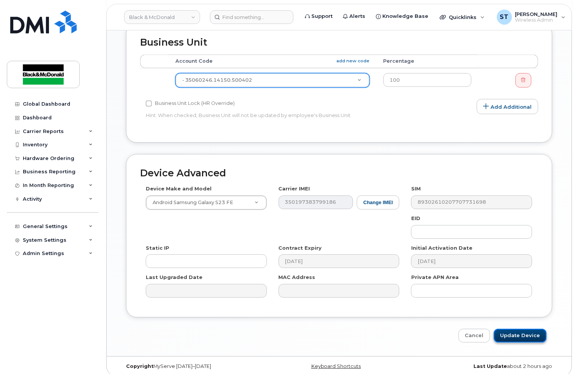
click at [520, 329] on input "Update Device" at bounding box center [520, 336] width 53 height 14
type input "Saving..."
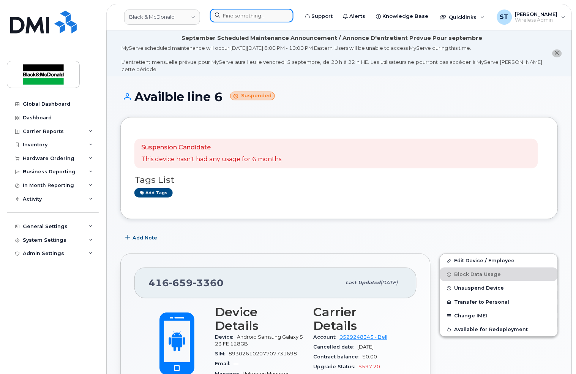
click at [233, 13] on input at bounding box center [252, 16] width 84 height 14
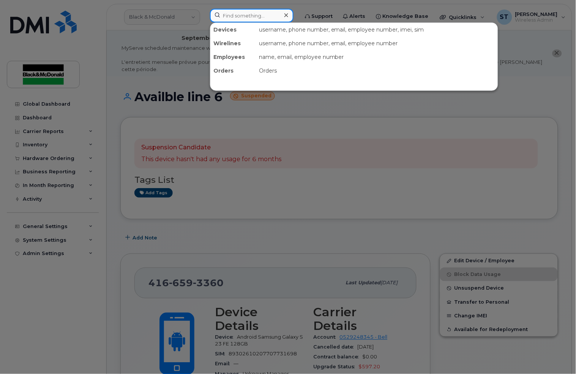
paste input "4169915070"
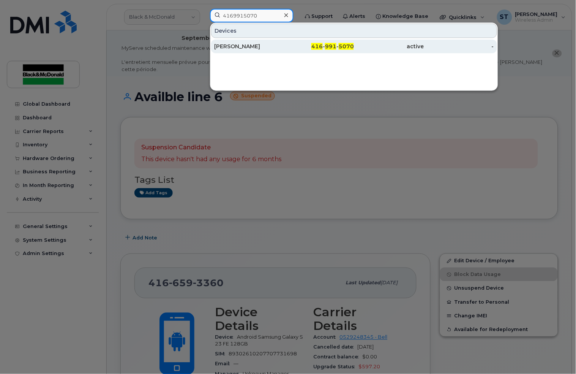
type input "4169915070"
click at [238, 50] on div "[PERSON_NAME]" at bounding box center [249, 47] width 70 height 14
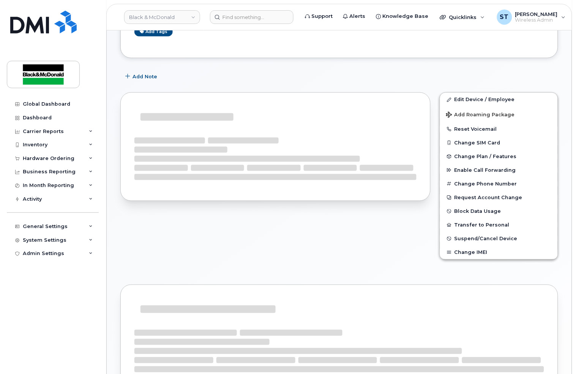
scroll to position [196, 0]
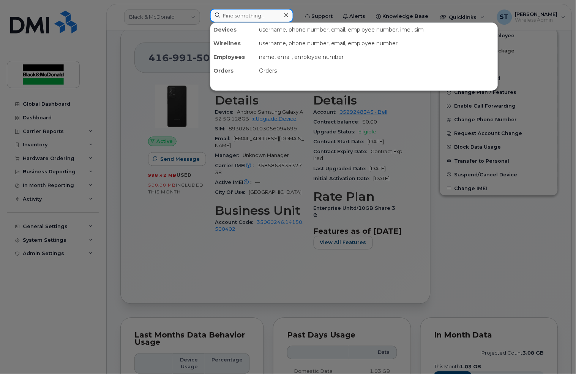
click at [276, 20] on input at bounding box center [252, 16] width 84 height 14
paste input "4374222987"
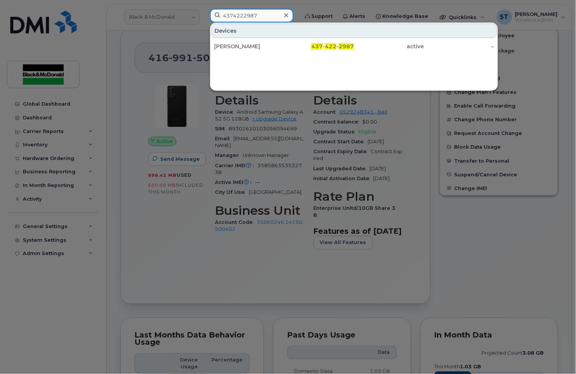
type input "4374222987"
click at [254, 48] on div "[PERSON_NAME]" at bounding box center [249, 47] width 70 height 8
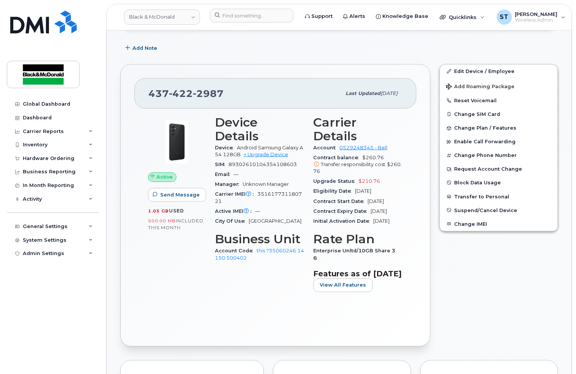
scroll to position [101, 0]
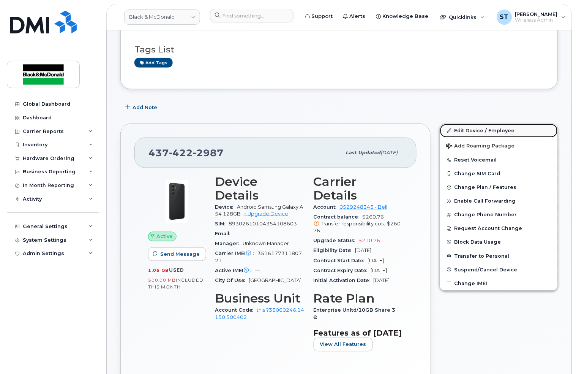
click at [481, 129] on link "Edit Device / Employee" at bounding box center [499, 131] width 118 height 14
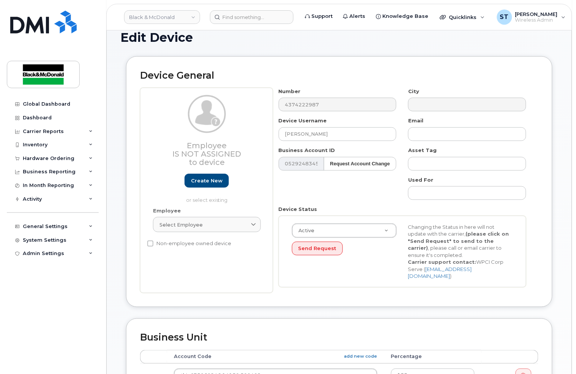
scroll to position [152, 0]
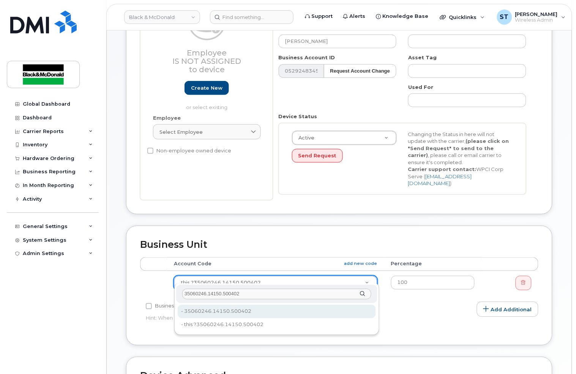
type input "35060246.14150.500402"
type input "35735704"
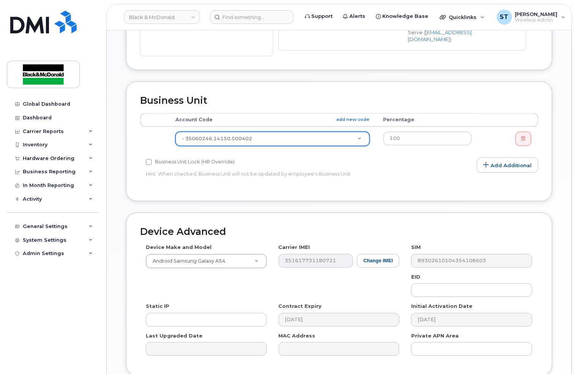
scroll to position [355, 0]
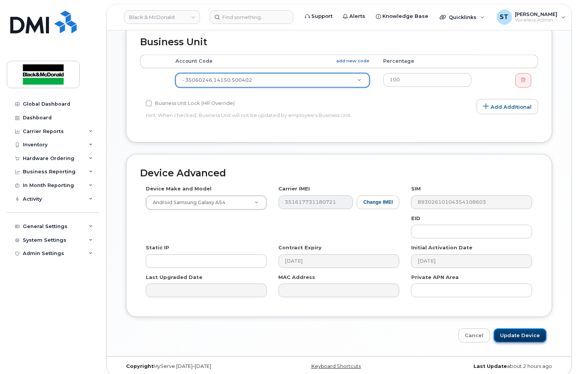
click at [518, 334] on input "Update Device" at bounding box center [520, 335] width 53 height 14
type input "Saving..."
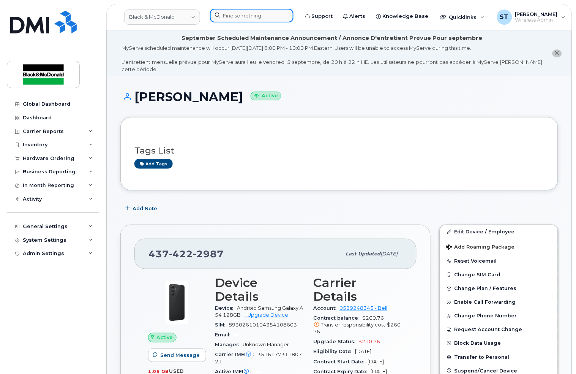
click at [229, 14] on input at bounding box center [252, 16] width 84 height 14
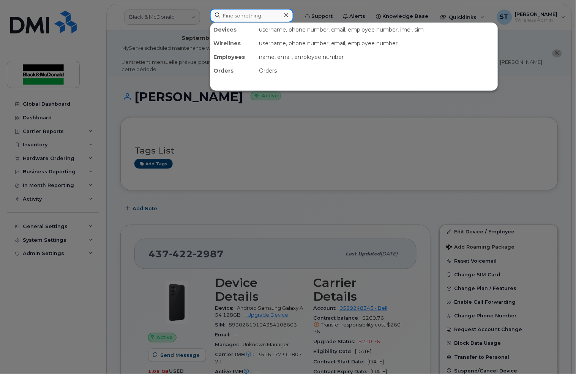
paste input "4374318772"
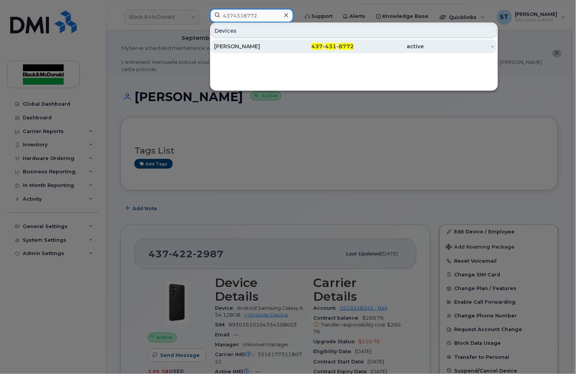
type input "4374318772"
click at [241, 48] on div "Dwayne Vezaire" at bounding box center [249, 47] width 70 height 8
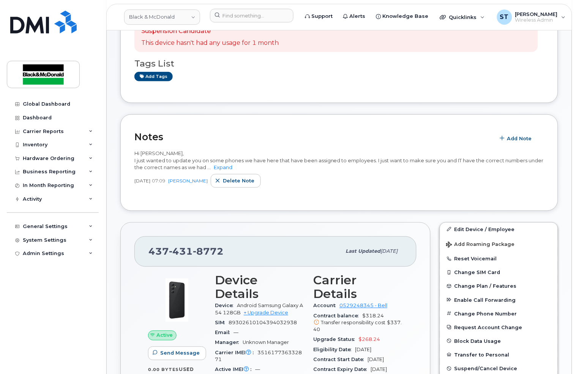
scroll to position [253, 0]
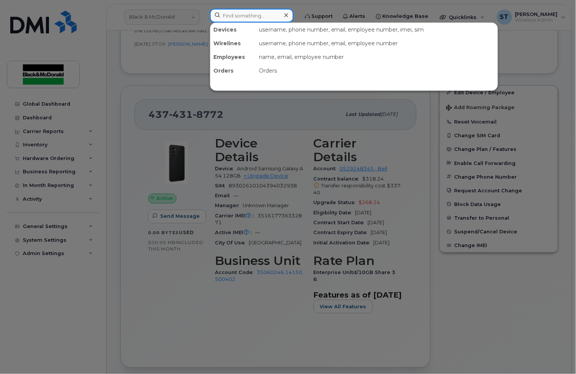
click at [251, 15] on input at bounding box center [252, 16] width 84 height 14
paste input "4167713179"
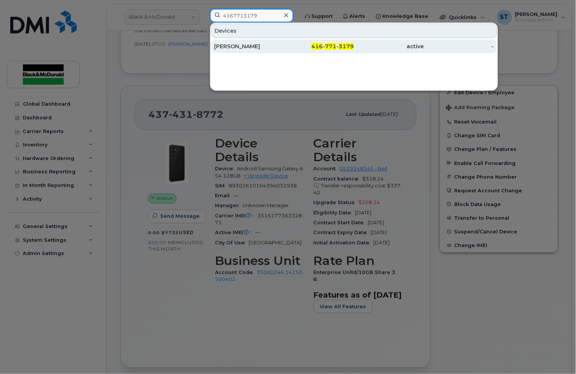
type input "4167713179"
click at [235, 49] on div "Keith Wright" at bounding box center [249, 47] width 70 height 8
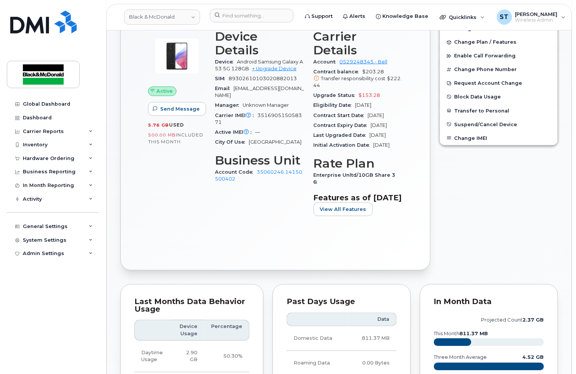
scroll to position [253, 0]
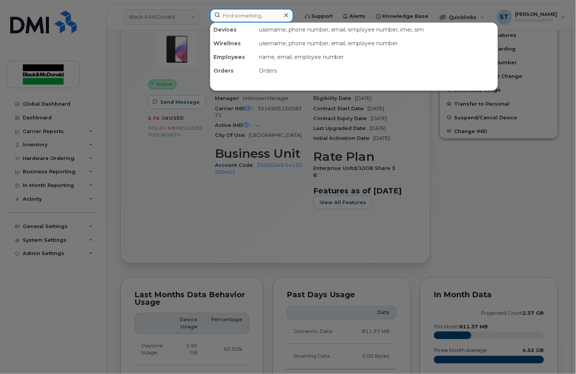
click at [238, 19] on input at bounding box center [252, 16] width 84 height 14
paste input "4166782241"
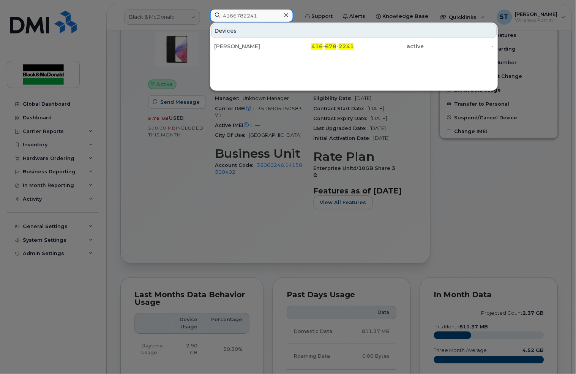
type input "4166782241"
click at [237, 54] on div "Devices Matt Dawson 416 - 678 - 2241 active -" at bounding box center [354, 56] width 288 height 68
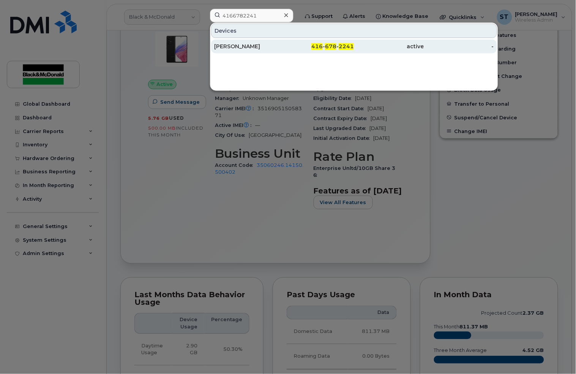
click at [238, 47] on div "Matt Dawson" at bounding box center [249, 47] width 70 height 8
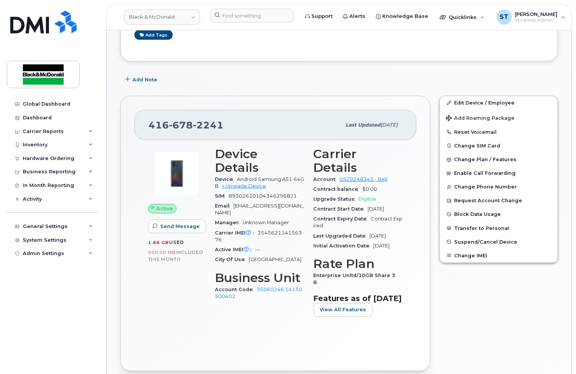
scroll to position [202, 0]
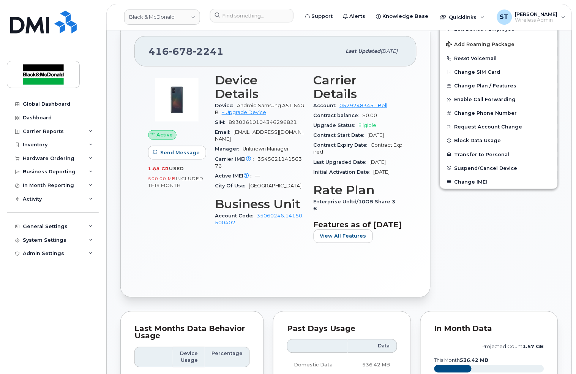
click at [254, 7] on header "Black & McDonald Support Alerts Knowledge Base Quicklinks Suspend / Cancel Devi…" at bounding box center [339, 17] width 466 height 27
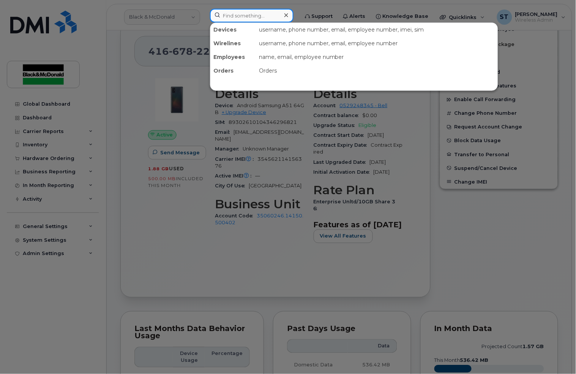
click at [262, 17] on input at bounding box center [252, 16] width 84 height 14
paste input "4166593360"
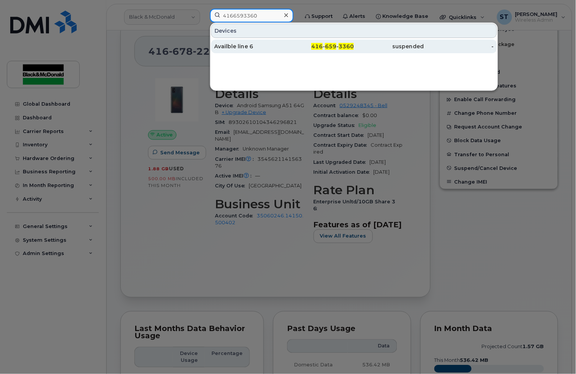
type input "4166593360"
click at [260, 46] on div "Availble line 6" at bounding box center [249, 47] width 70 height 8
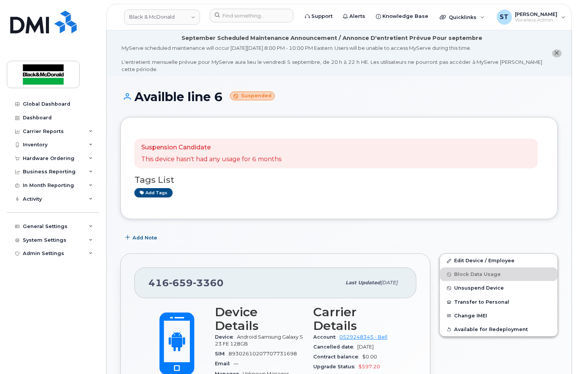
scroll to position [152, 0]
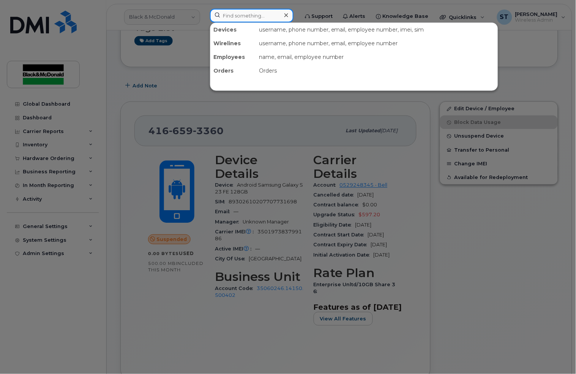
click at [251, 12] on input at bounding box center [252, 16] width 84 height 14
paste input "4375180409"
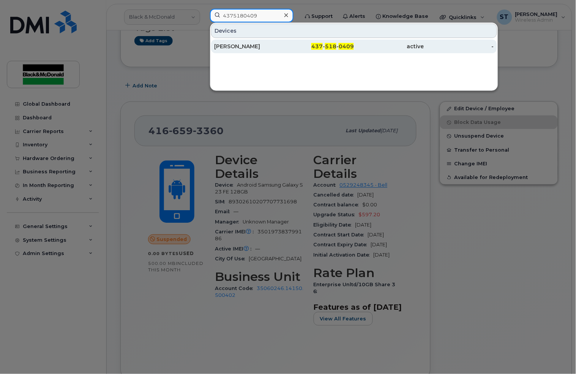
type input "4375180409"
click at [245, 49] on div "[PERSON_NAME]" at bounding box center [249, 47] width 70 height 8
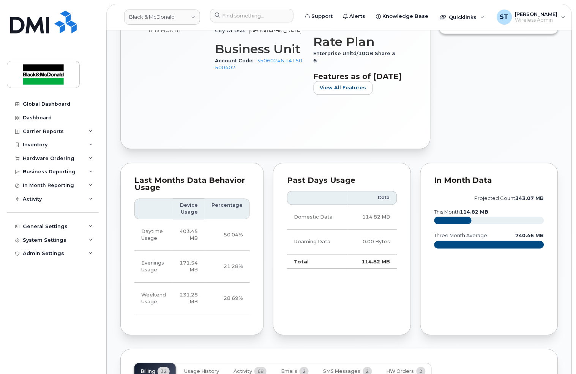
scroll to position [265, 0]
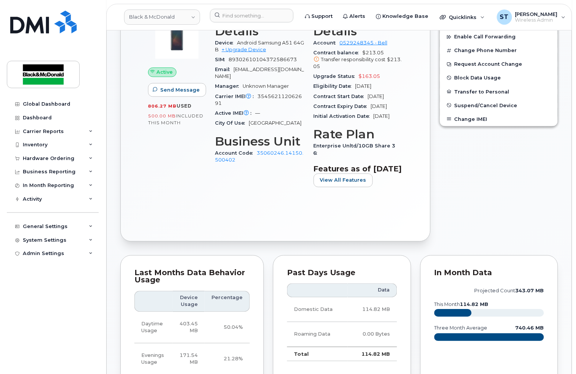
click at [235, 163] on div "Device Details Device Android Samsung A51 64GB + Upgrade Device SIM [TECHNICAL_…" at bounding box center [259, 102] width 99 height 192
click at [45, 120] on div "Dashboard" at bounding box center [37, 118] width 29 height 6
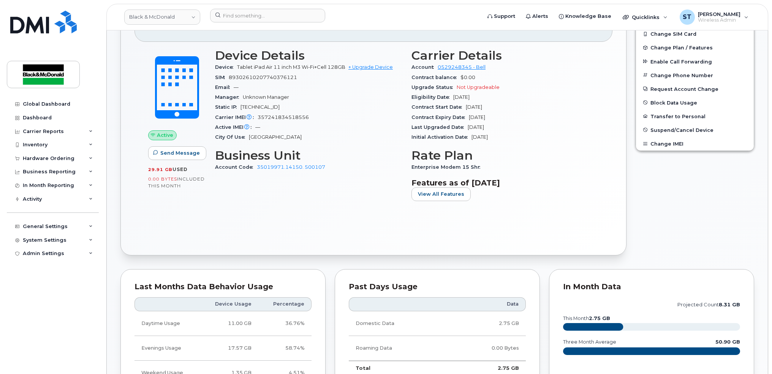
scroll to position [196, 0]
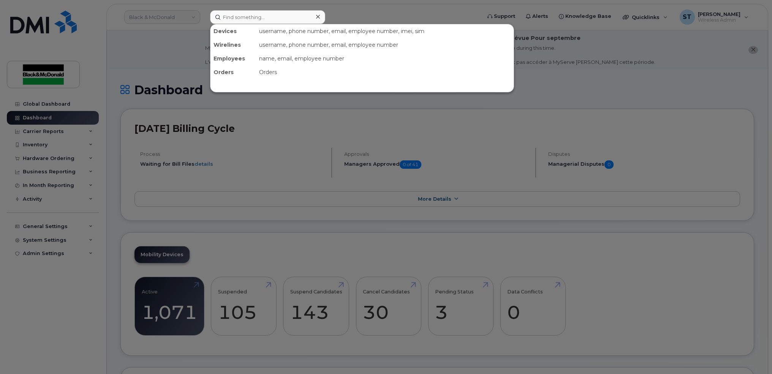
click at [210, 18] on input at bounding box center [267, 17] width 115 height 14
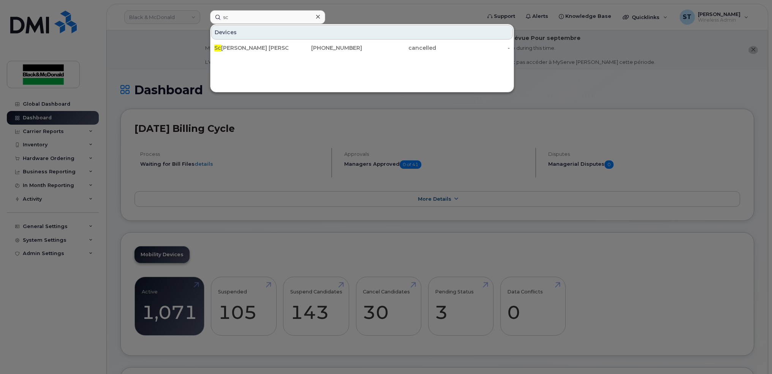
type input "s"
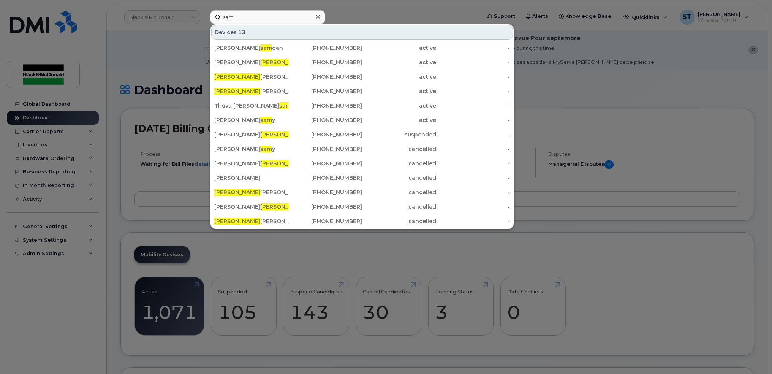
drag, startPoint x: 234, startPoint y: 16, endPoint x: 218, endPoint y: 17, distance: 15.6
click at [218, 17] on input "sam" at bounding box center [267, 17] width 115 height 14
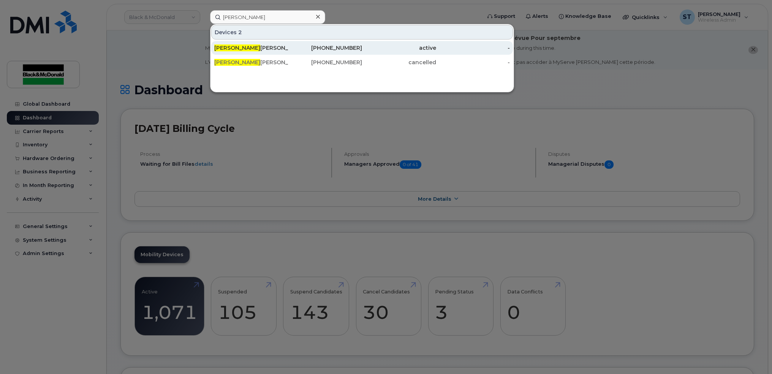
type input "jamie"
click at [229, 44] on div "Jamie Tracy" at bounding box center [251, 48] width 74 height 8
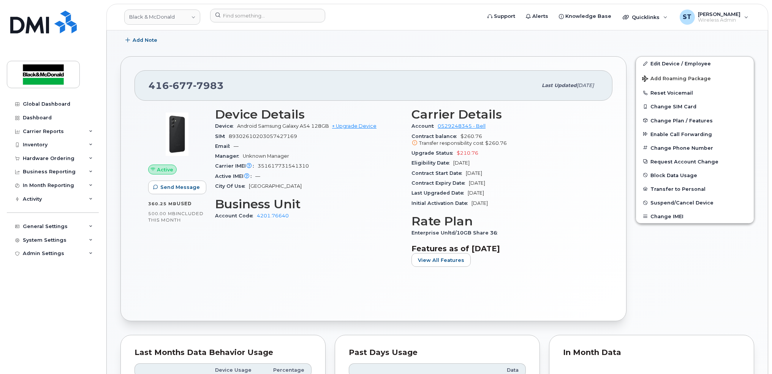
scroll to position [202, 0]
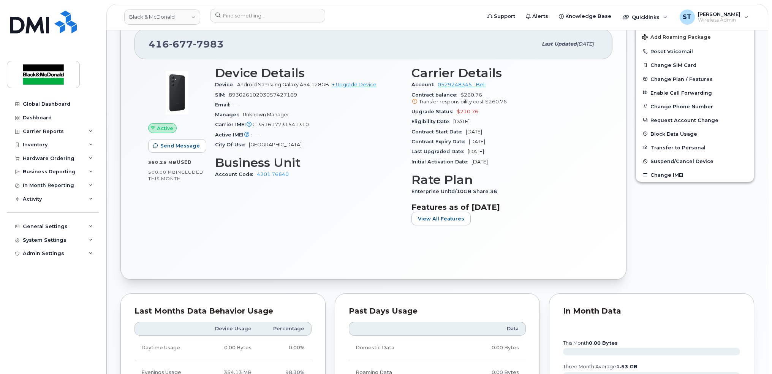
click at [305, 88] on div "Device Android Samsung Galaxy A54 128GB + Upgrade Device" at bounding box center [308, 85] width 187 height 10
drag, startPoint x: 305, startPoint y: 93, endPoint x: 240, endPoint y: 95, distance: 64.2
click at [240, 95] on div "SIM 89302610203057427169" at bounding box center [308, 95] width 187 height 10
drag, startPoint x: 240, startPoint y: 95, endPoint x: 292, endPoint y: 115, distance: 55.9
click at [292, 115] on div "Manager Unknown Manager" at bounding box center [308, 115] width 187 height 10
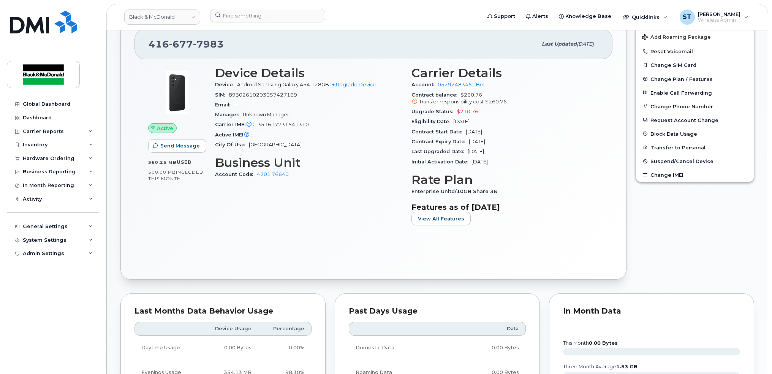
click at [315, 129] on div "Carrier IMEI Carrier IMEI is reported during the last billing cycle or change o…" at bounding box center [308, 125] width 187 height 10
drag, startPoint x: 314, startPoint y: 128, endPoint x: 258, endPoint y: 123, distance: 56.4
click at [258, 123] on div "Carrier IMEI Carrier IMEI is reported during the last billing cycle or change o…" at bounding box center [308, 125] width 187 height 10
copy span "351617731541310"
click at [692, 218] on div "Edit Device / Employee Add Roaming Package Reset Voicemail Change SIM Card Chan…" at bounding box center [695, 147] width 128 height 274
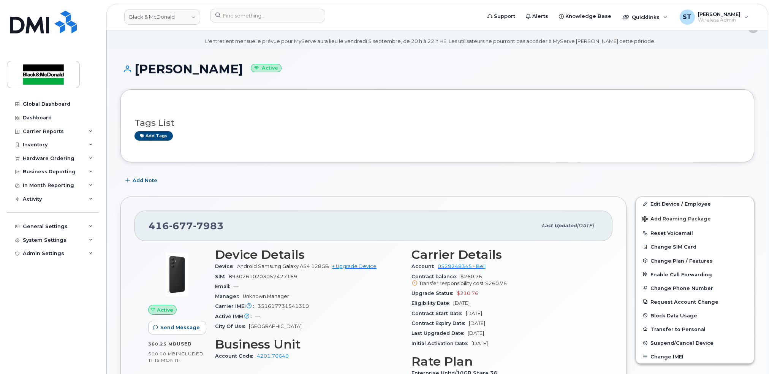
scroll to position [0, 0]
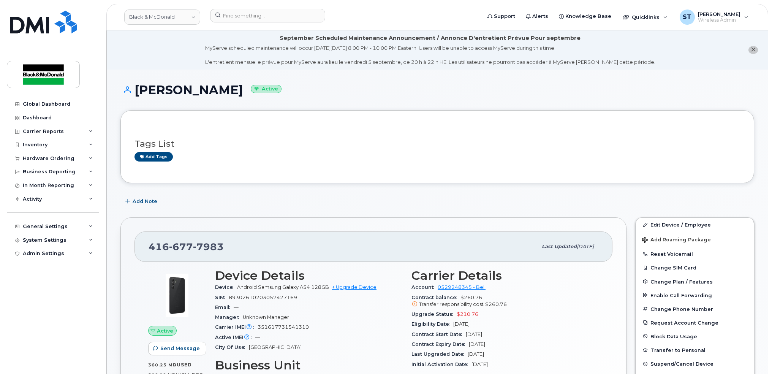
click at [409, 143] on h3 "Tags List" at bounding box center [436, 143] width 605 height 9
click at [665, 223] on link "Edit Device / Employee" at bounding box center [695, 225] width 118 height 14
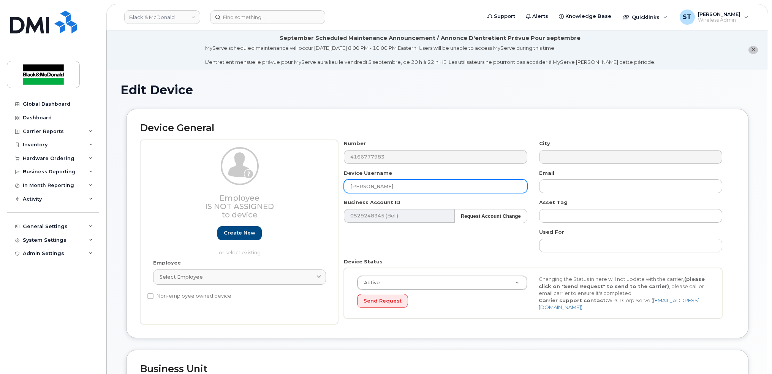
scroll to position [94, 0]
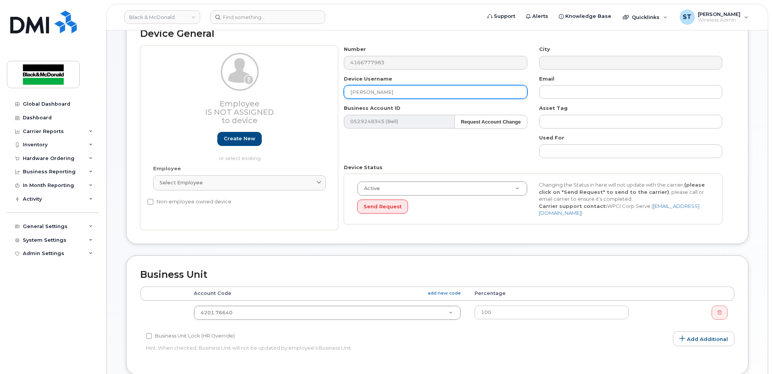
drag, startPoint x: 388, startPoint y: 94, endPoint x: 310, endPoint y: 89, distance: 78.4
click at [310, 89] on div "Employee Is not assigned to device Create new or select existing Employee Selec…" at bounding box center [437, 138] width 594 height 184
paste input "[PERSON_NAME]"
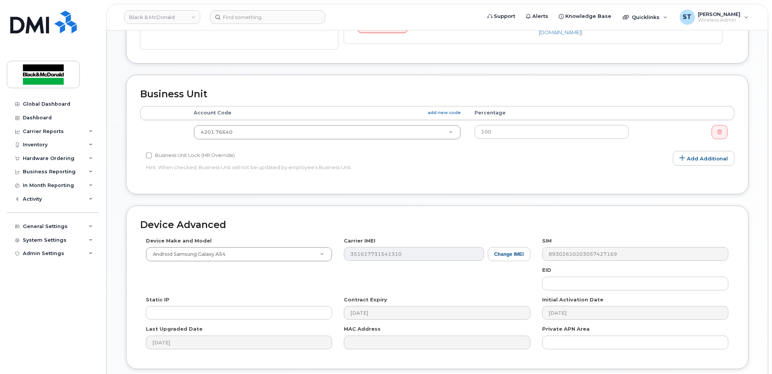
scroll to position [297, 0]
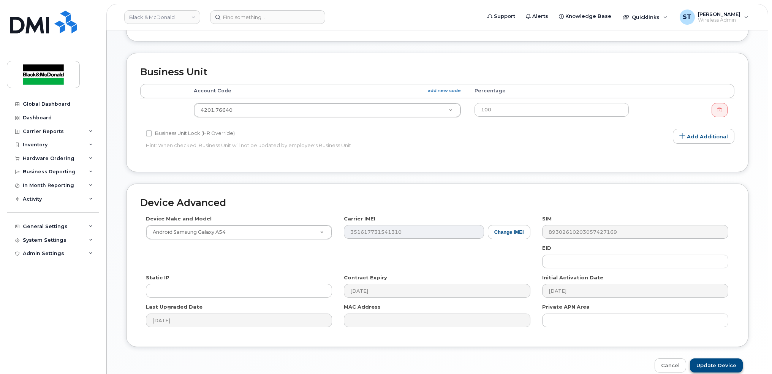
type input "[PERSON_NAME]"
click at [703, 358] on input "Update Device" at bounding box center [716, 365] width 53 height 14
type input "Saving..."
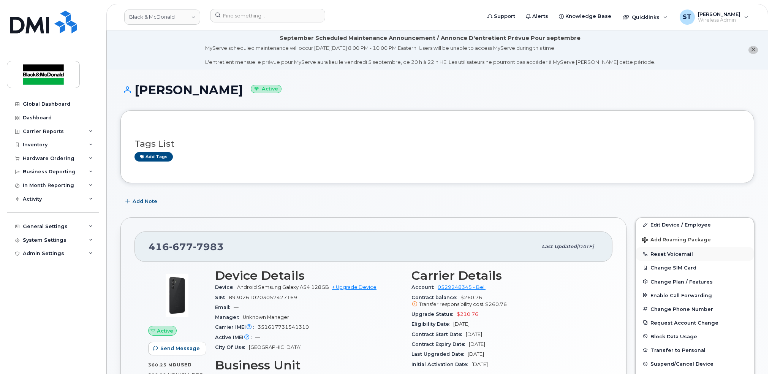
click at [654, 256] on button "Reset Voicemail" at bounding box center [695, 254] width 118 height 14
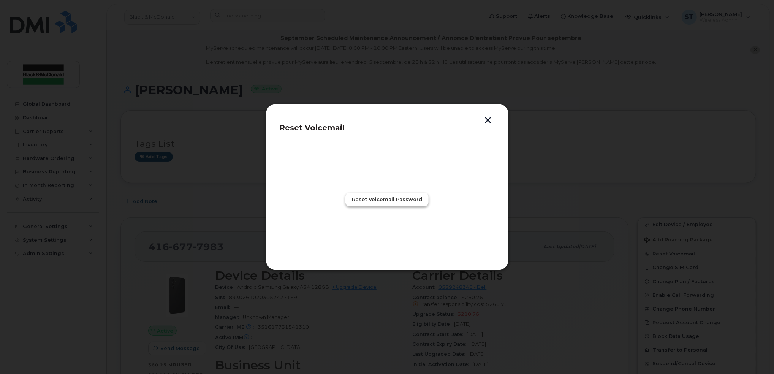
click at [362, 195] on button "Reset Voicemail Password" at bounding box center [386, 200] width 83 height 14
click at [395, 231] on button "Close" at bounding box center [386, 233] width 27 height 14
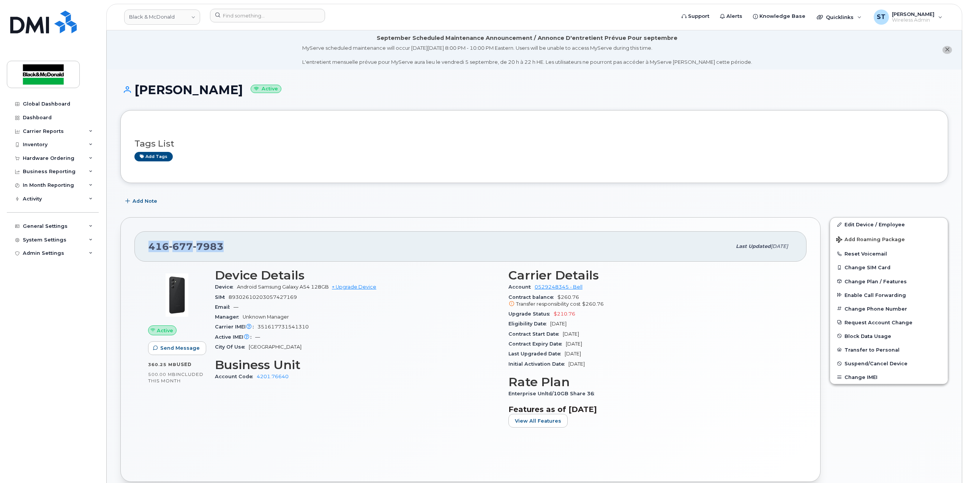
drag, startPoint x: 231, startPoint y: 248, endPoint x: 134, endPoint y: 247, distance: 97.2
click at [132, 247] on div "[PHONE_NUMBER] Last updated [DATE] Active Send Message 360.25 MB  used 500.00 M…" at bounding box center [470, 349] width 700 height 265
drag, startPoint x: 134, startPoint y: 247, endPoint x: 161, endPoint y: 243, distance: 27.6
copy span "[PHONE_NUMBER]"
